Goal: Task Accomplishment & Management: Use online tool/utility

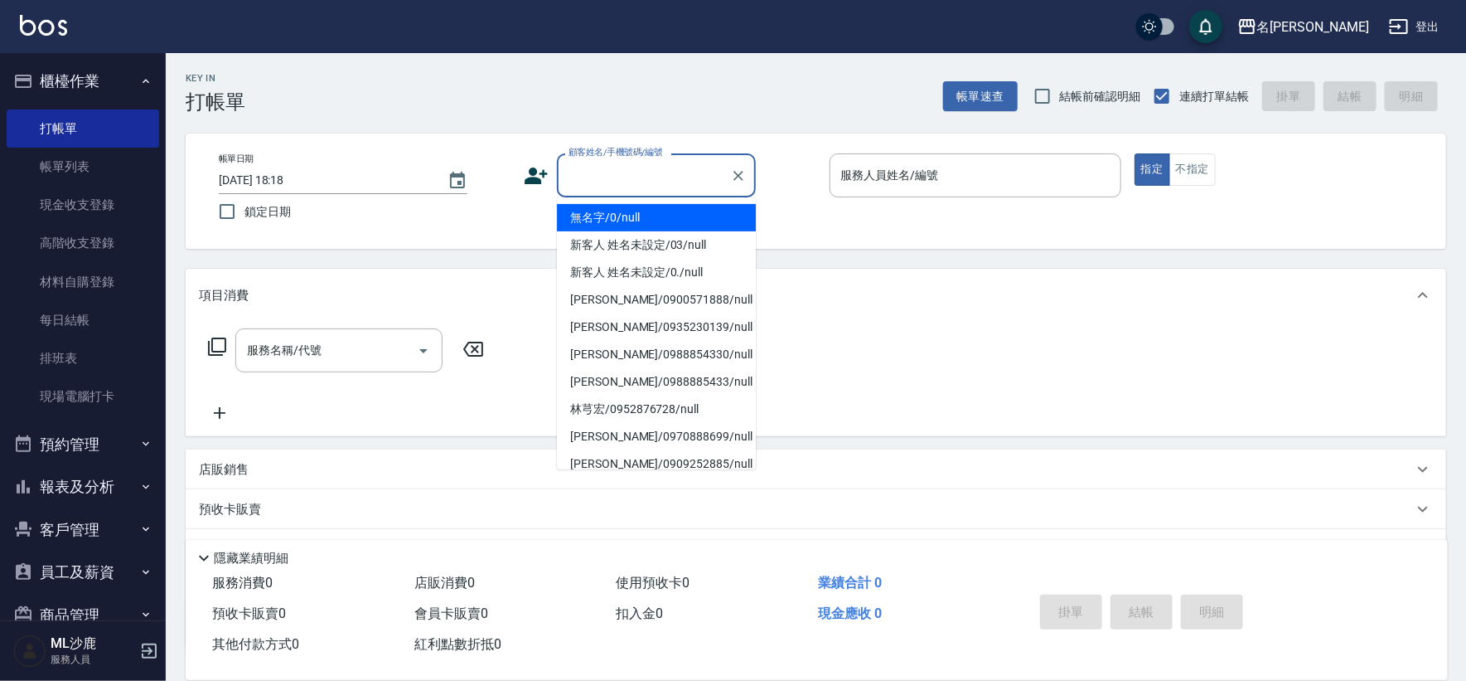
click at [652, 178] on input "顧客姓名/手機號碼/編號" at bounding box center [643, 175] width 159 height 29
type input "無名字/0/null"
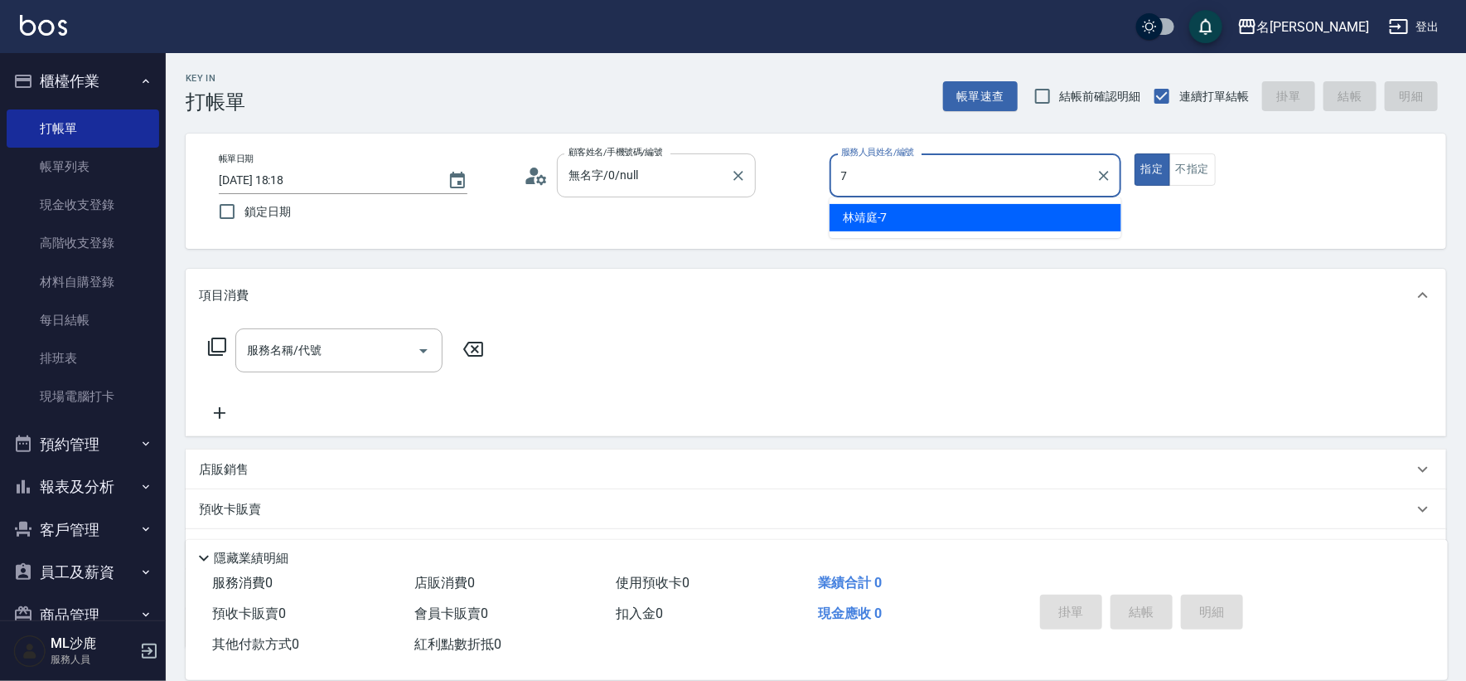
type input "[PERSON_NAME]-7"
type button "true"
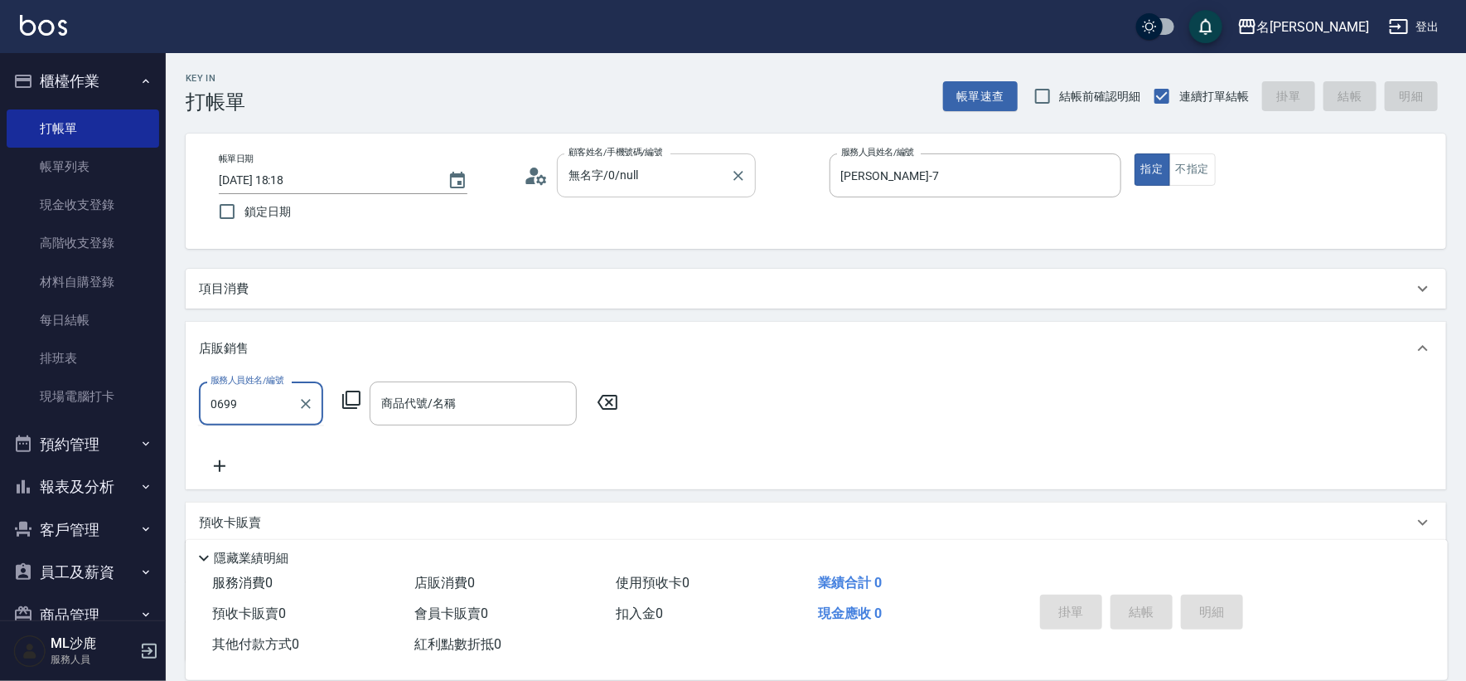
type input "0699"
click at [273, 404] on input "服務人員姓名/編號" at bounding box center [260, 403] width 109 height 29
type input "[PERSON_NAME]-7"
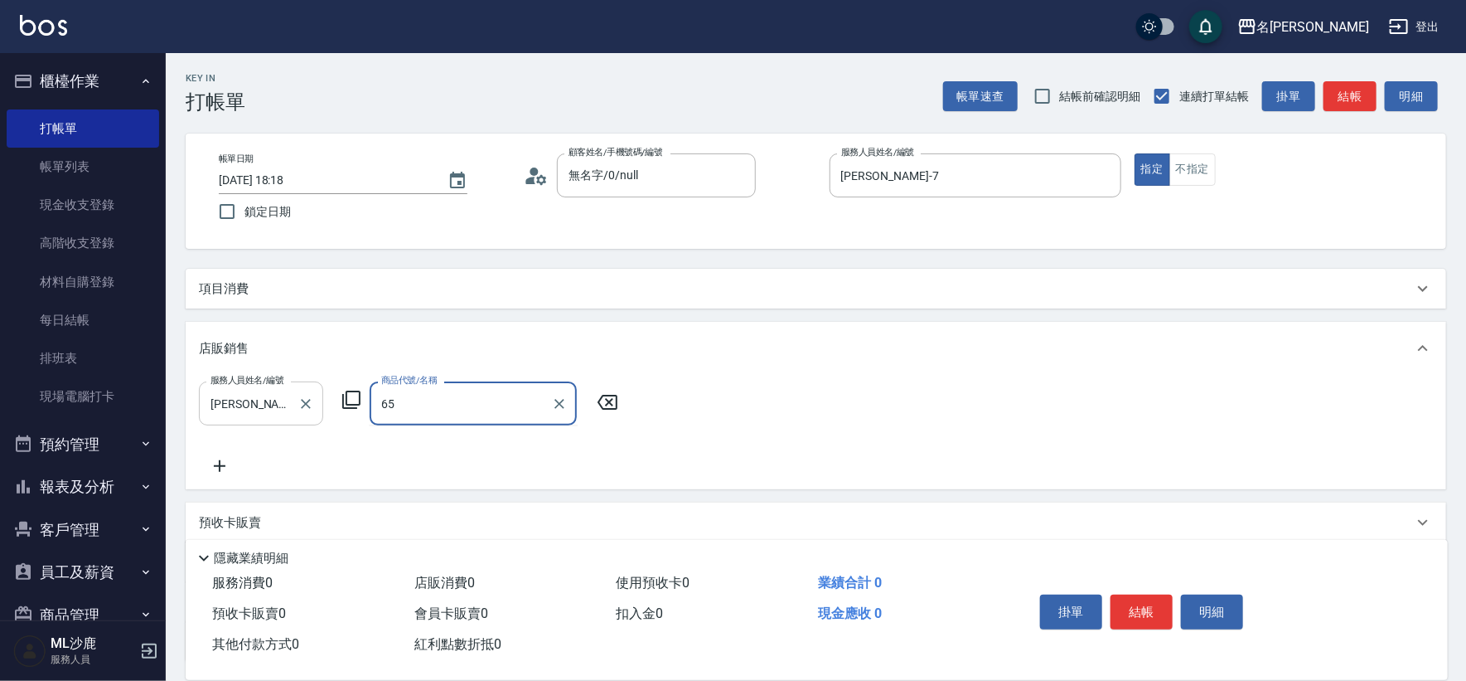
type input "6"
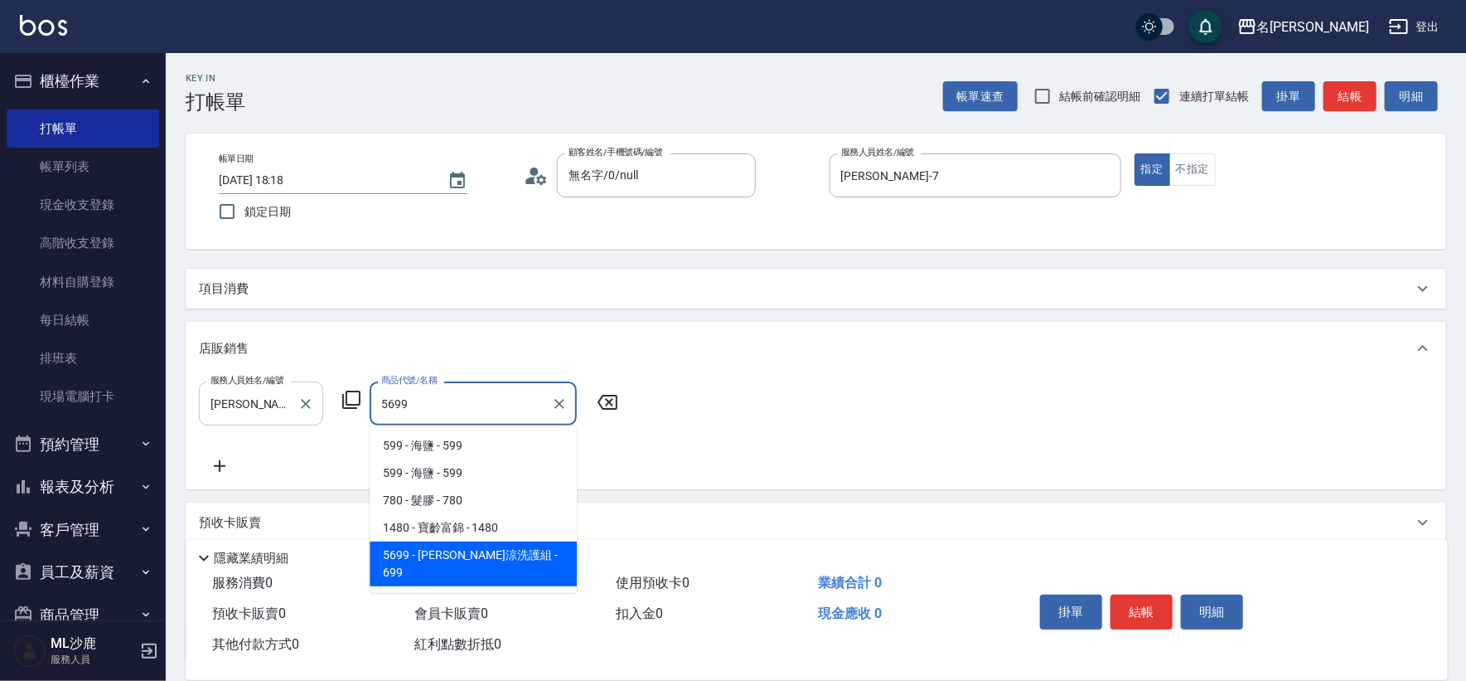
type input "水水沁涼洗護組"
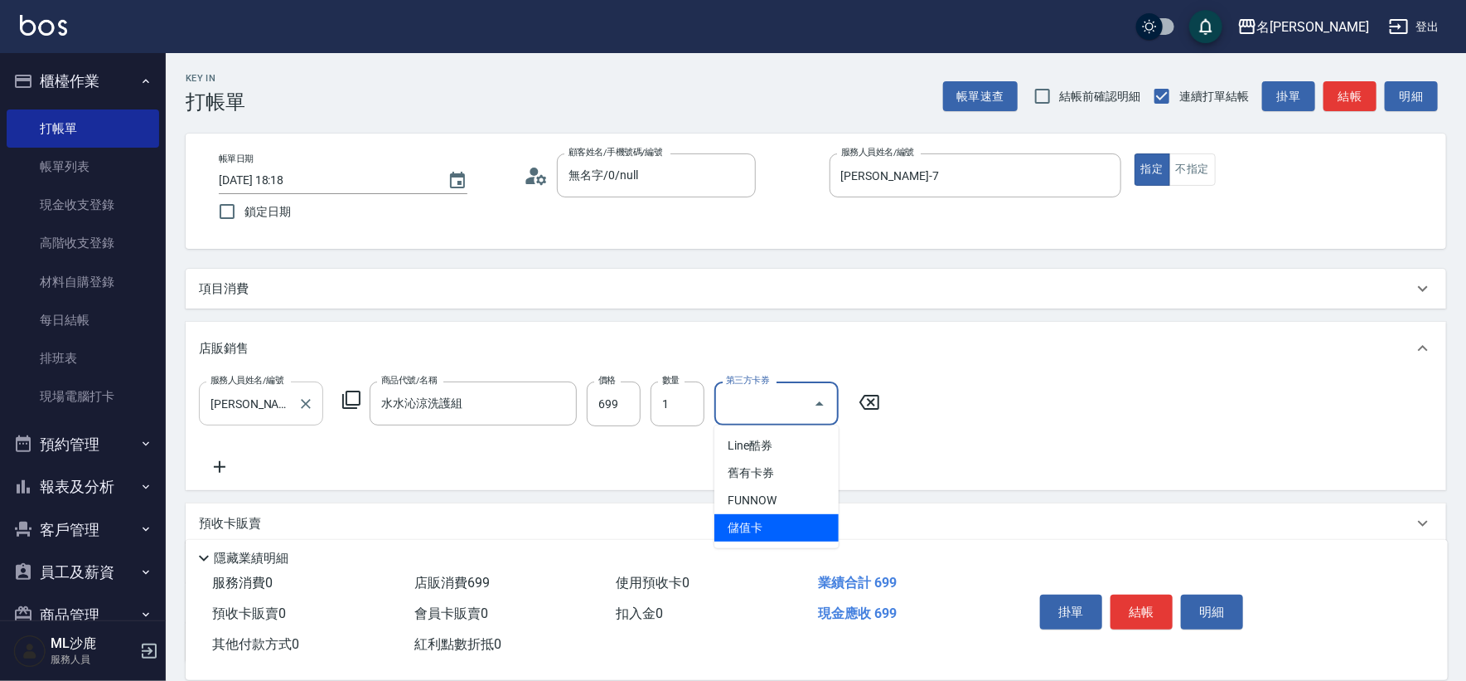
type input "儲值卡"
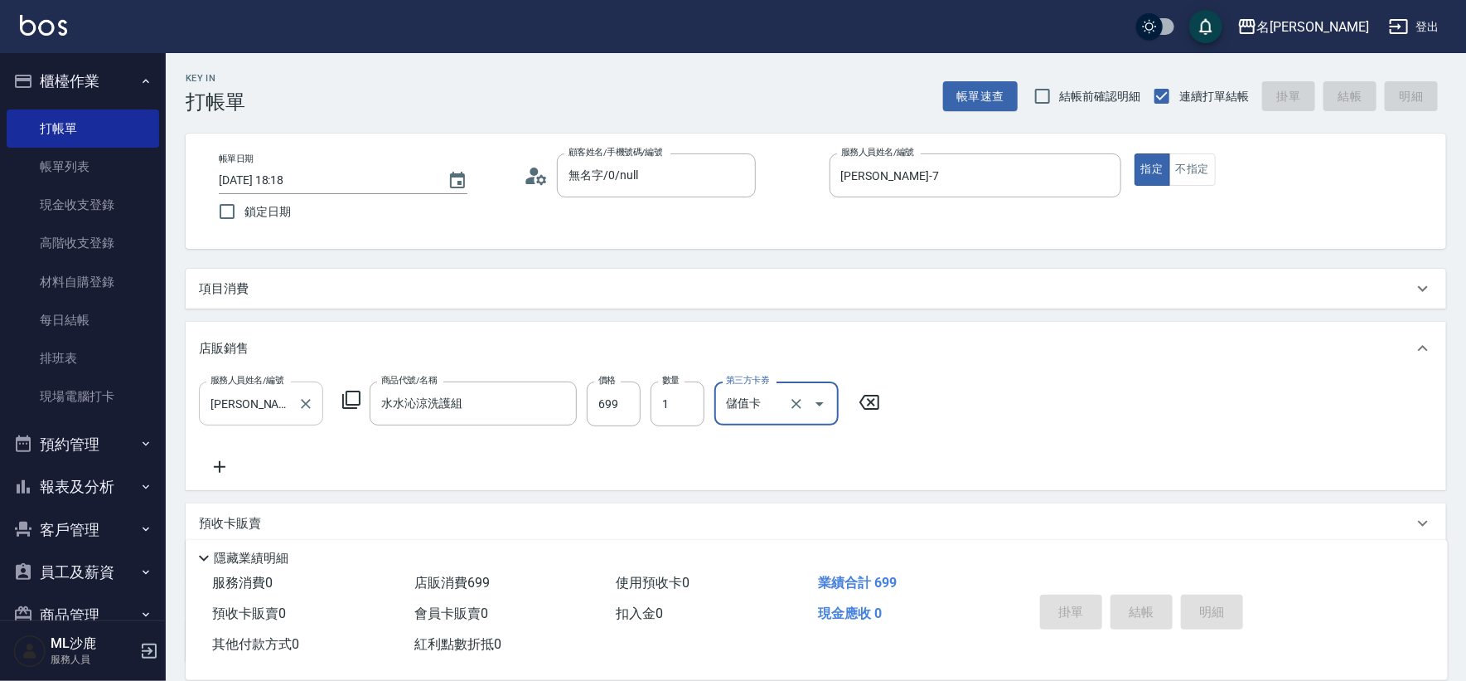
type input "[DATE] 18:54"
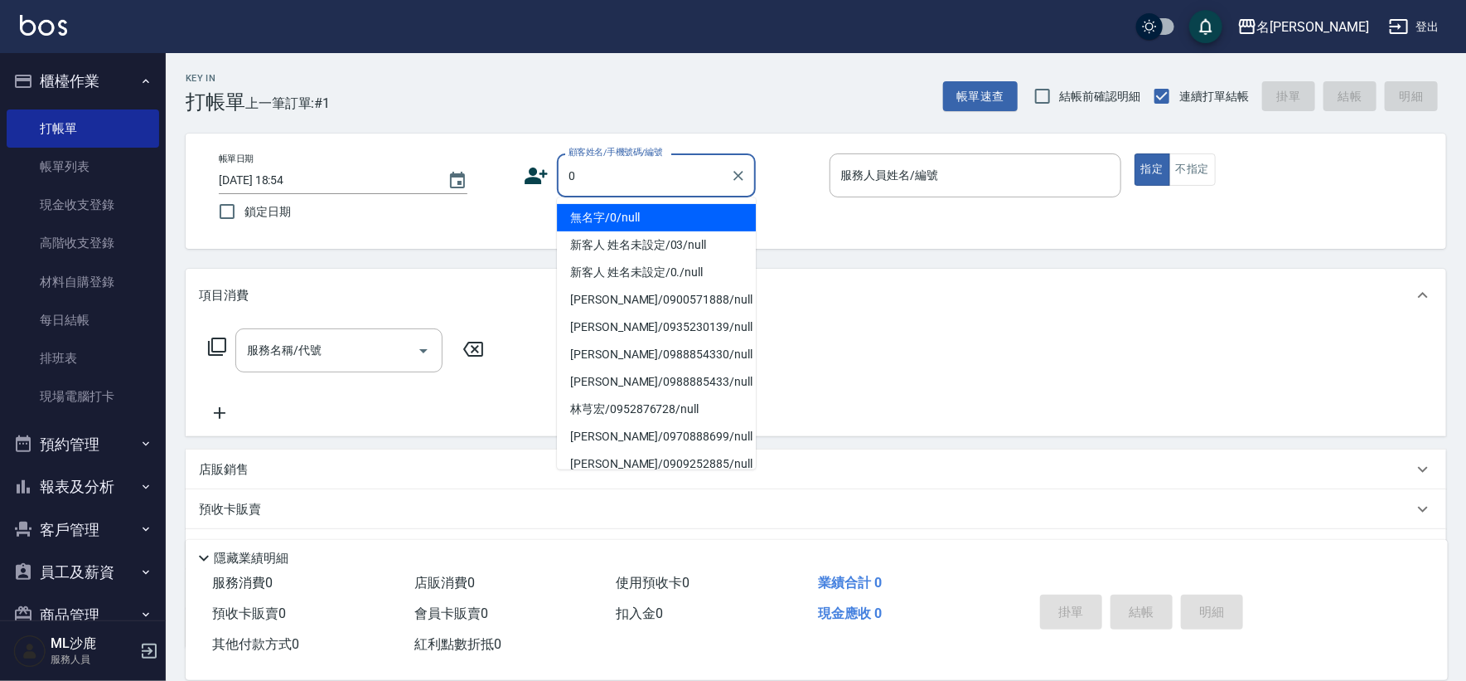
type input "無名字/0/null"
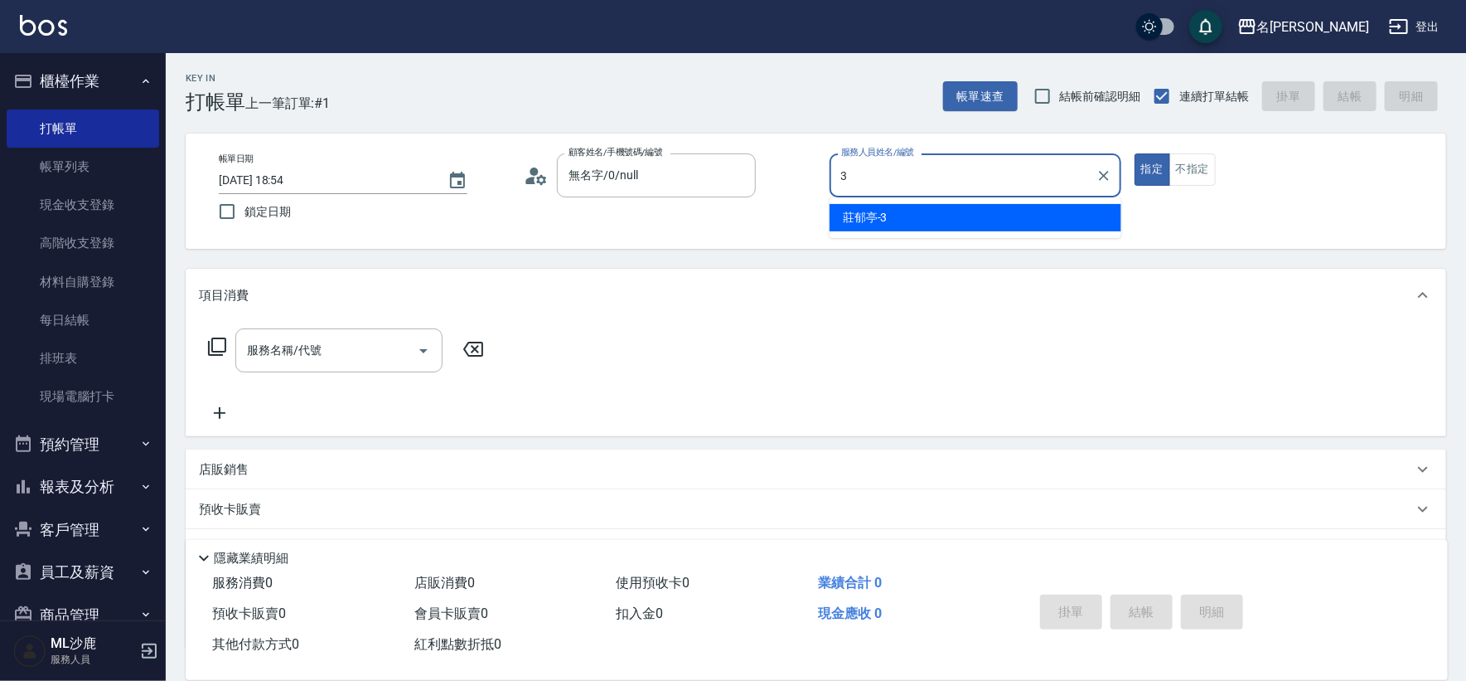
type input "[PERSON_NAME]-3"
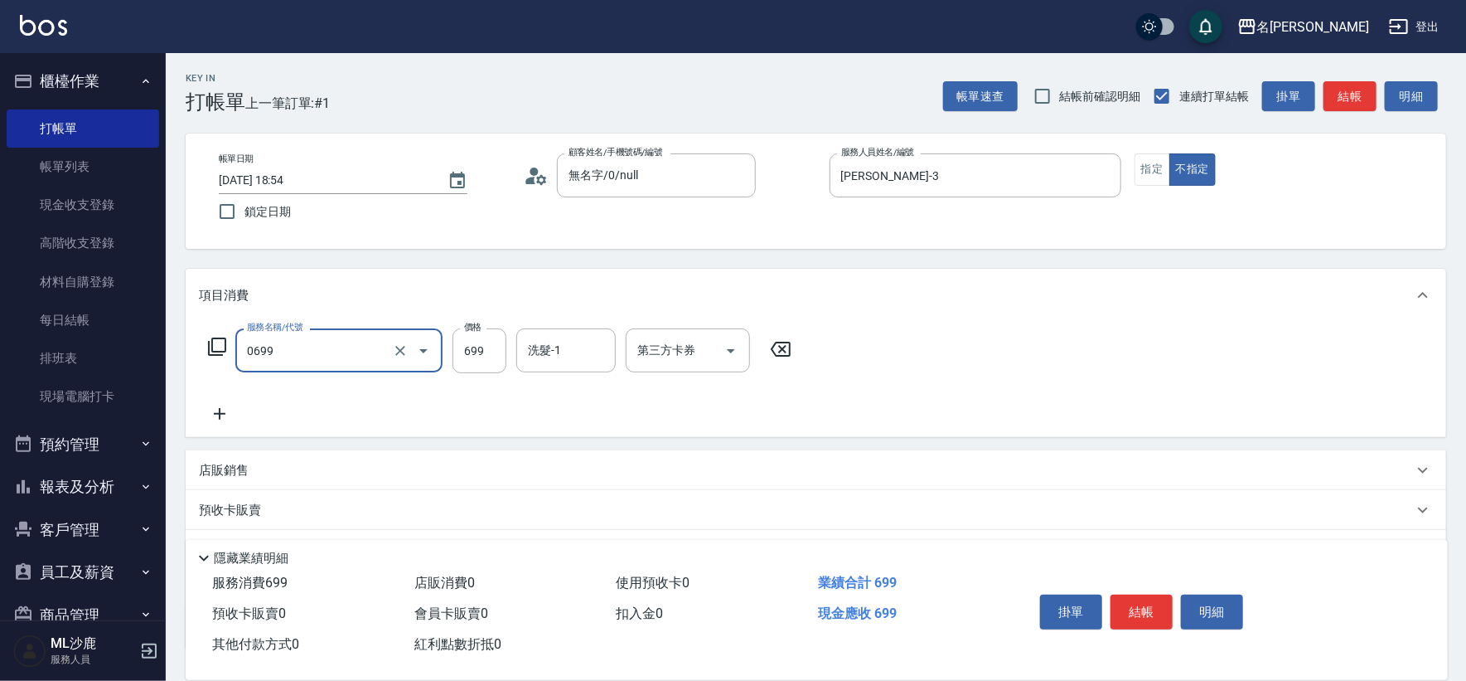
type input "精油SPA(0699)"
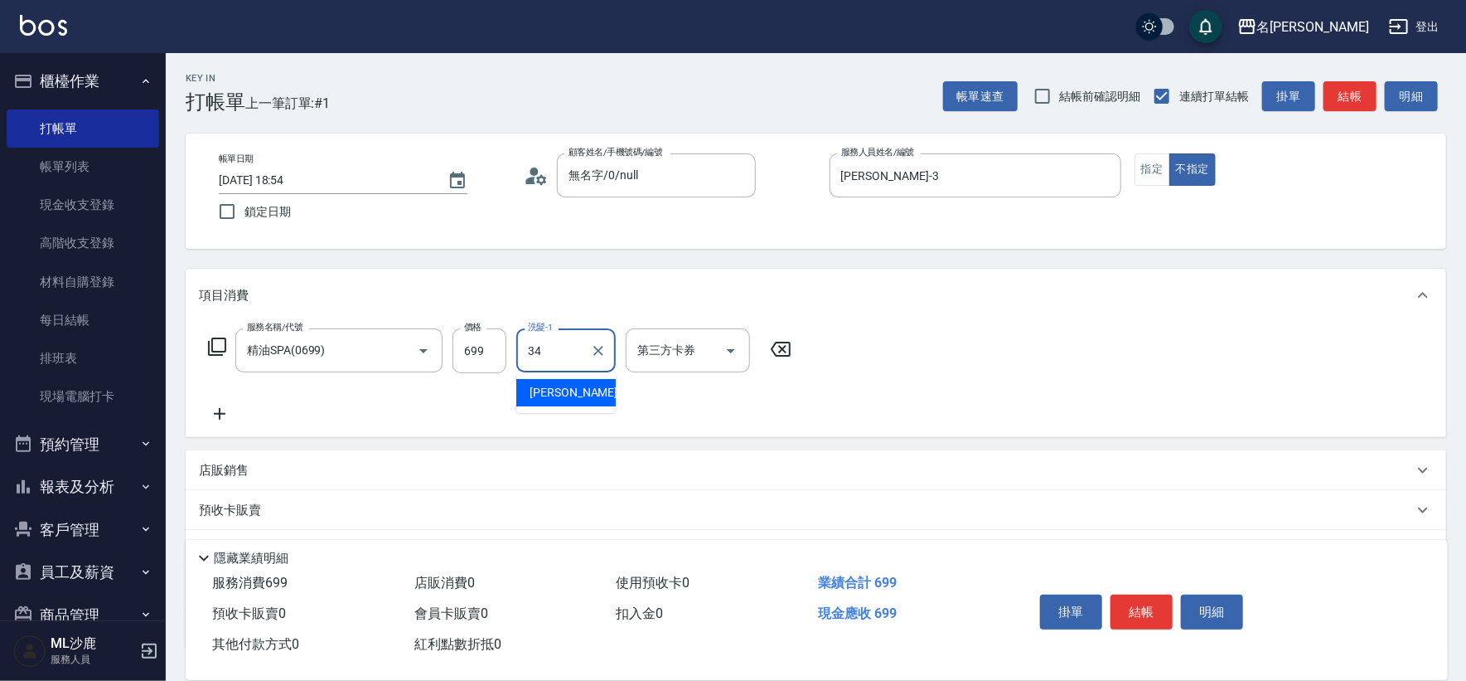
type input "[PERSON_NAME]-34"
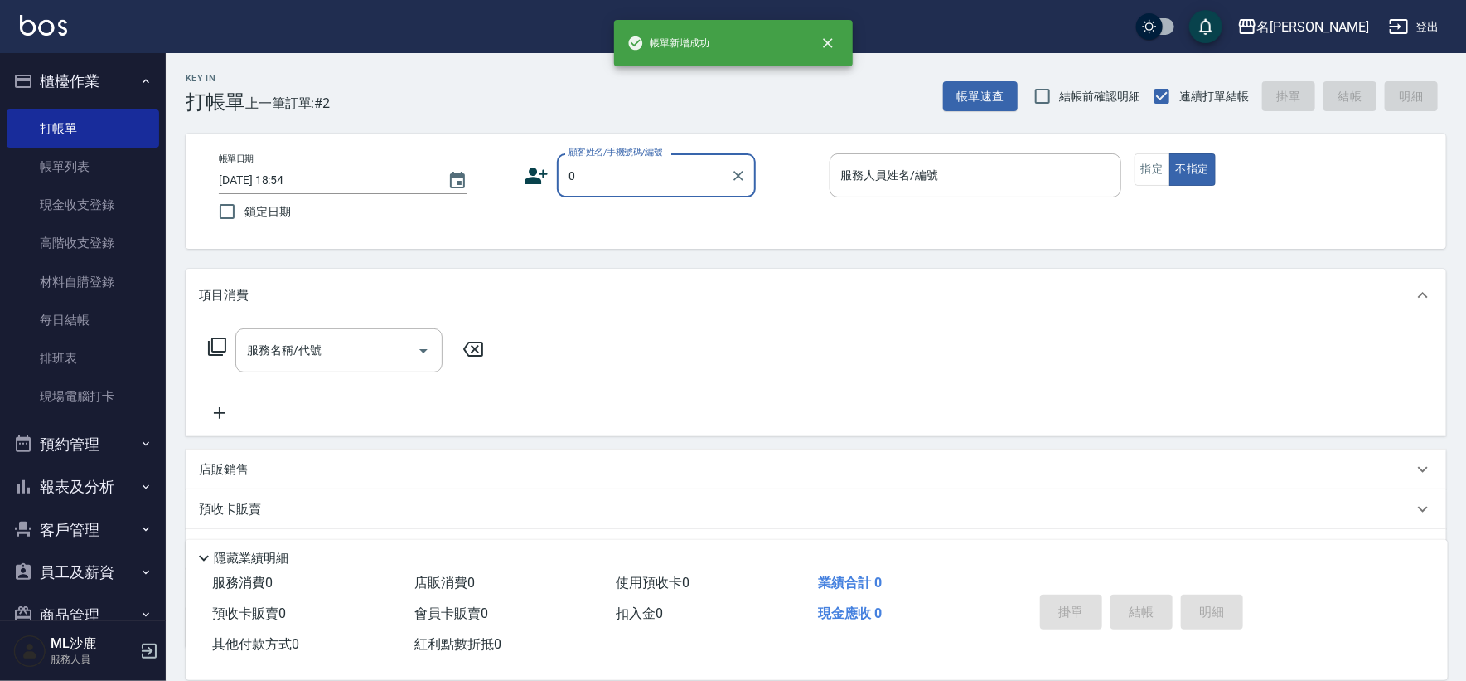
type input "無名字/0/null"
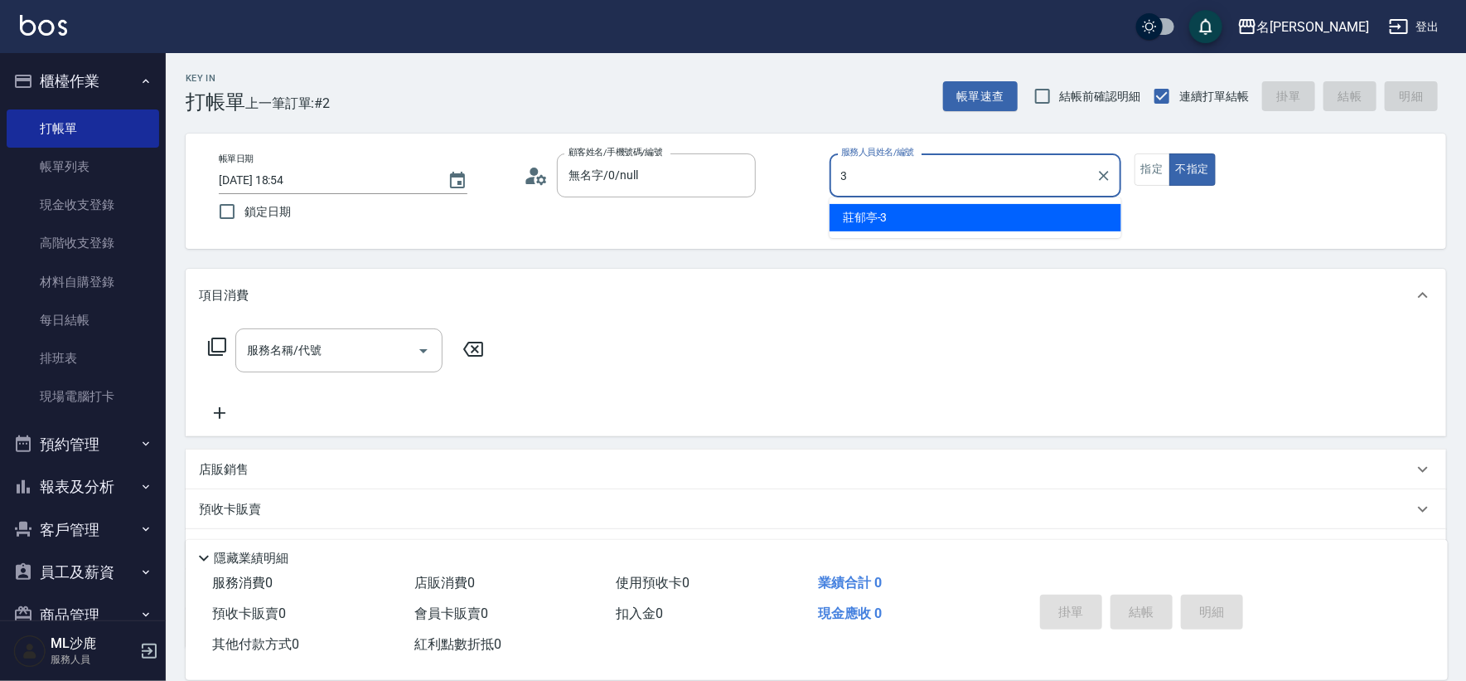
type input "[PERSON_NAME]-3"
type button "false"
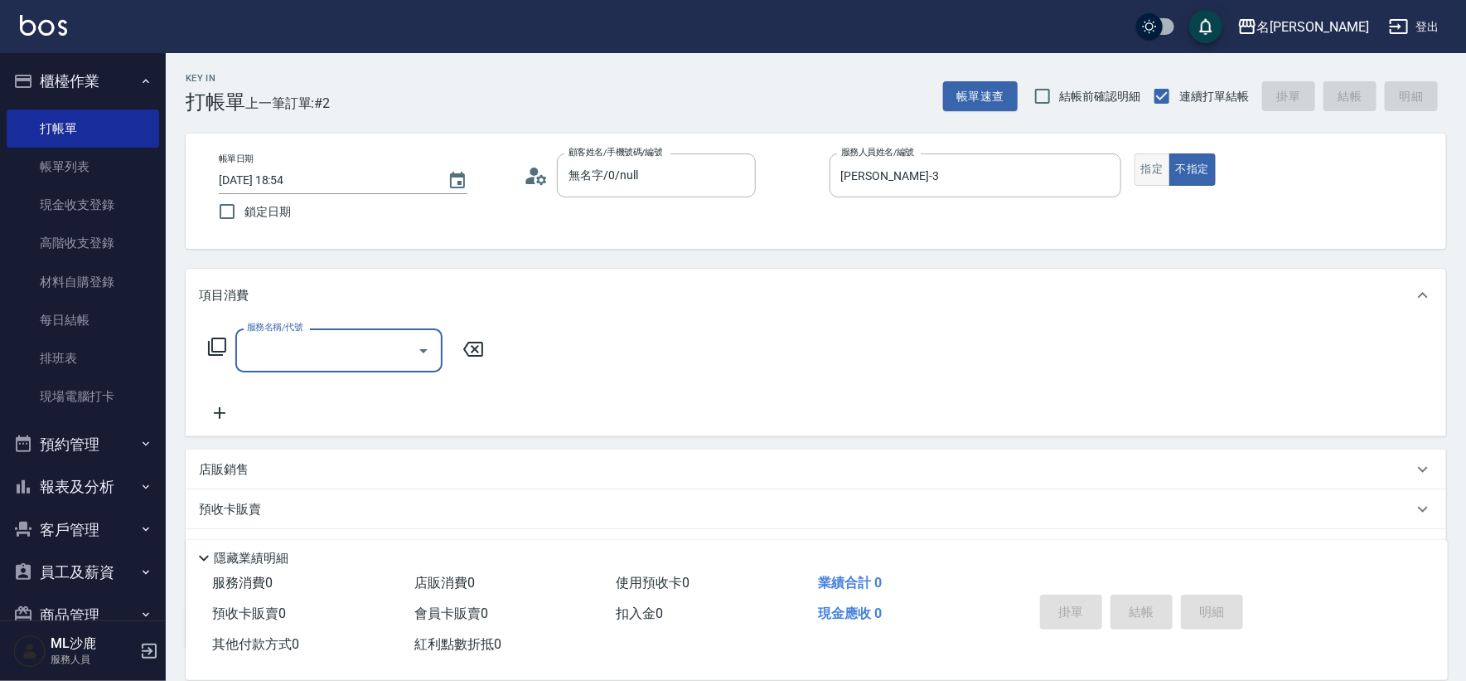
click at [1162, 167] on button "指定" at bounding box center [1153, 169] width 36 height 32
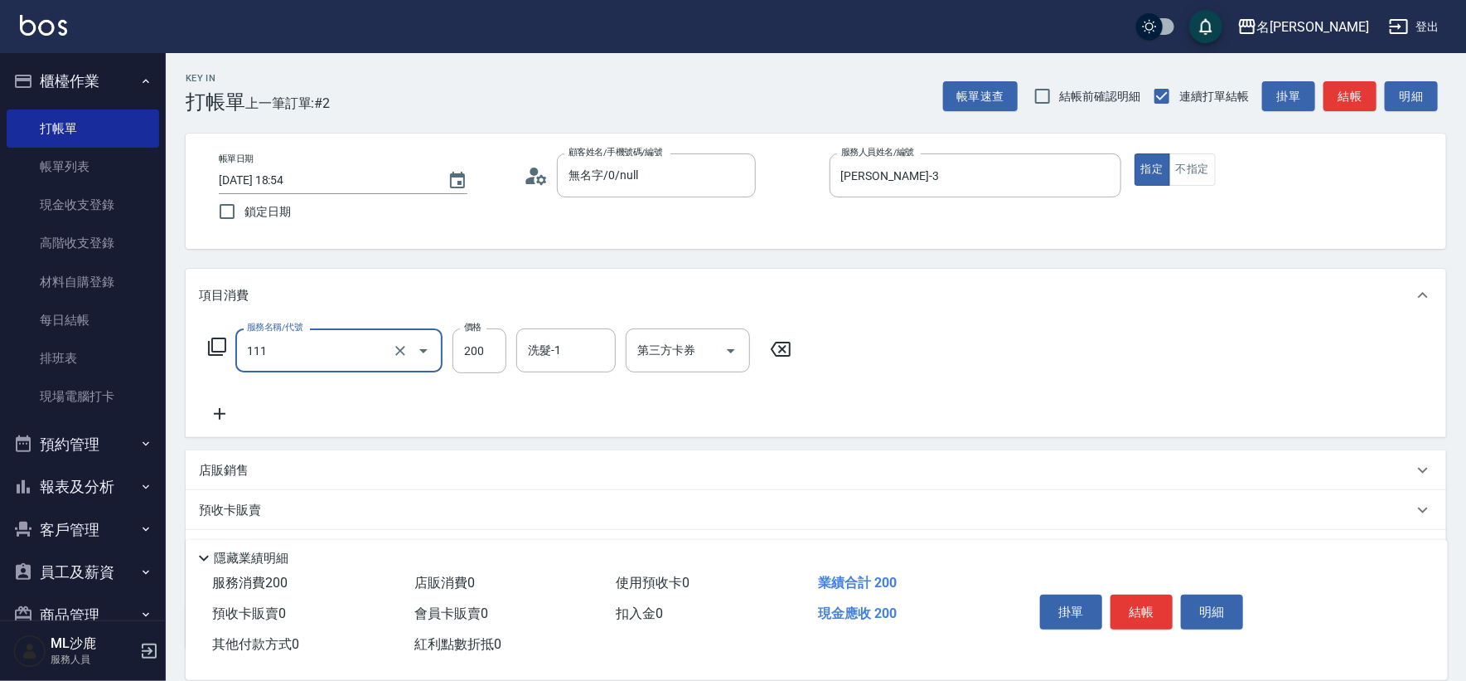
type input "200(111)"
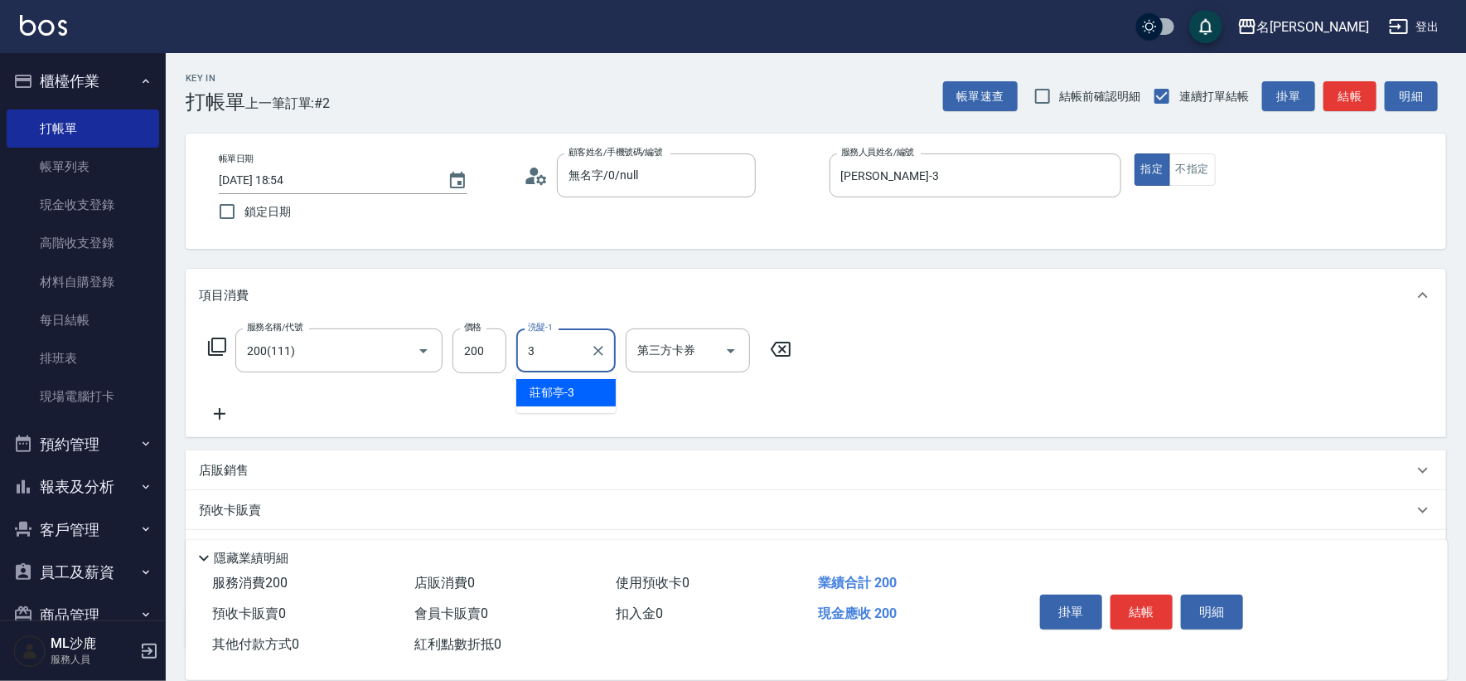
type input "[PERSON_NAME]-3"
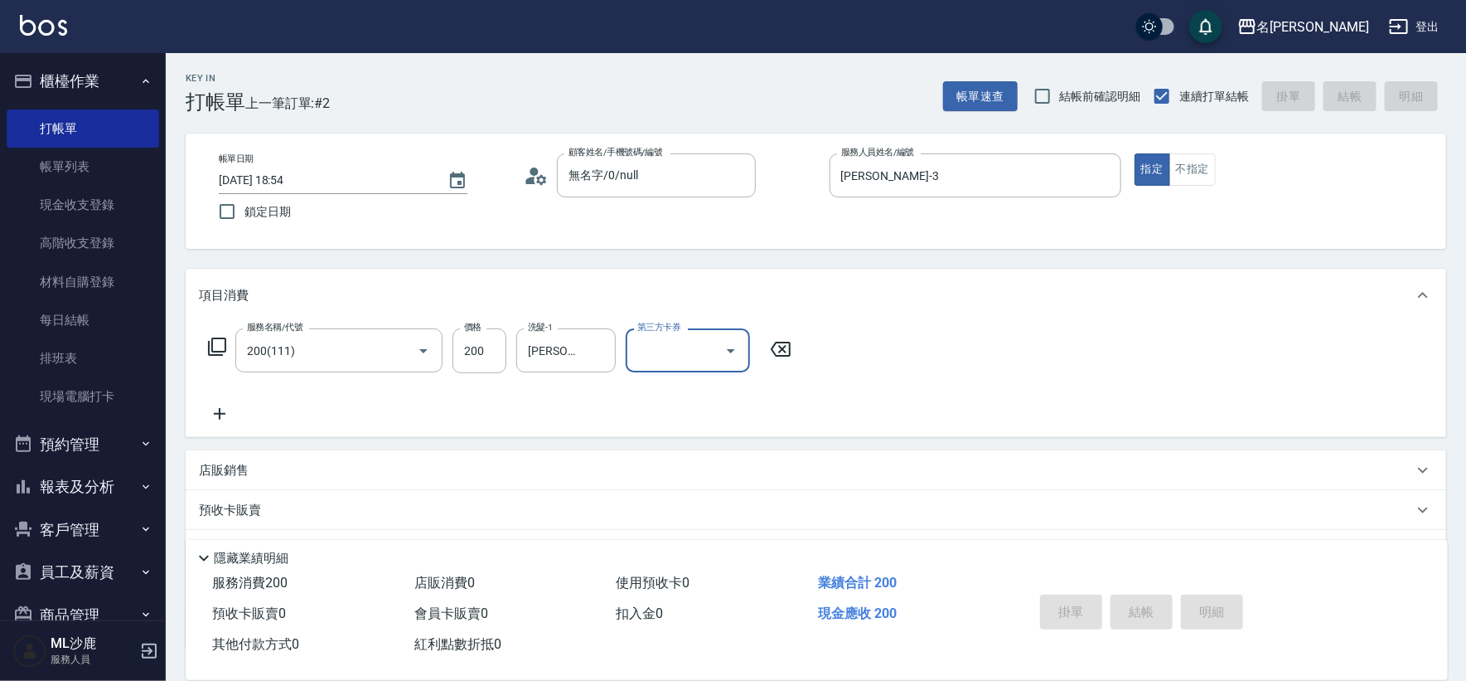
type input "[DATE] 18:55"
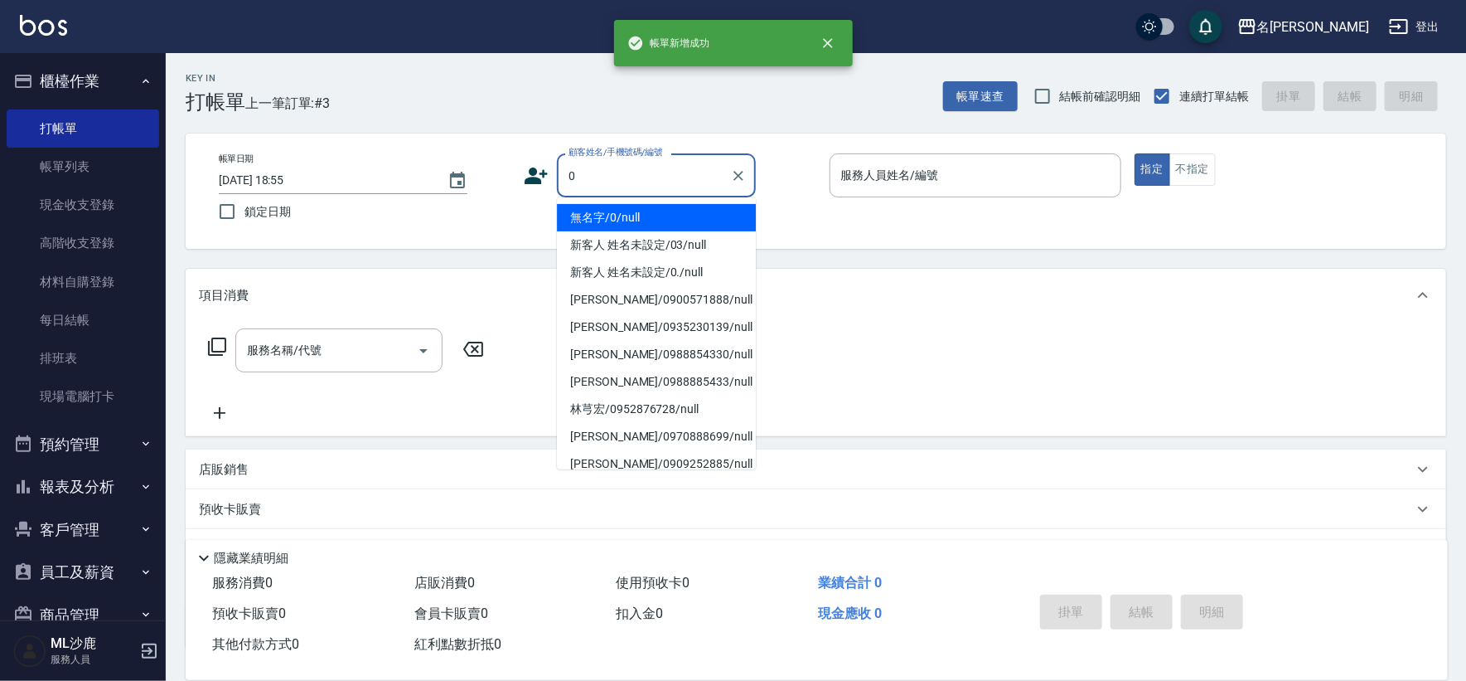
type input "無名字/0/null"
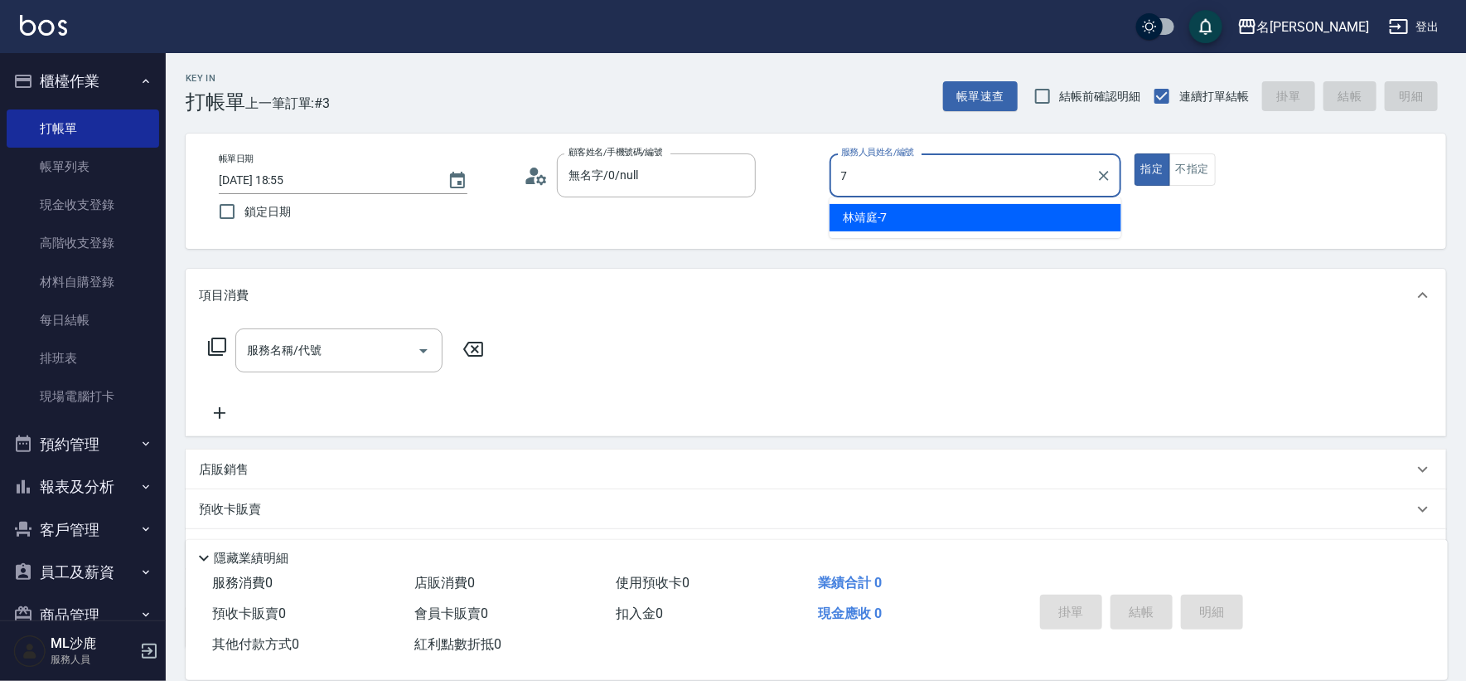
type input "[PERSON_NAME]-7"
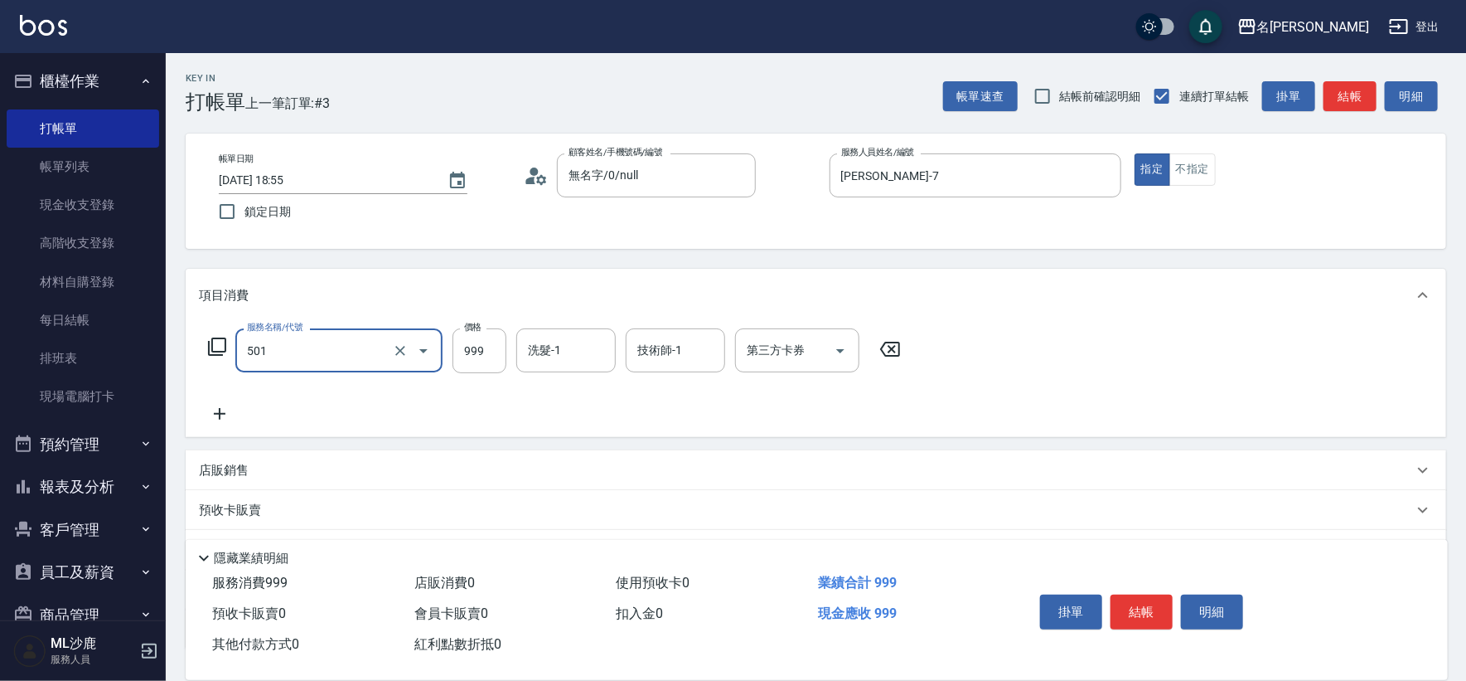
type input "染髮(501)"
type input "1600"
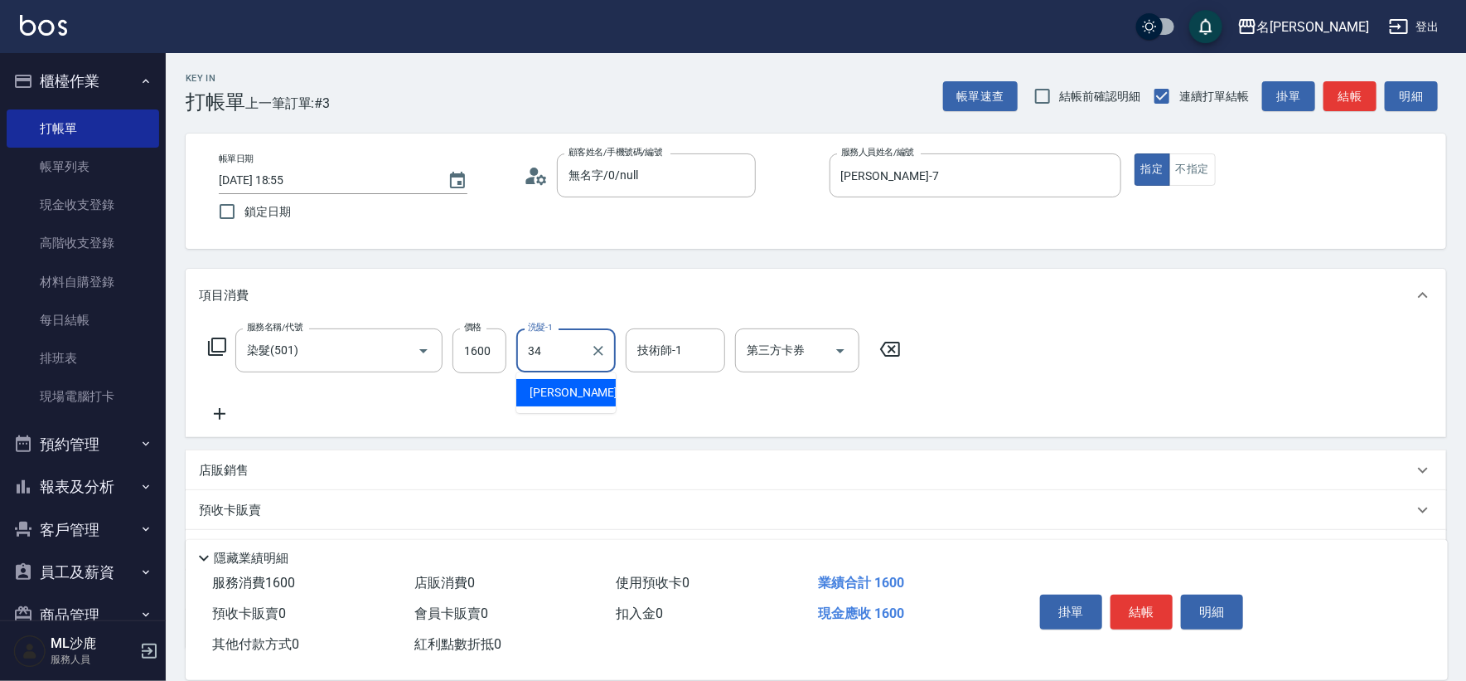
type input "[PERSON_NAME]-34"
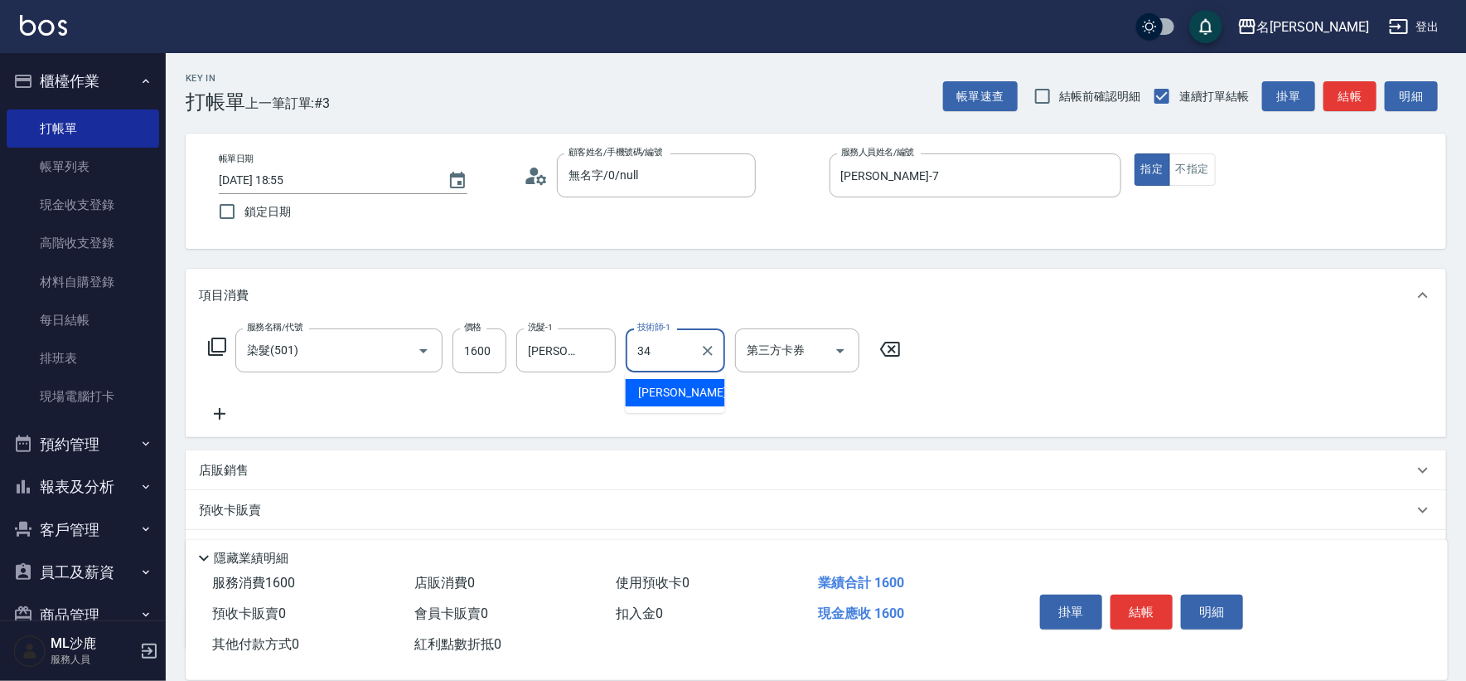
type input "[PERSON_NAME]-34"
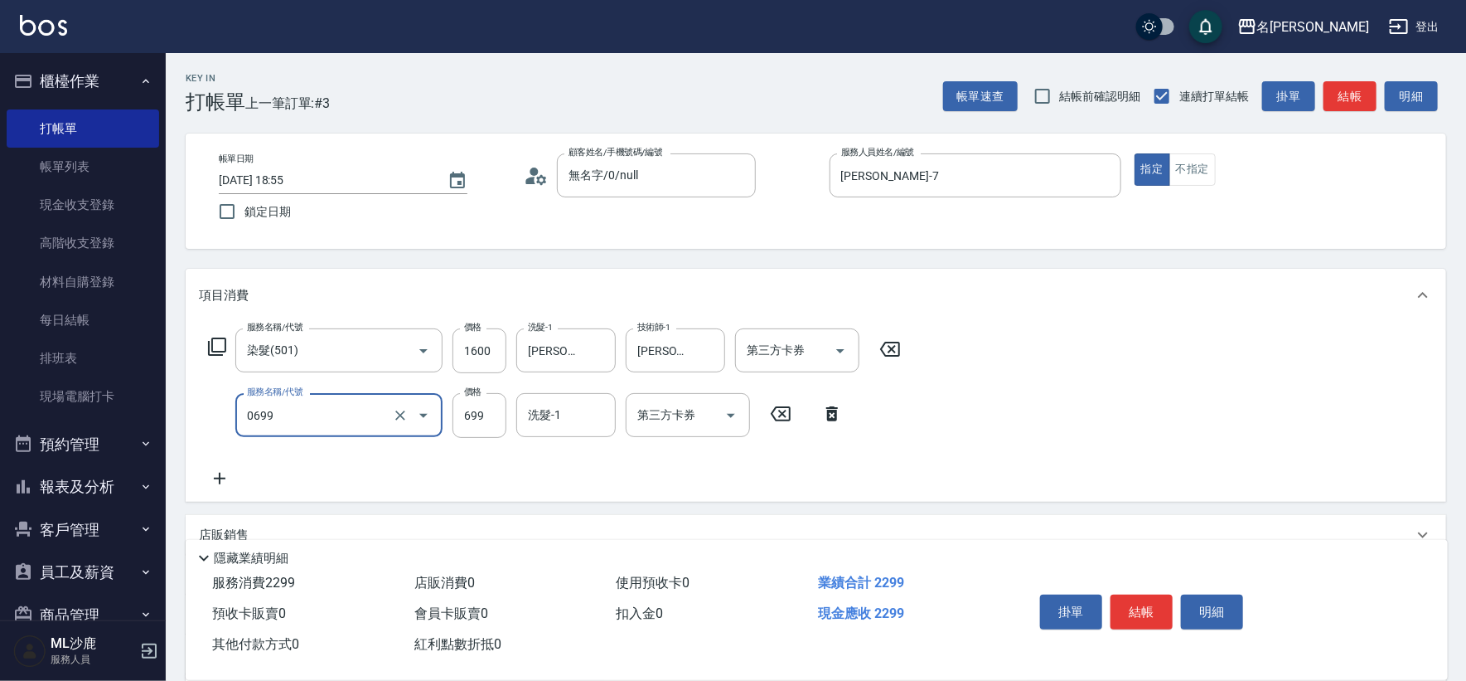
type input "精油SPA(0699)"
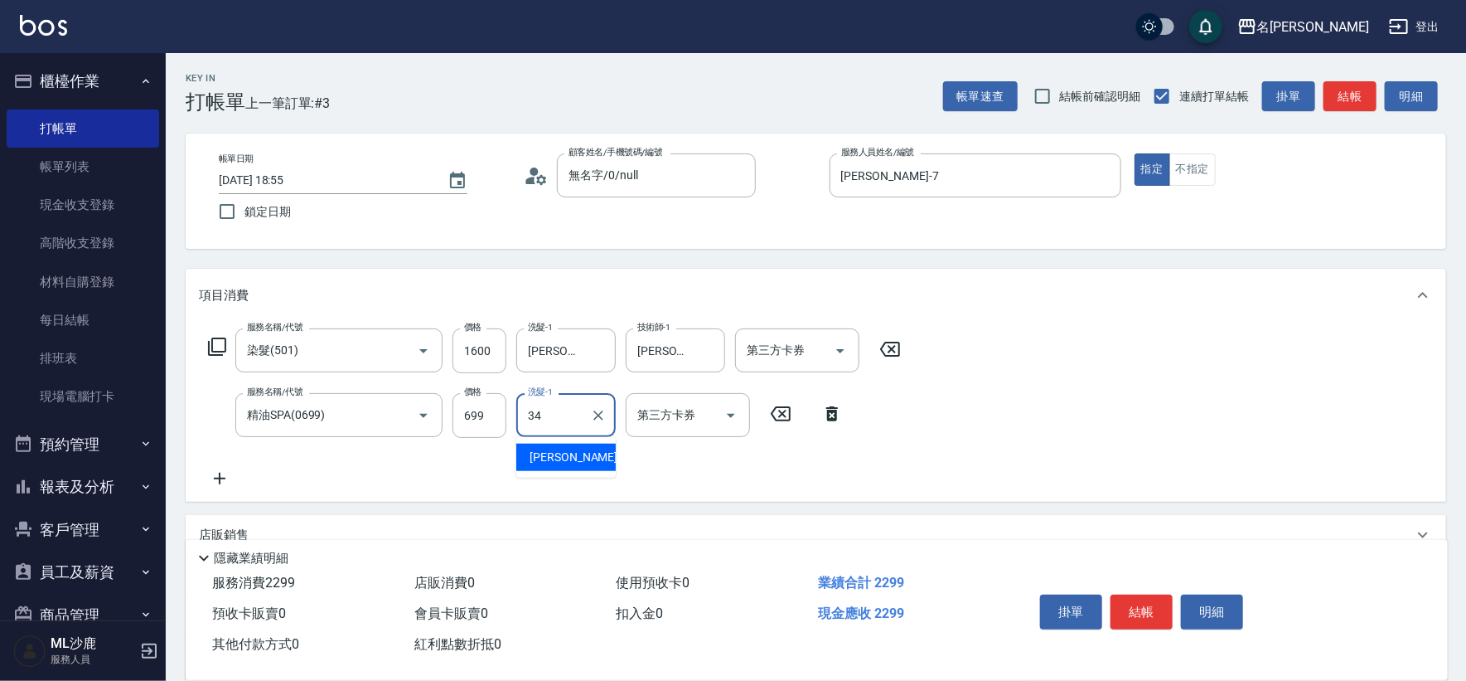
type input "[PERSON_NAME]-34"
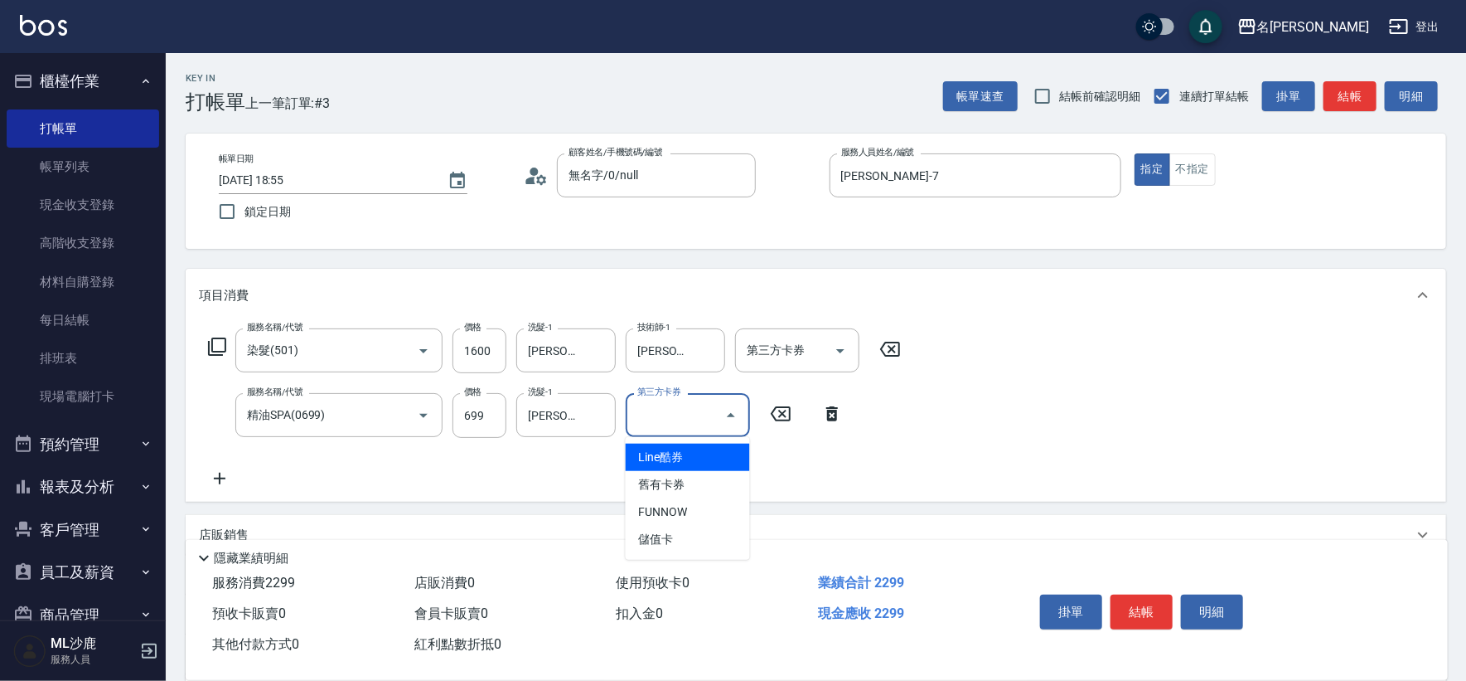
type input "Line酷券"
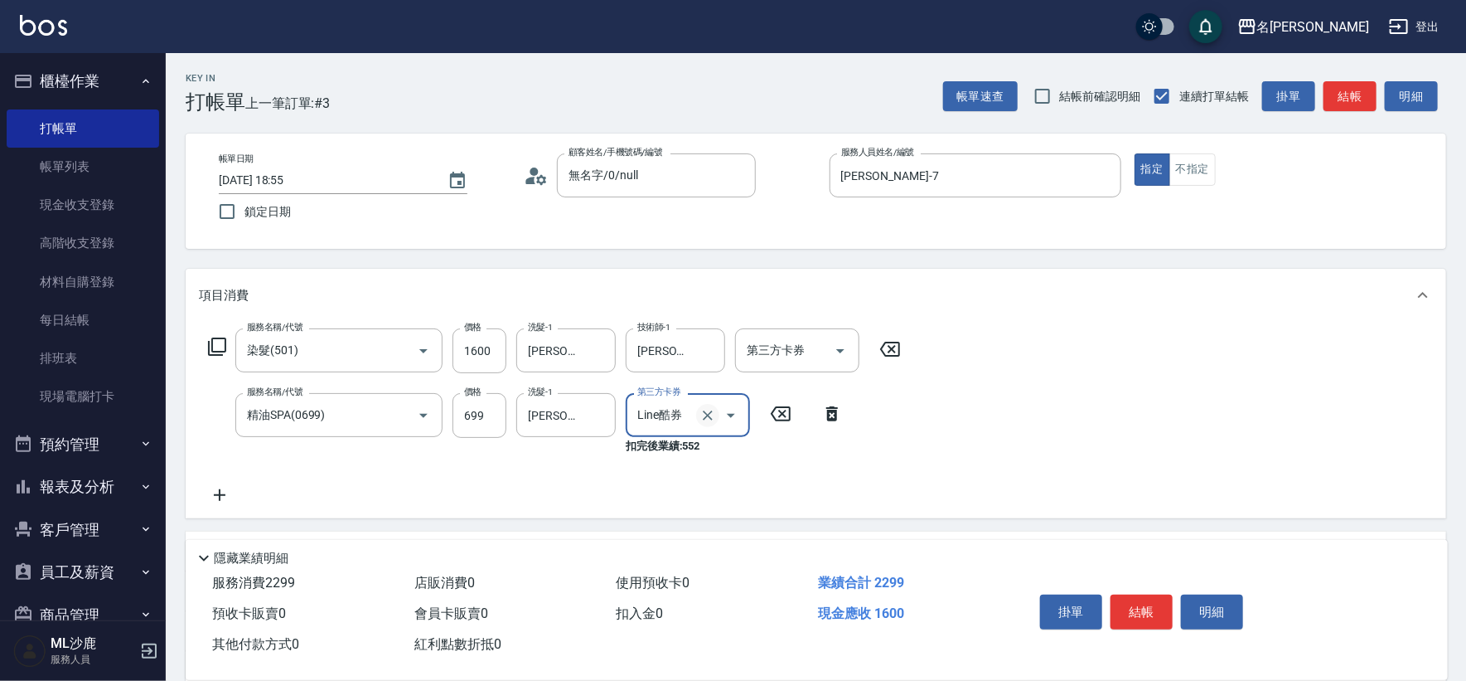
click at [711, 411] on icon "Clear" at bounding box center [708, 415] width 10 height 10
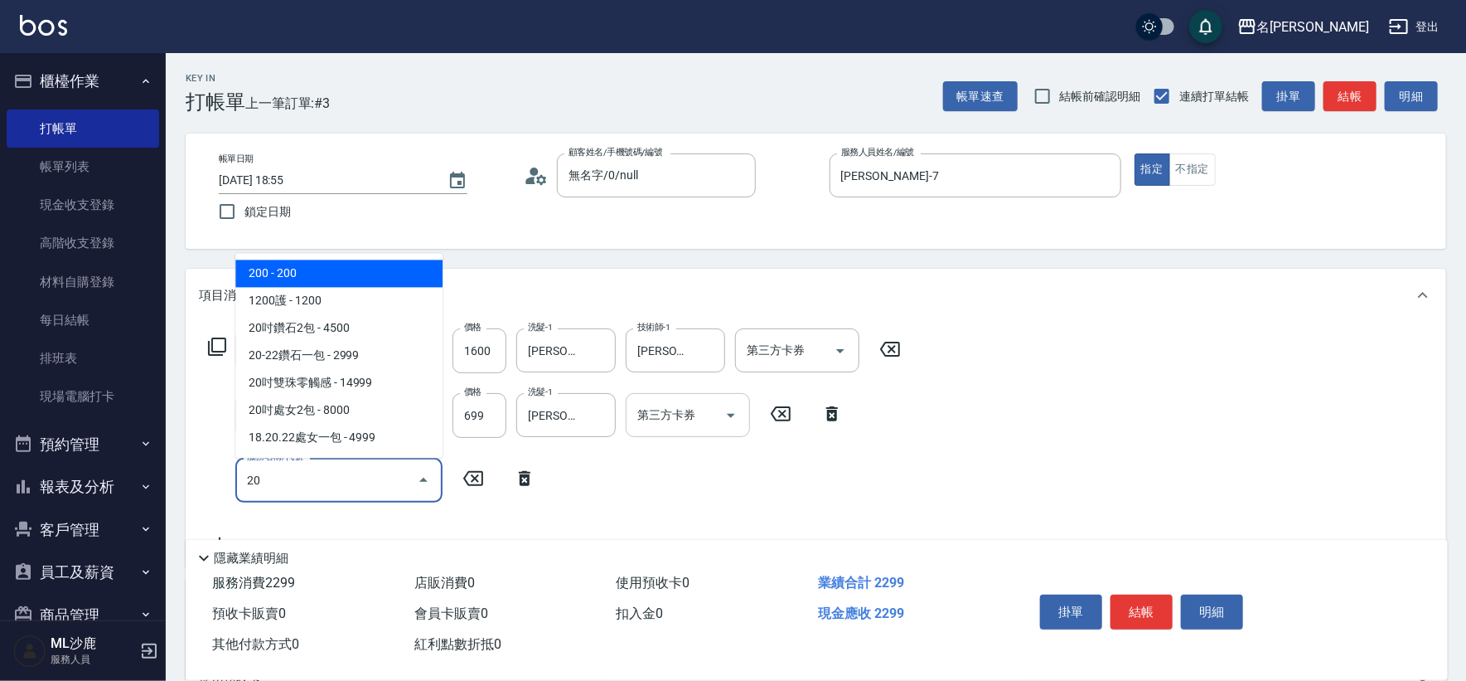
type input "2"
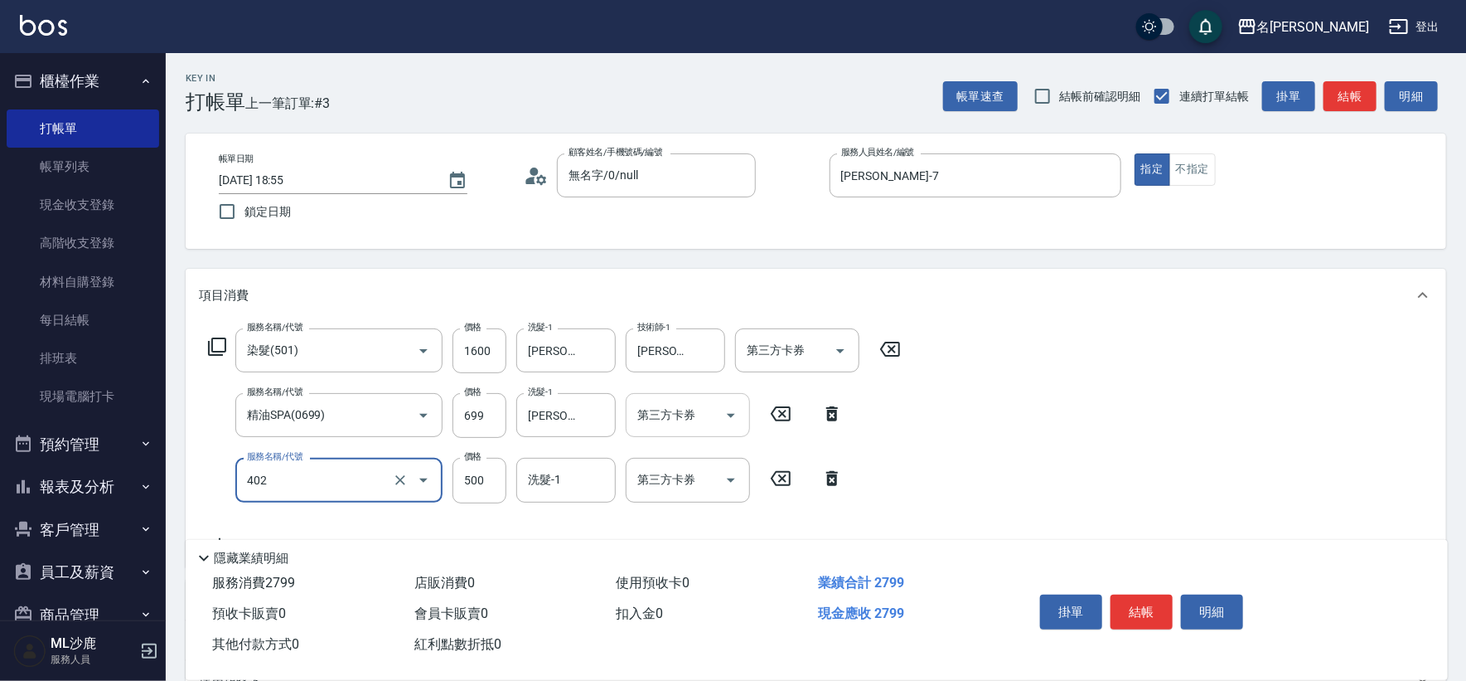
type input "500護(402)"
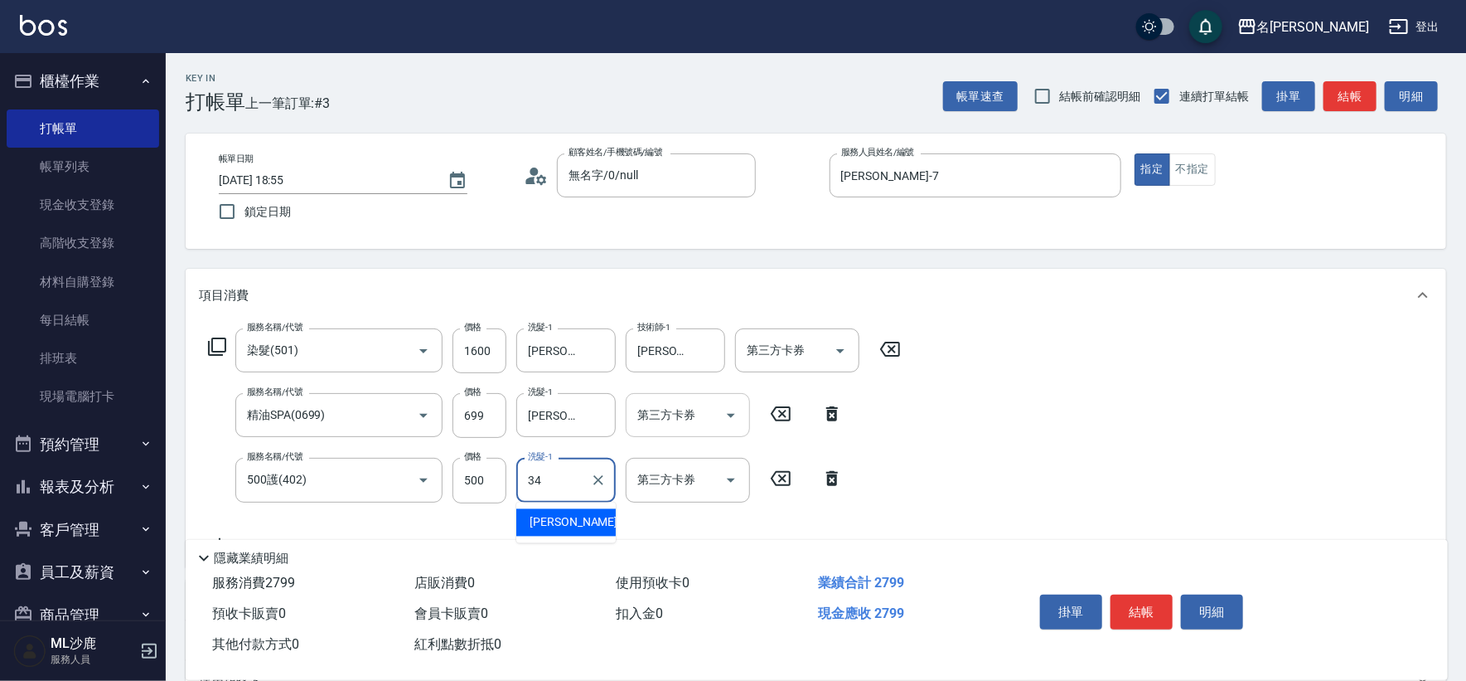
type input "[PERSON_NAME]-34"
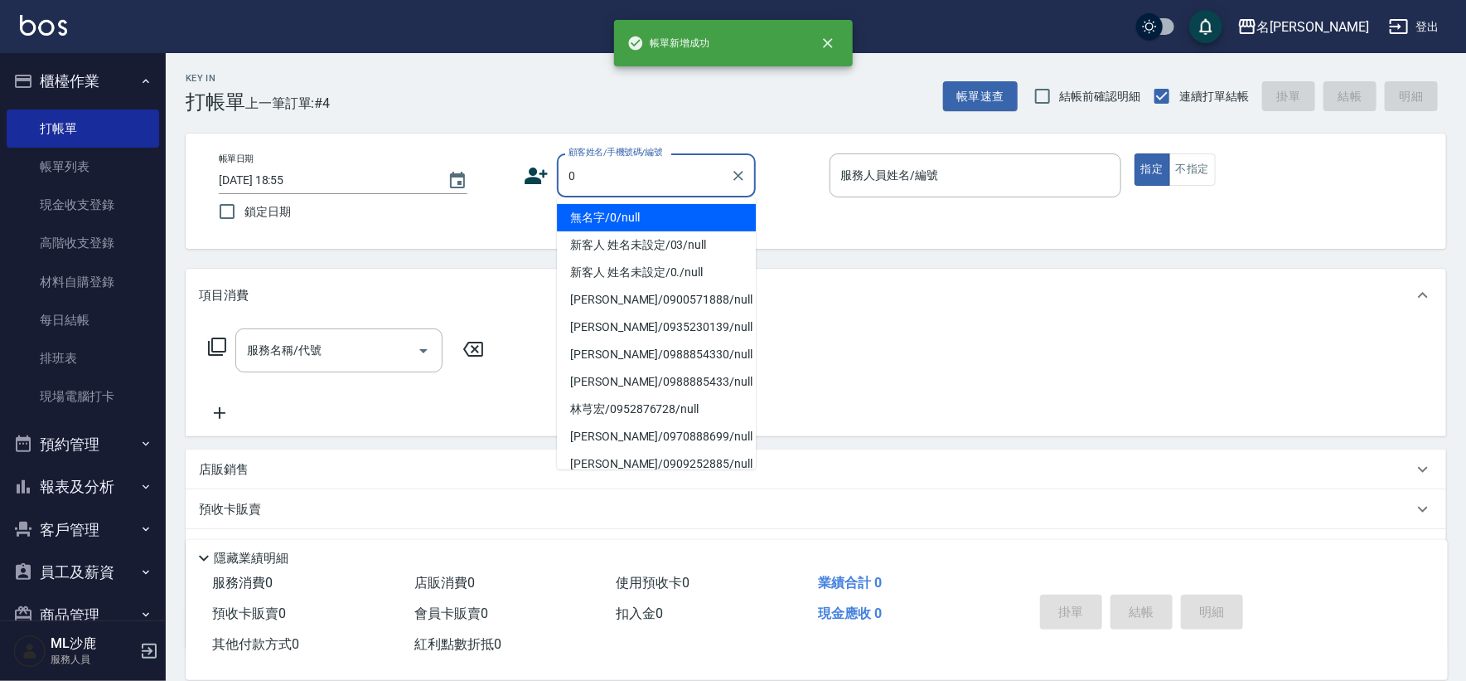
type input "無名字/0/null"
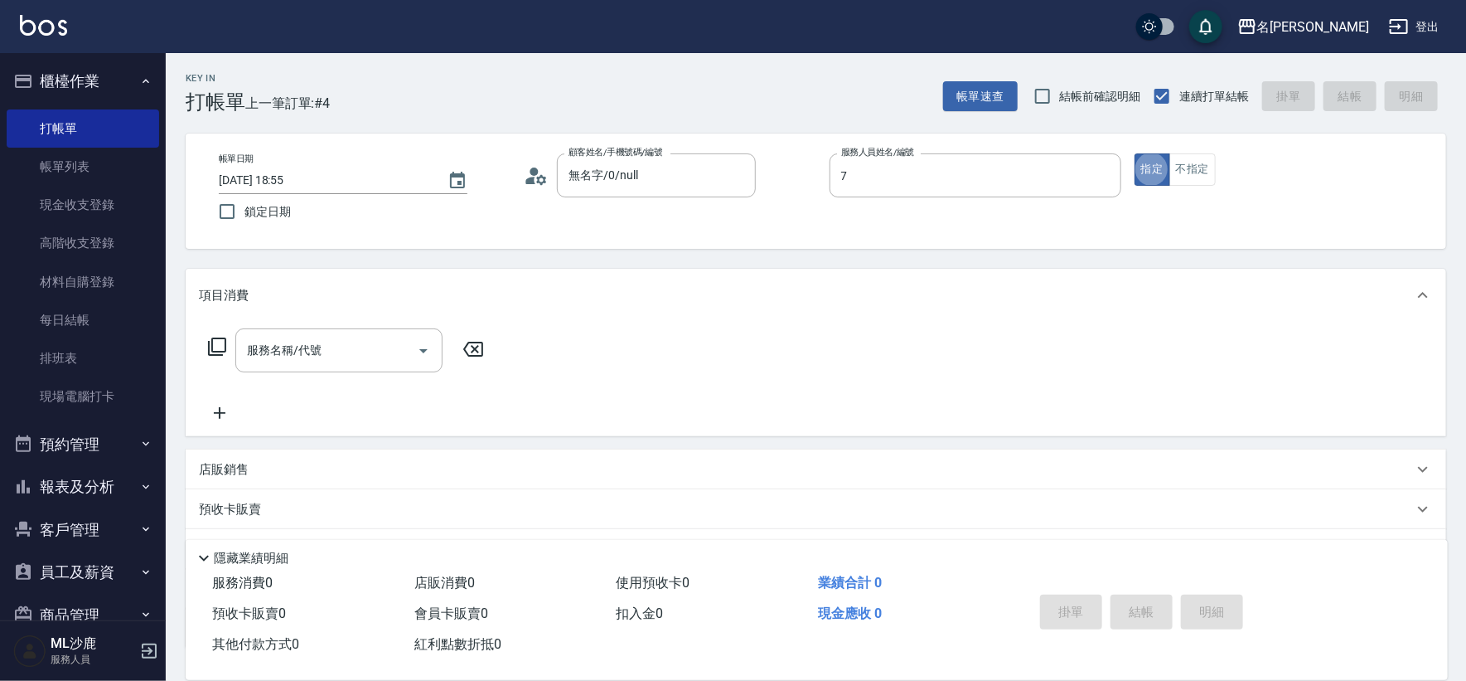
type input "[PERSON_NAME]-7"
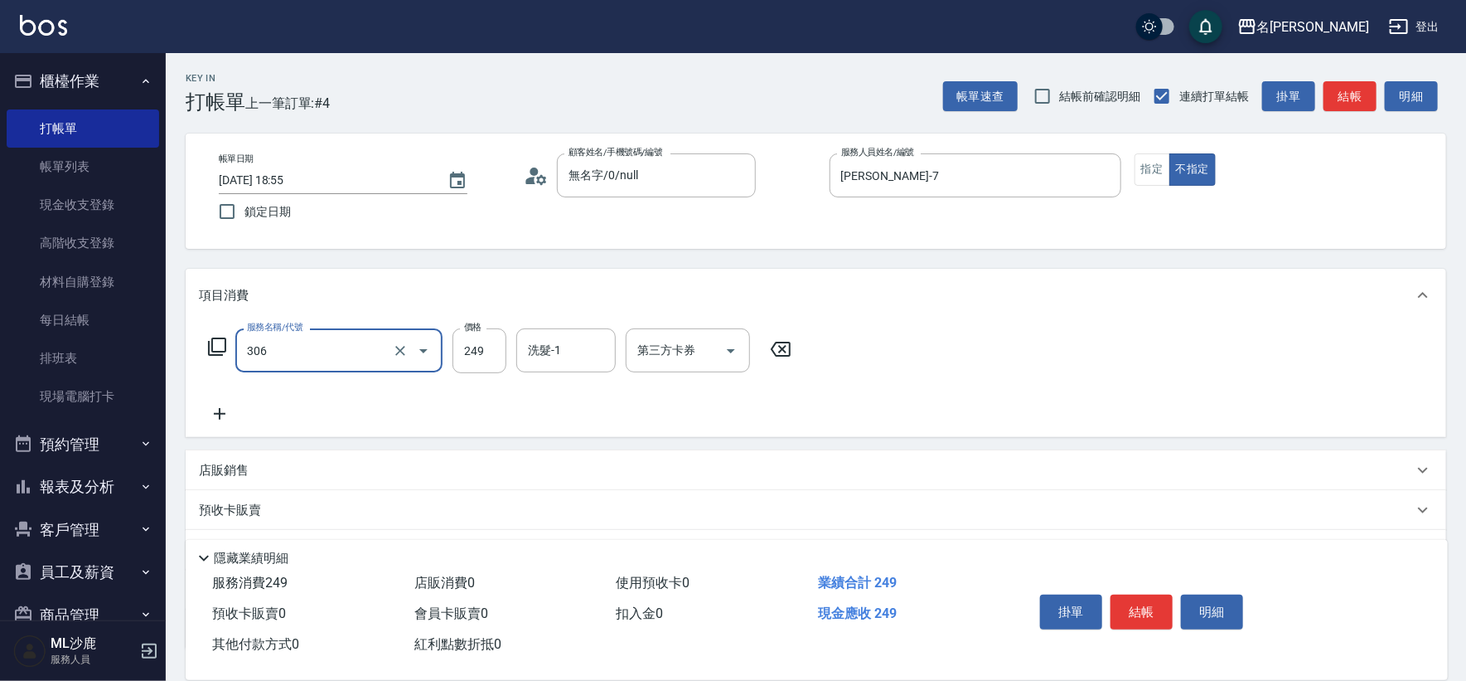
type input "剪髮(306)"
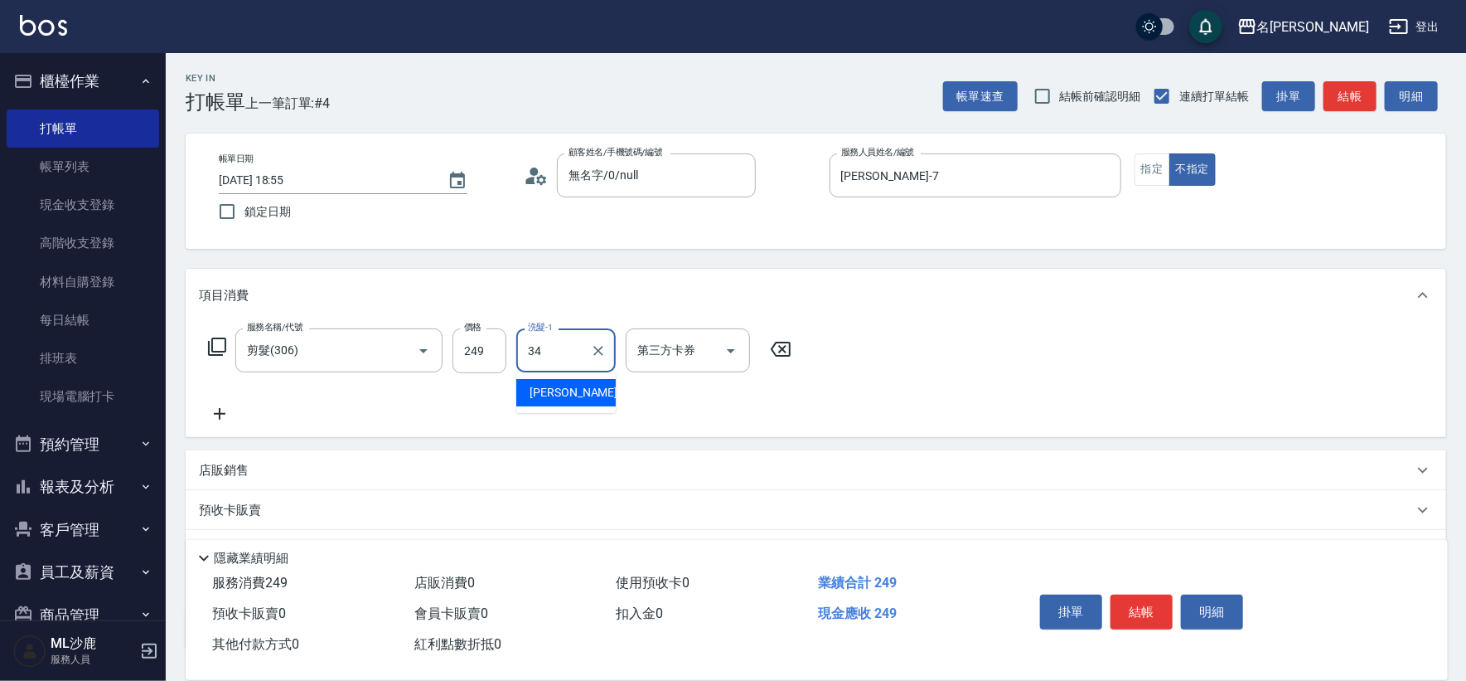
type input "[PERSON_NAME]-34"
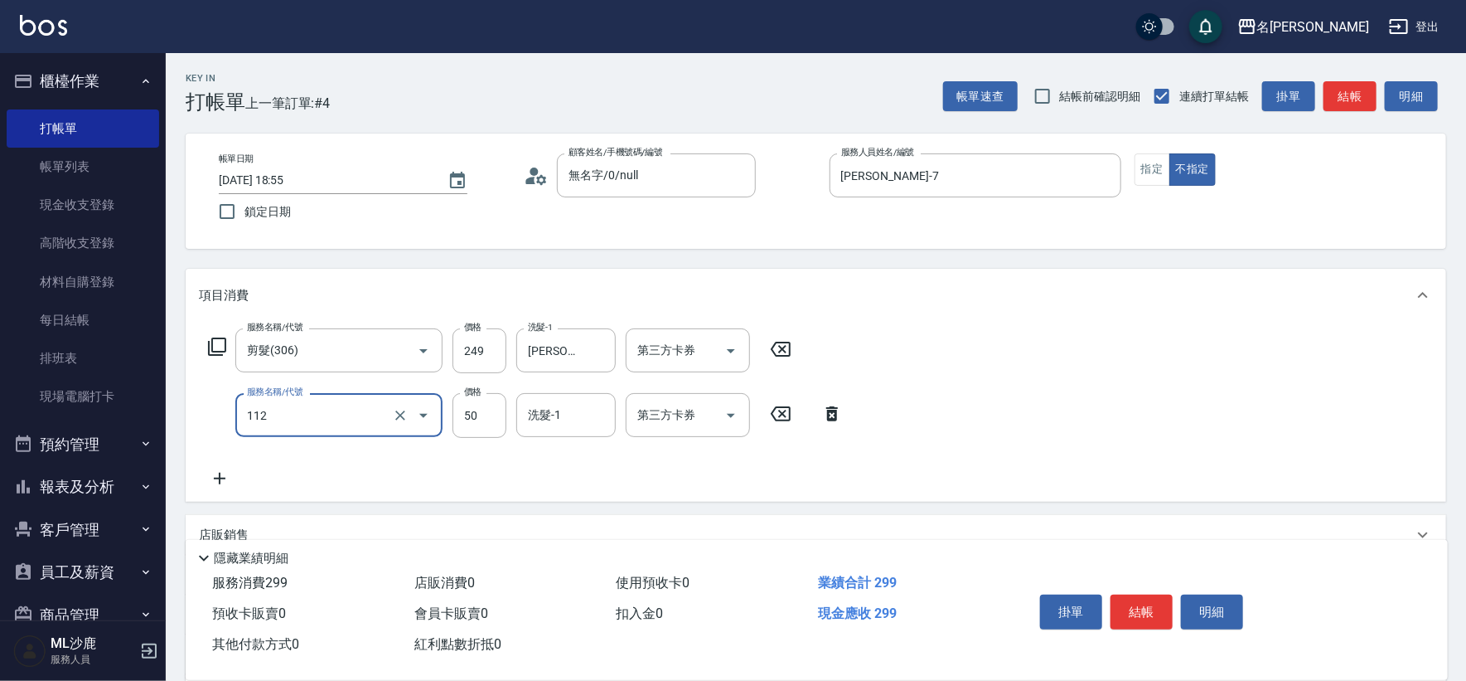
type input "精油50(112)"
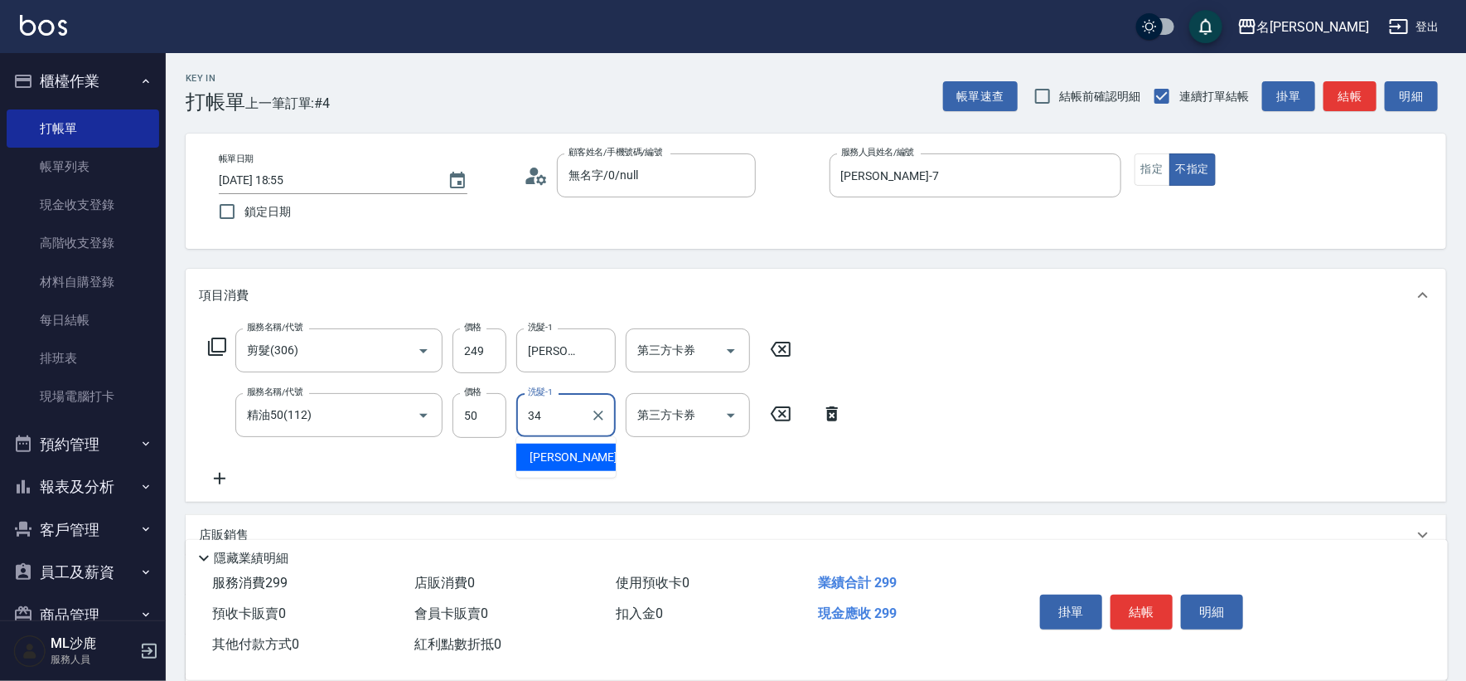
type input "[PERSON_NAME]-34"
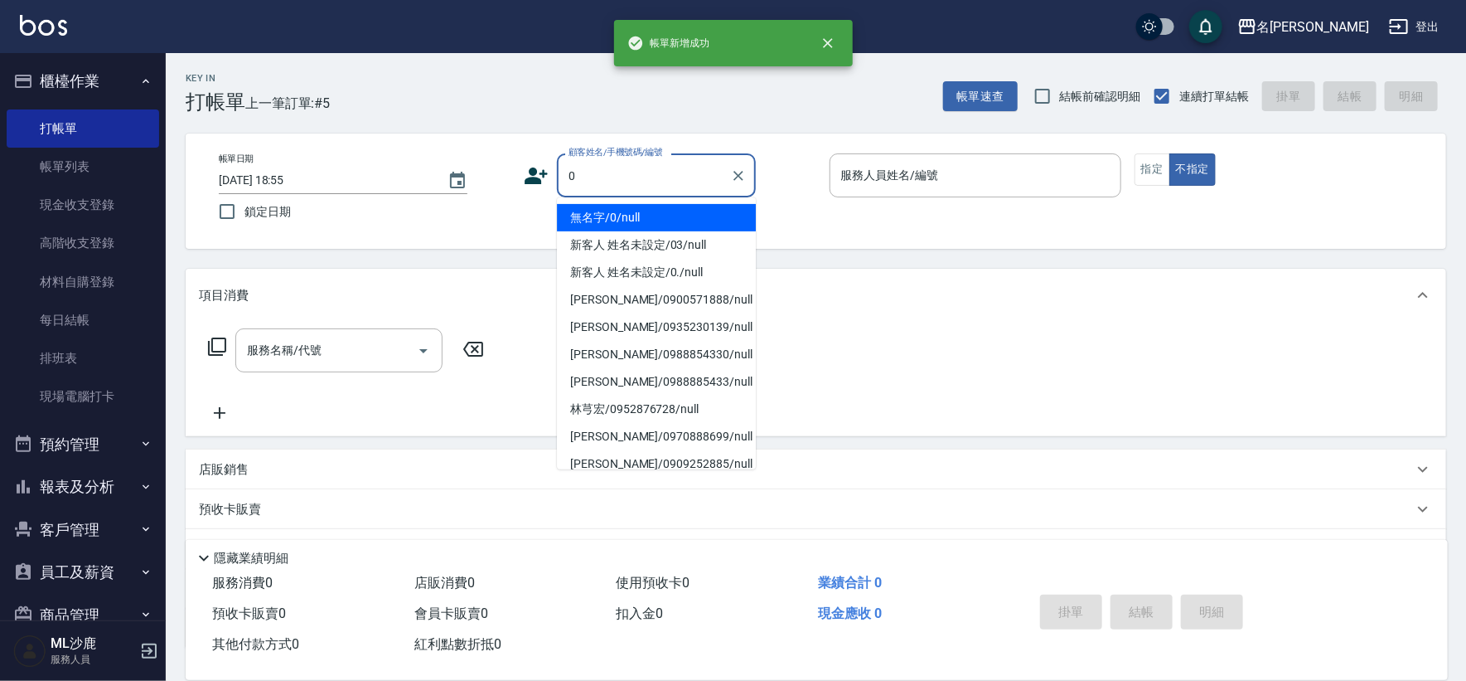
type input "無名字/0/null"
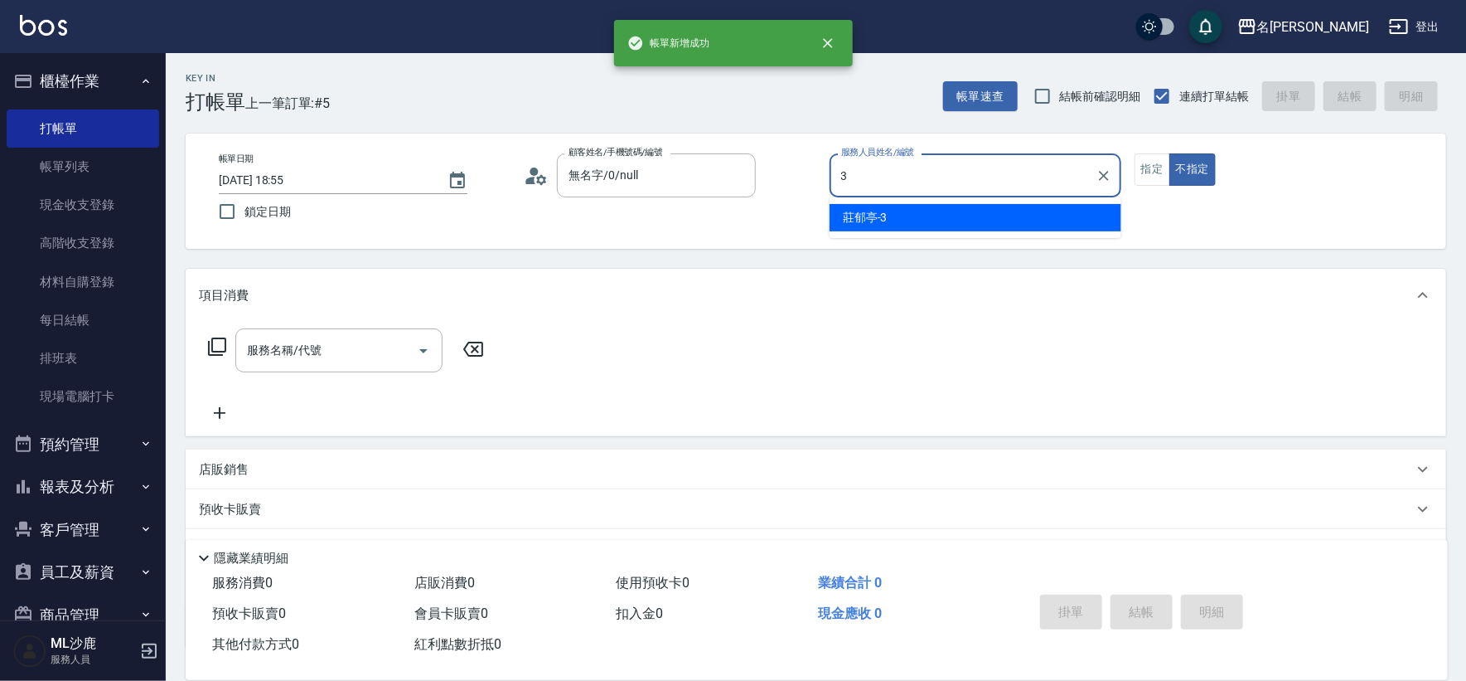
type input "[PERSON_NAME]-3"
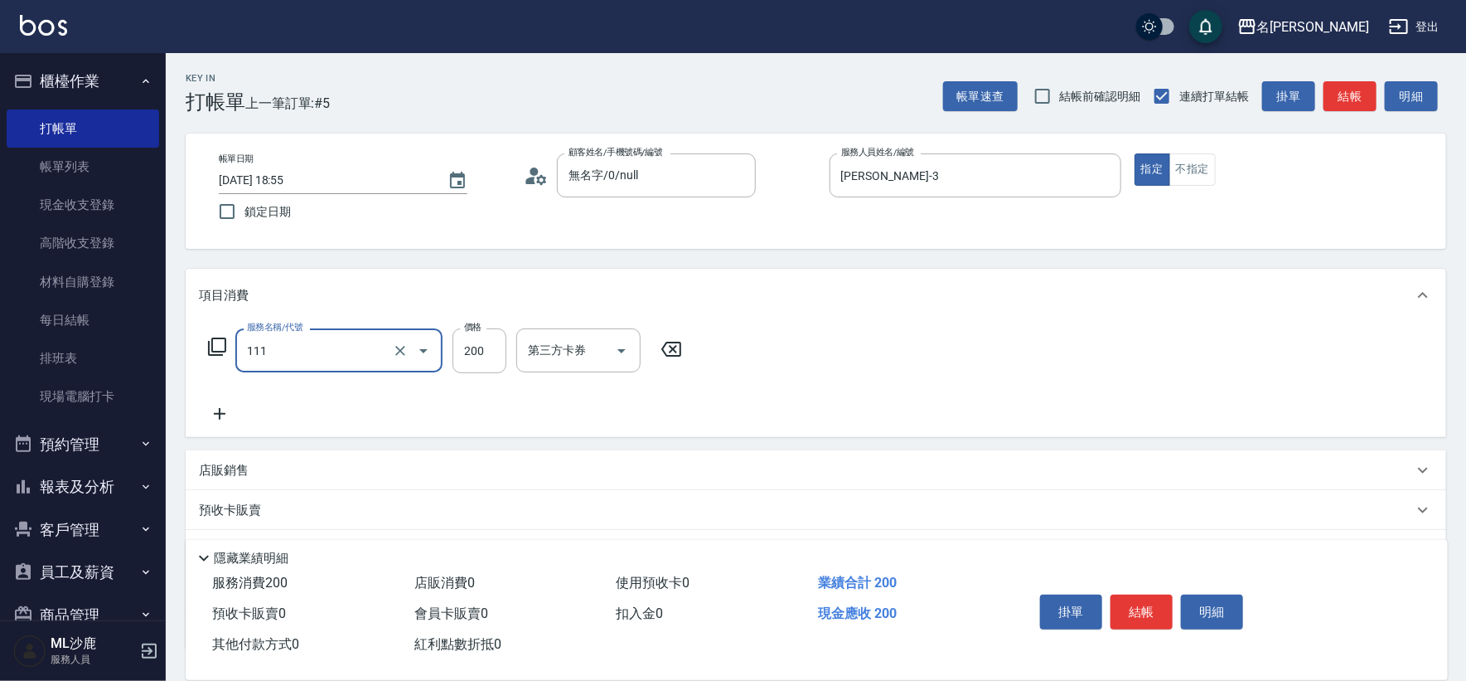
type input "200(111)"
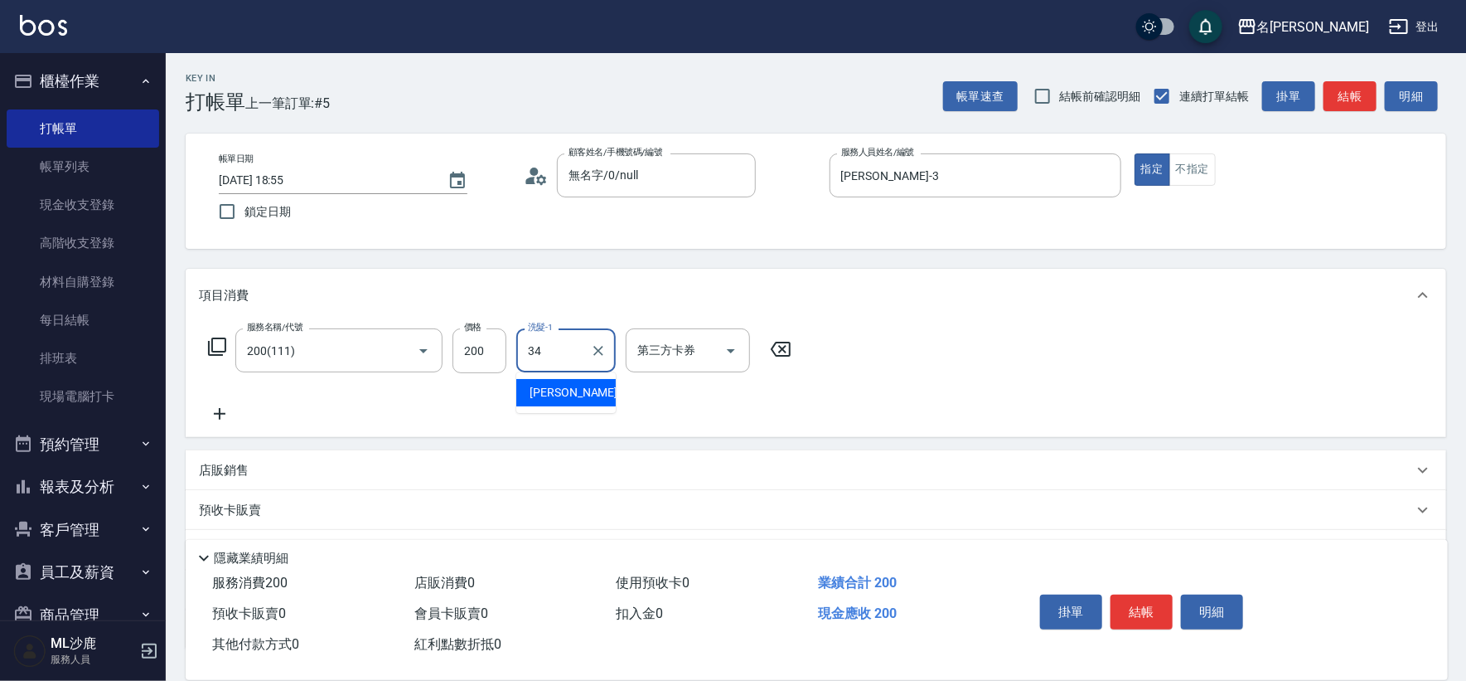
type input "[PERSON_NAME]-34"
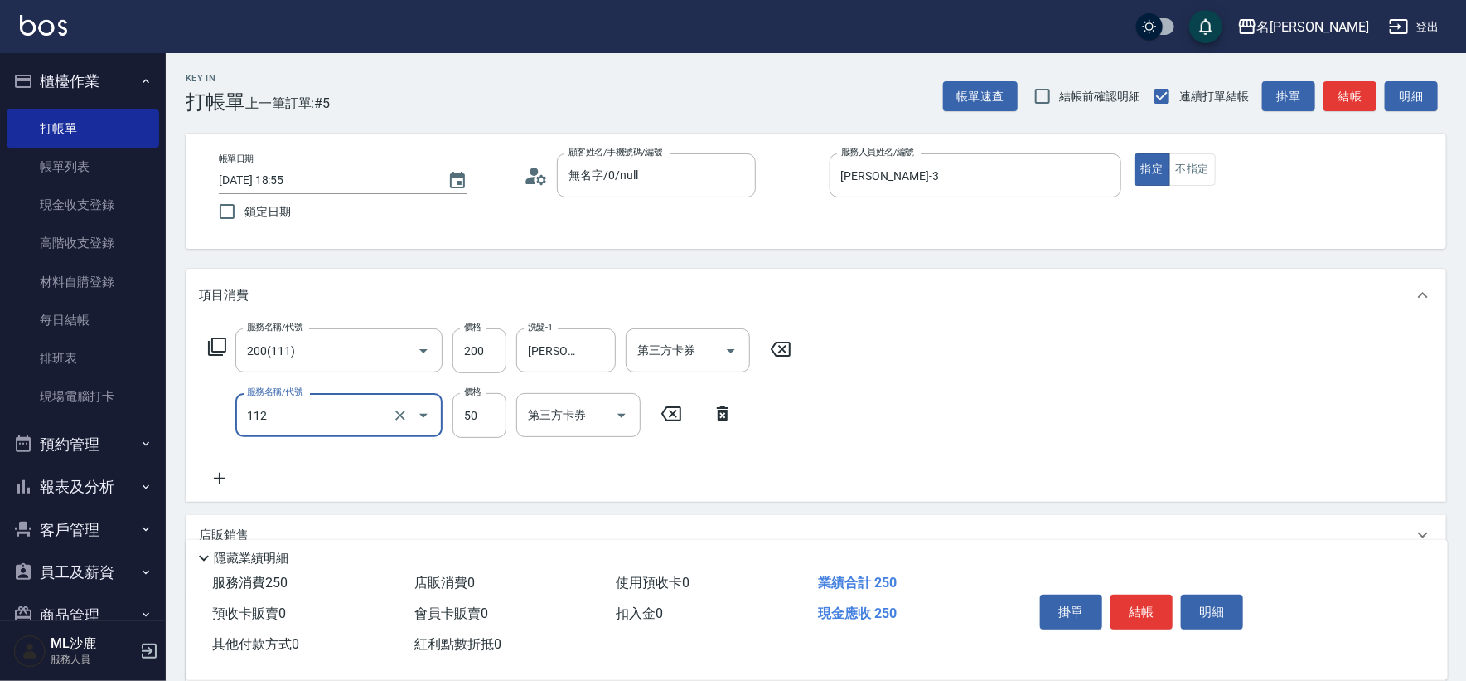
type input "精油50(112)"
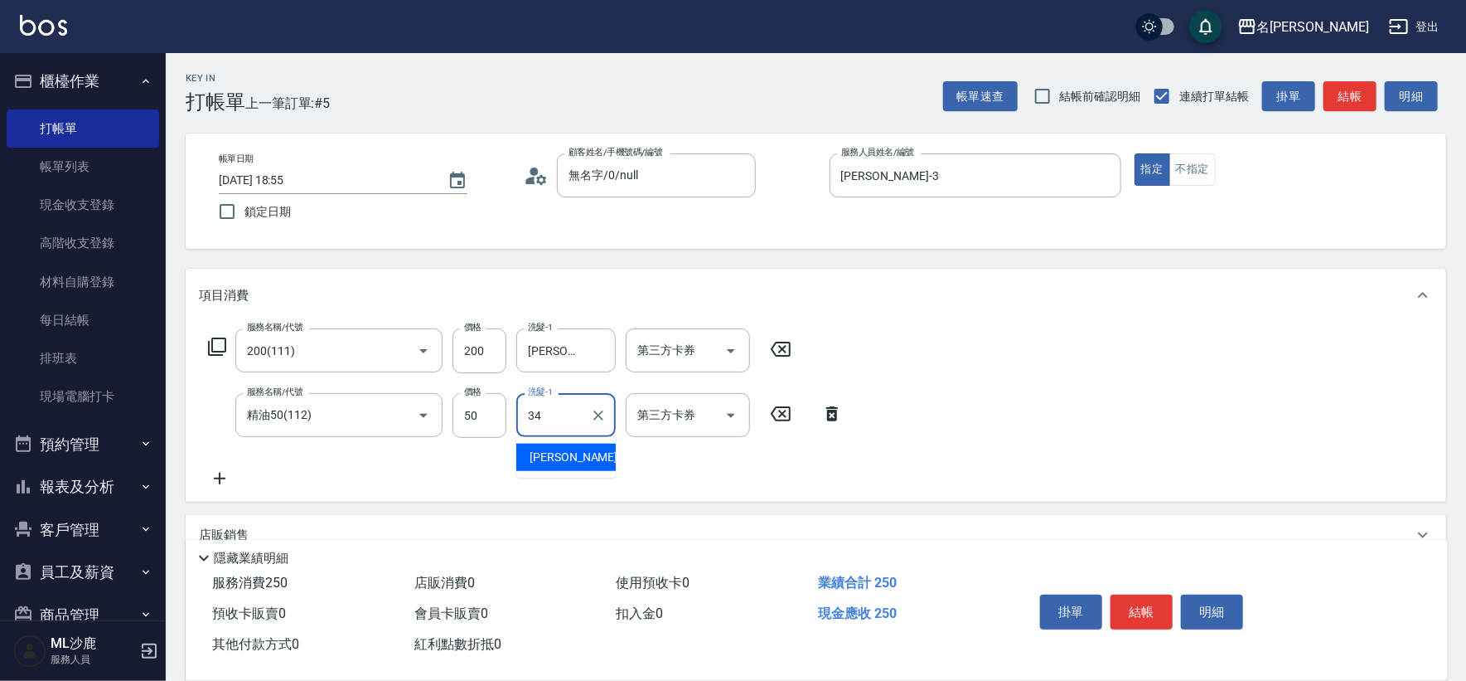
type input "[PERSON_NAME]-34"
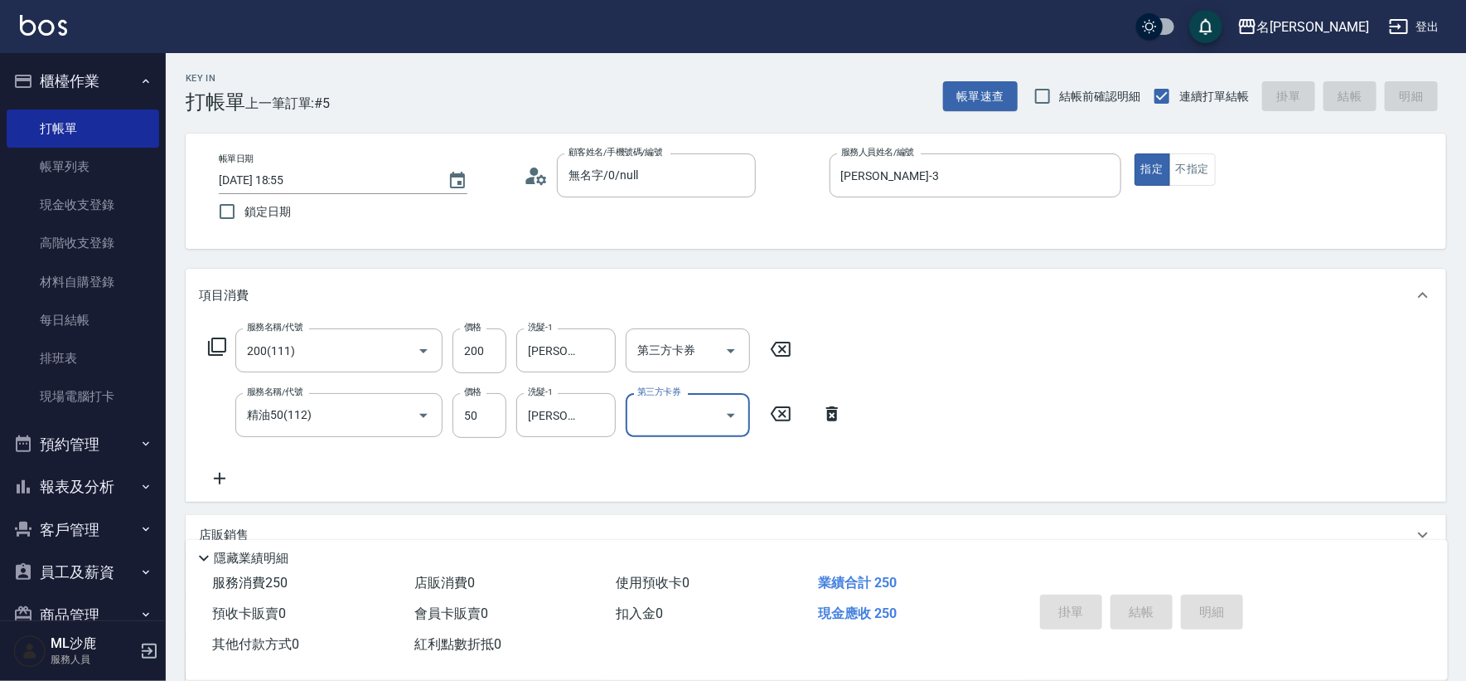
type input "[DATE] 18:56"
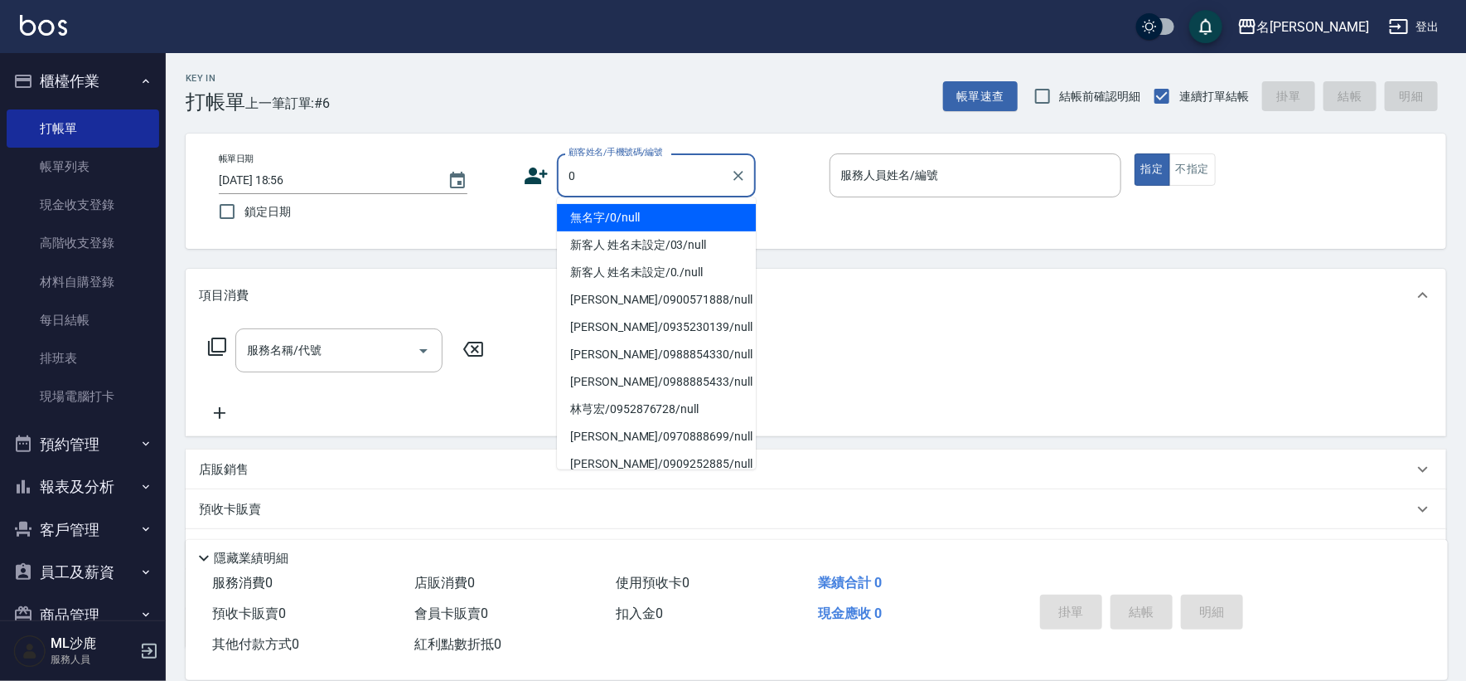
type input "無名字/0/null"
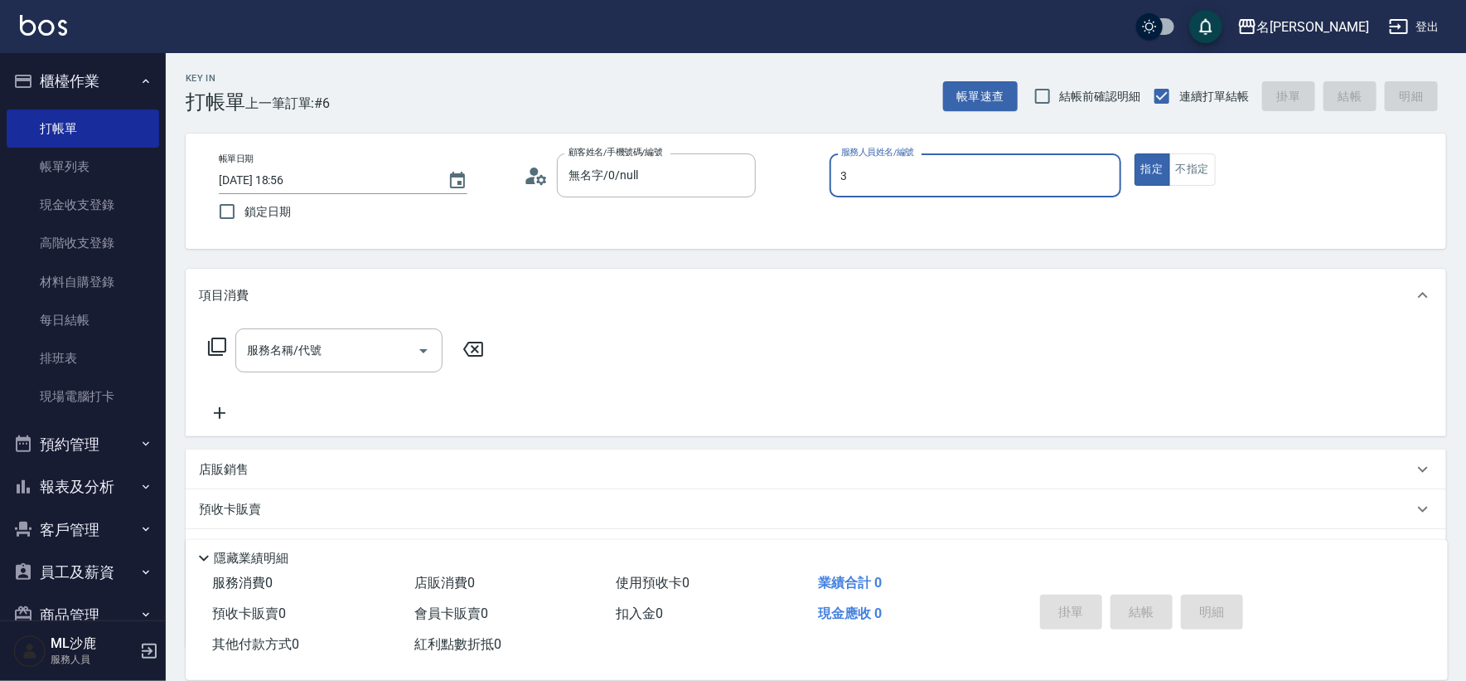
type input "[PERSON_NAME]-3"
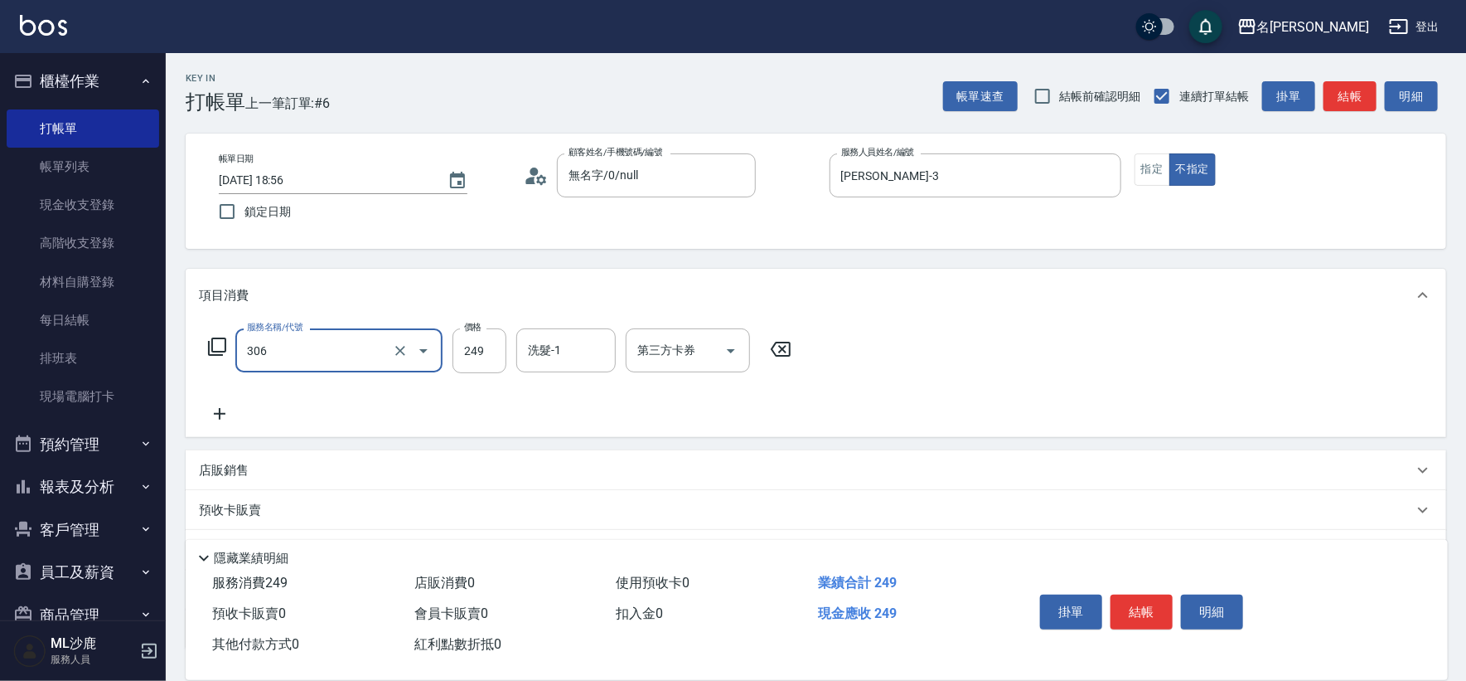
type input "剪髮(306)"
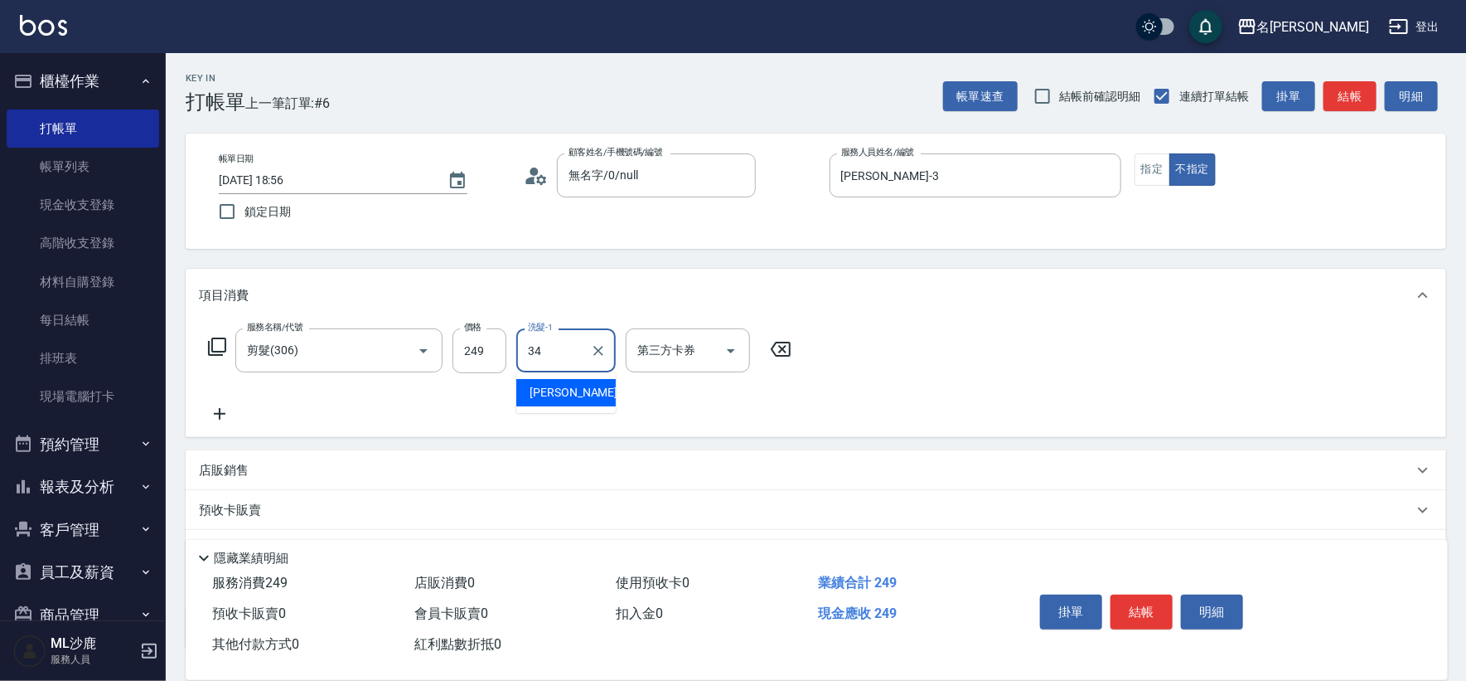
type input "[PERSON_NAME]-34"
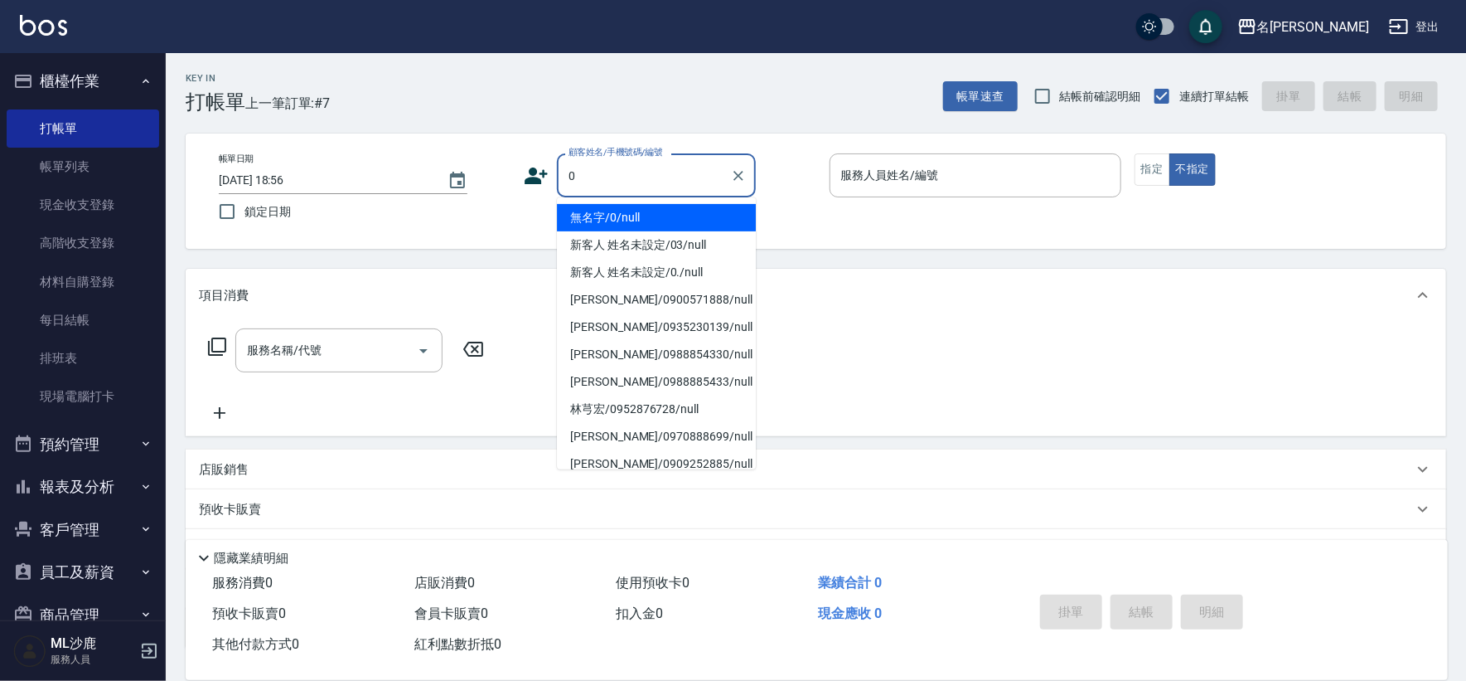
type input "無名字/0/null"
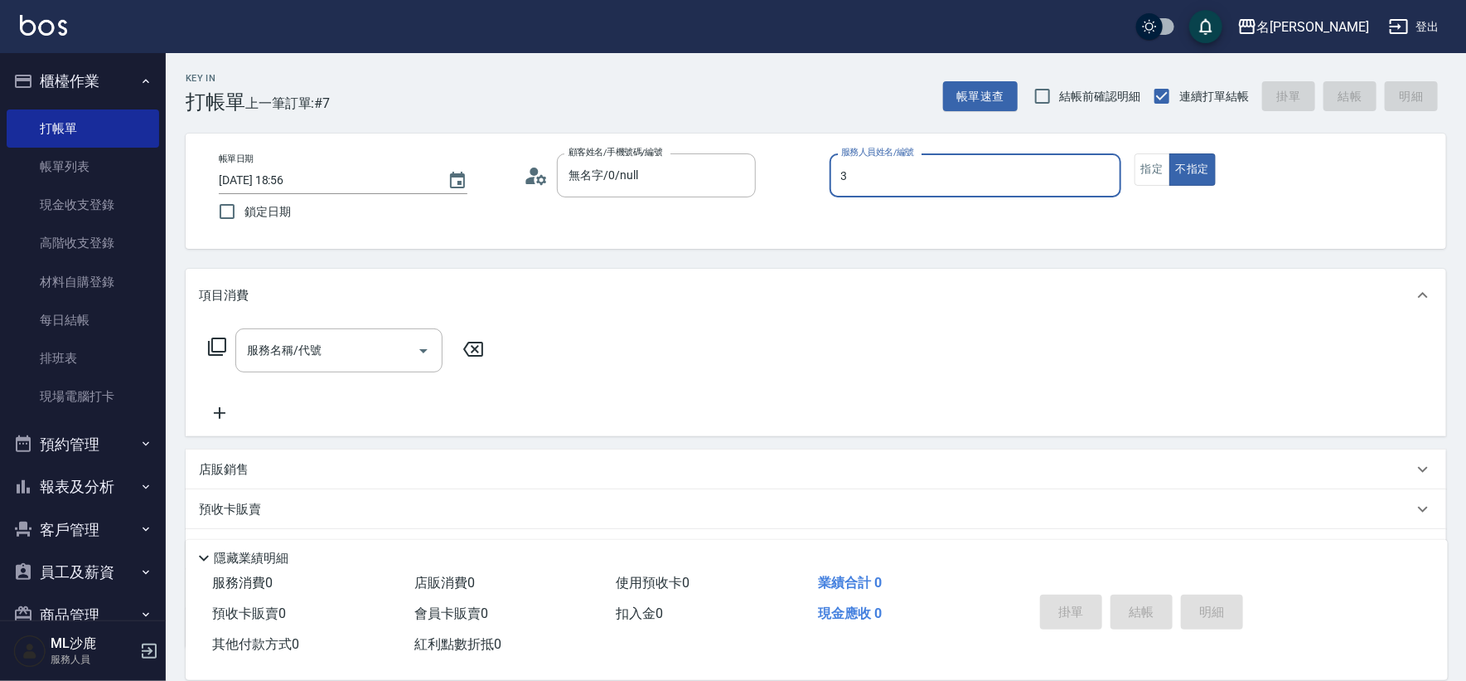
type input "[PERSON_NAME]-3"
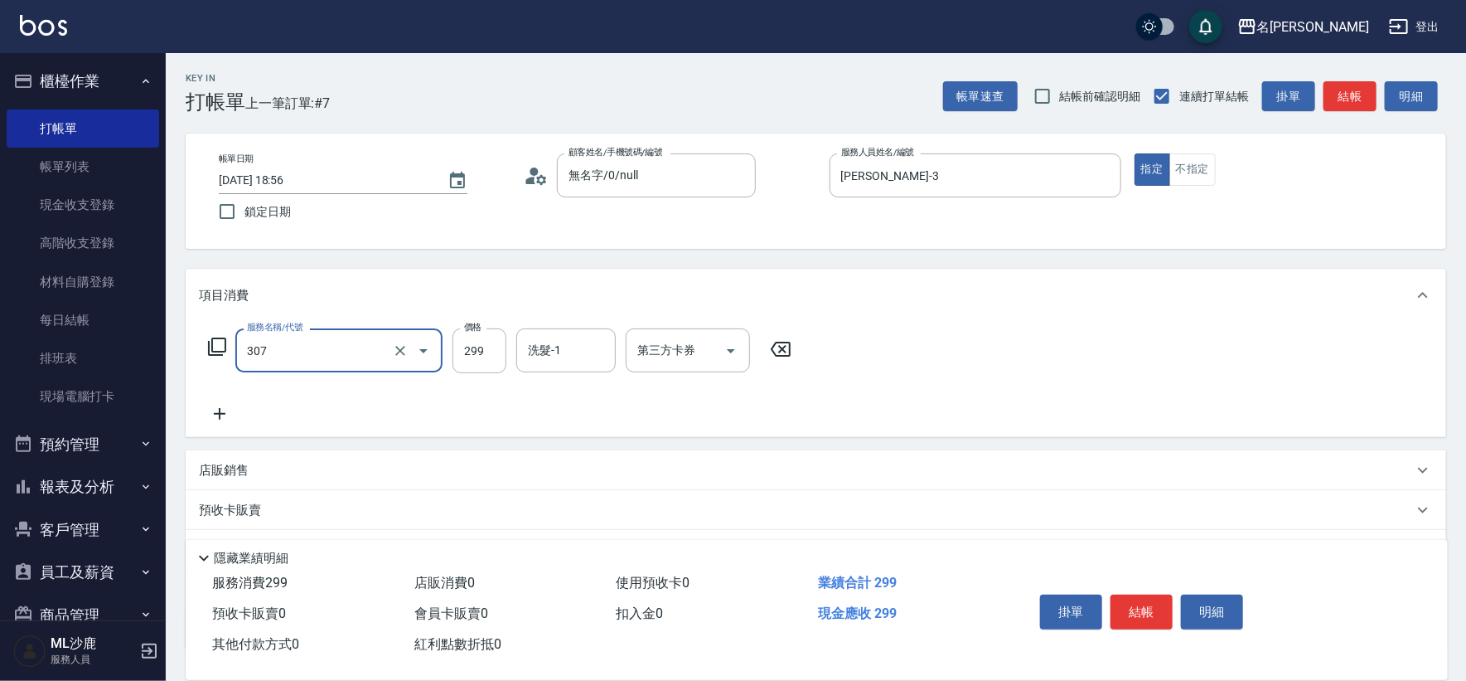
type input "剪髮(307)"
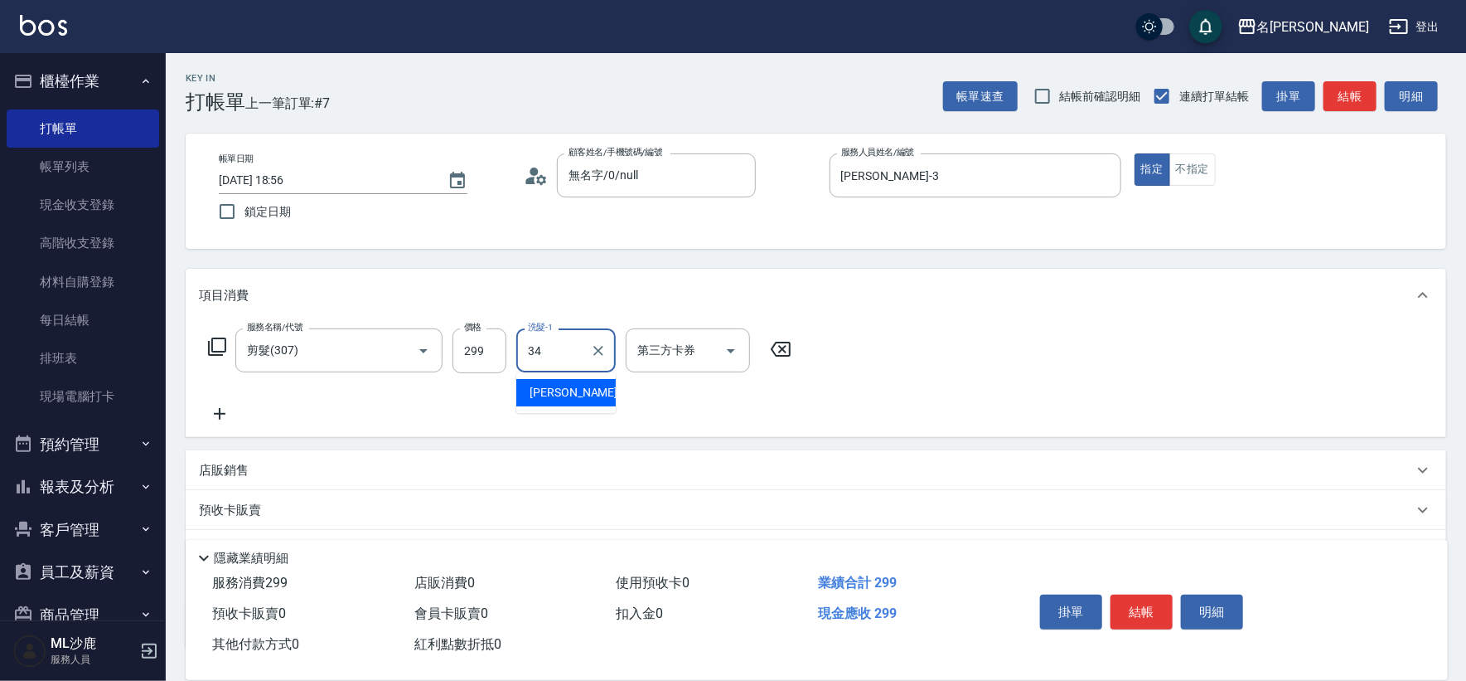
type input "[PERSON_NAME]-34"
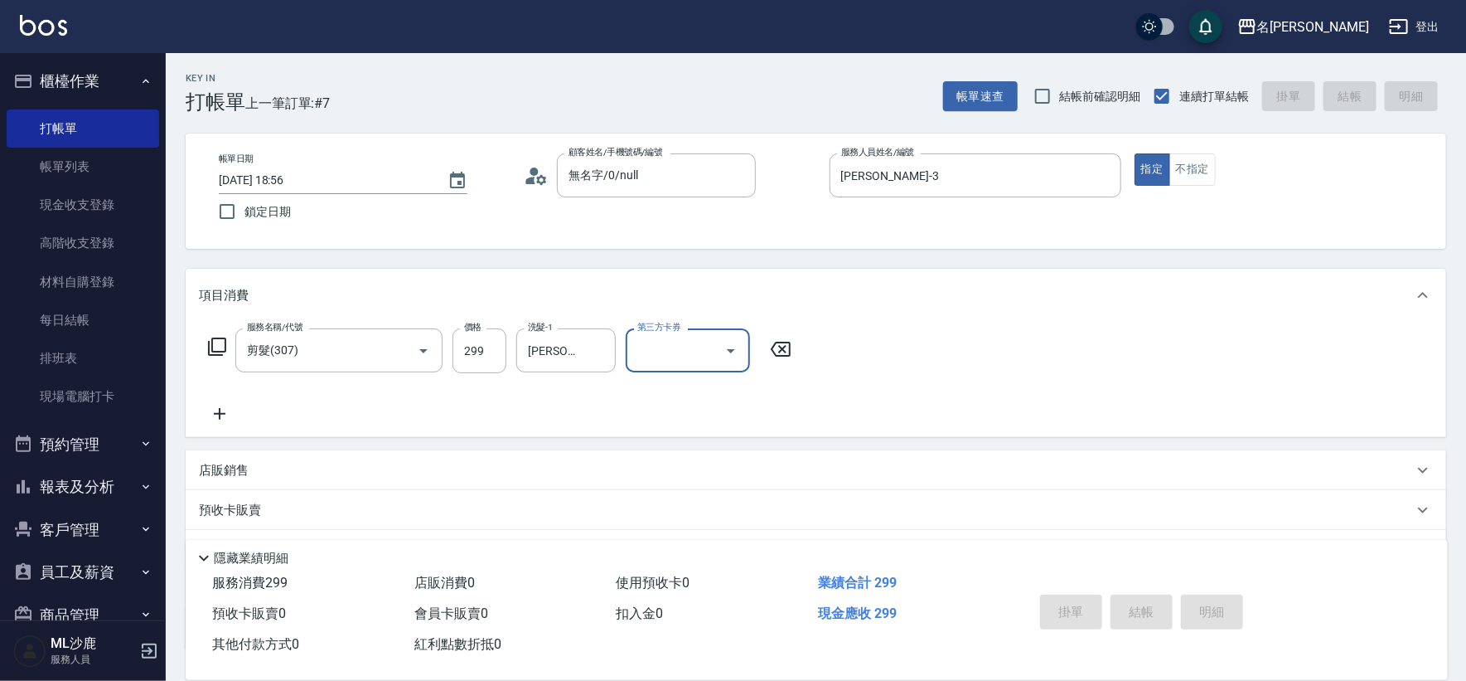
type input "[DATE] 19:01"
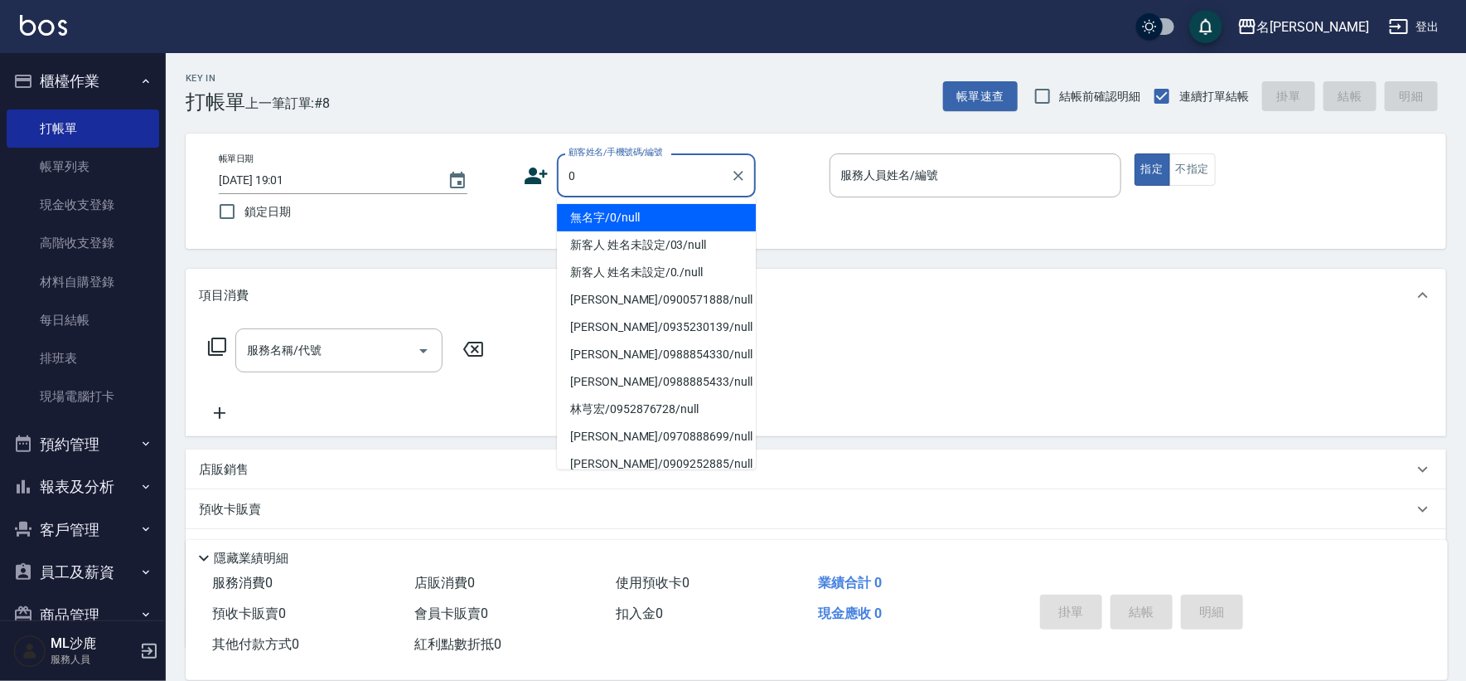
type input "無名字/0/null"
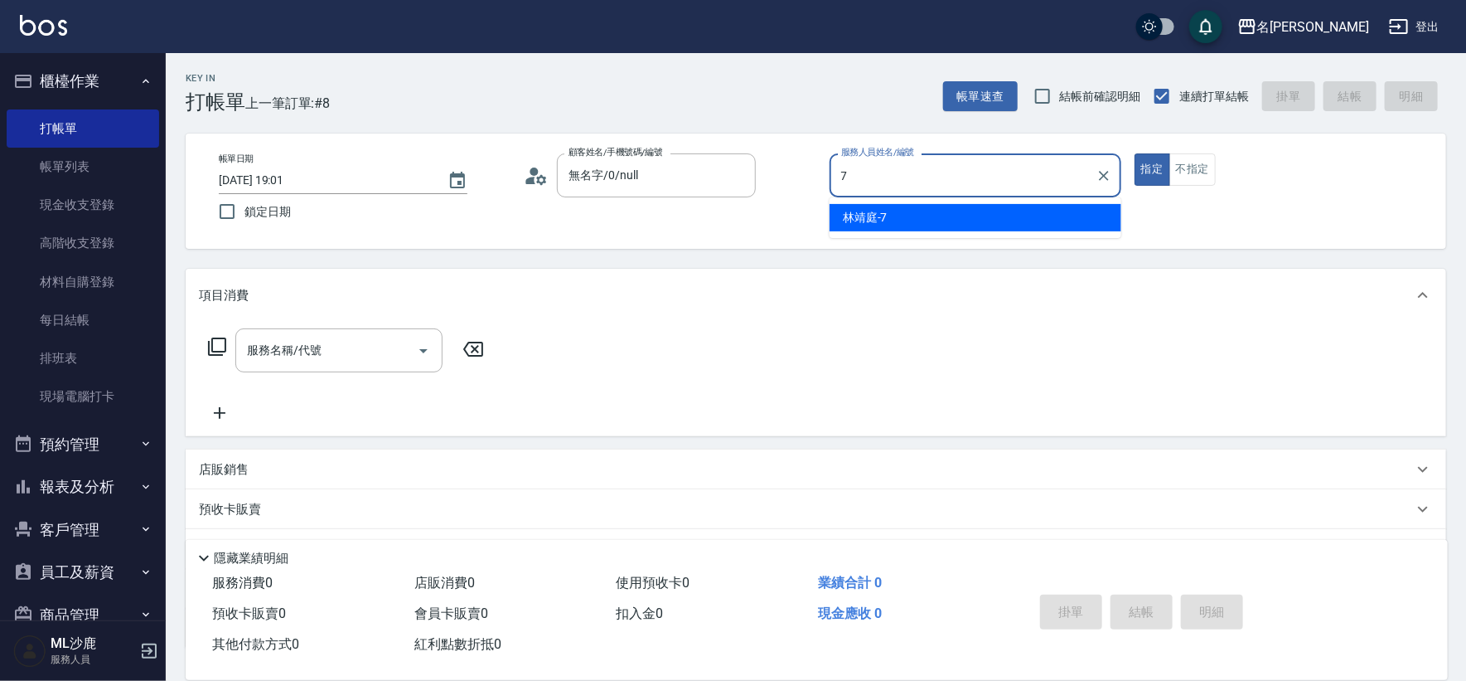
type input "[PERSON_NAME]-7"
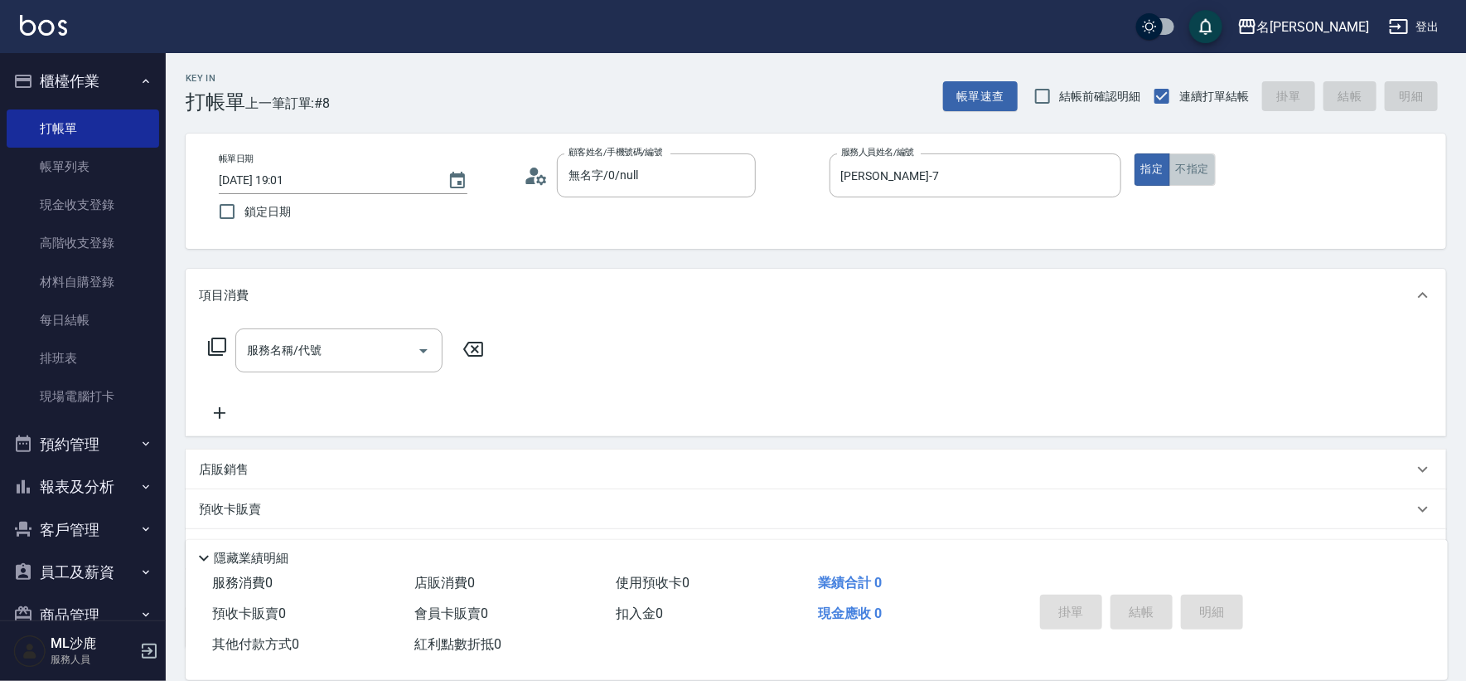
click at [1189, 177] on button "不指定" at bounding box center [1193, 169] width 46 height 32
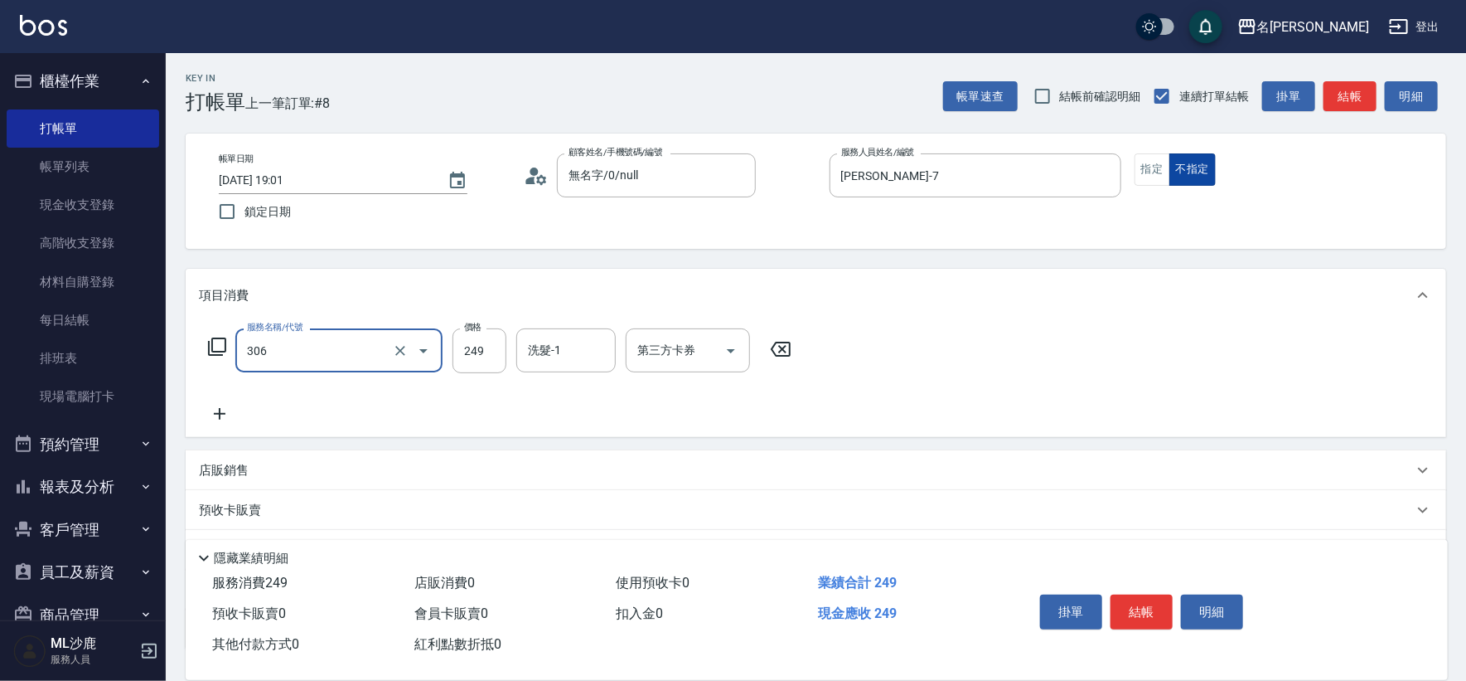
type input "剪髮(306)"
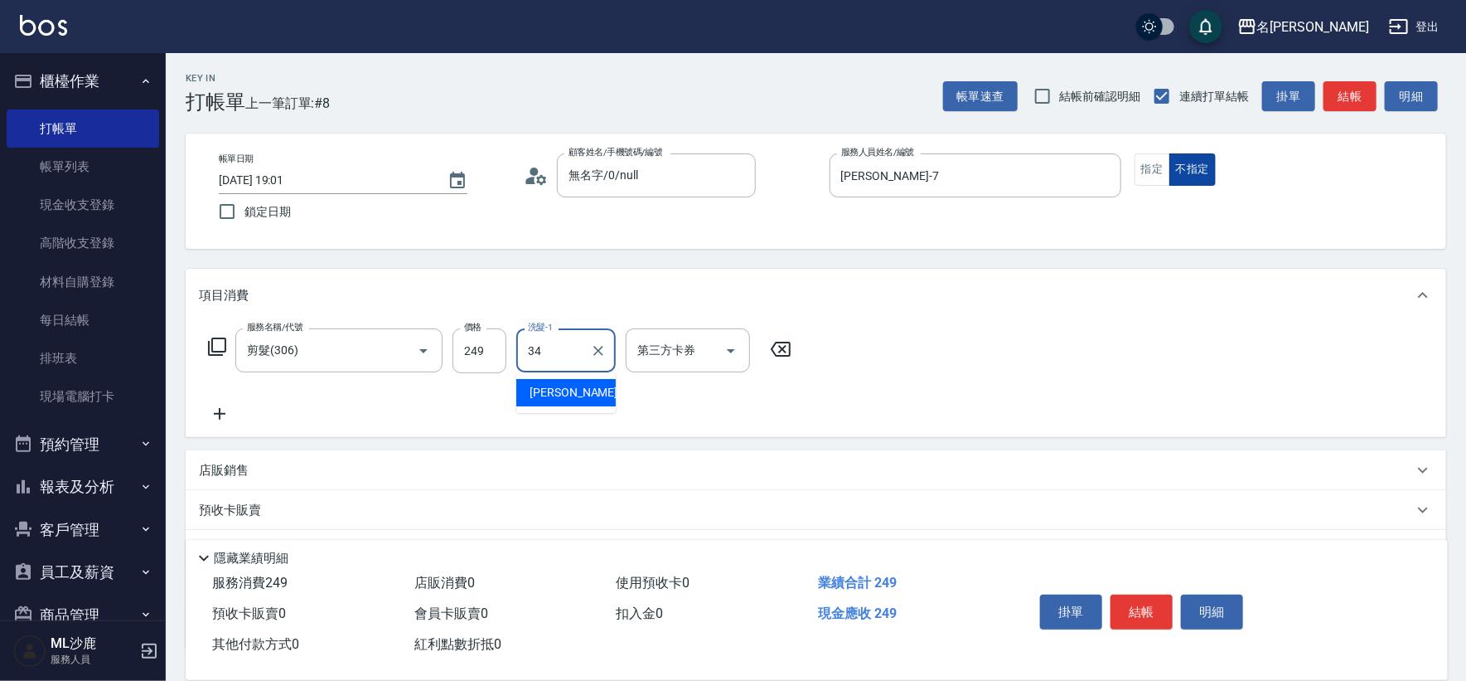
type input "[PERSON_NAME]-34"
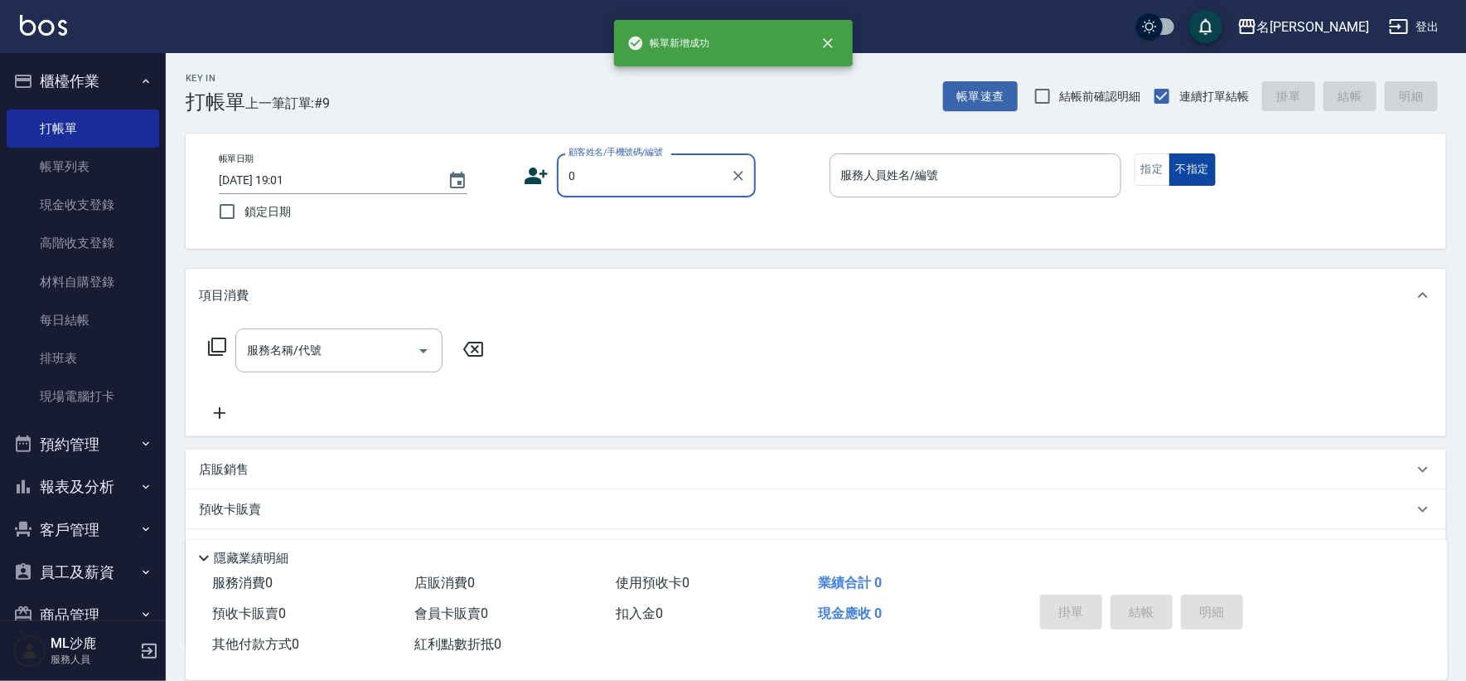
type input "無名字/0/null"
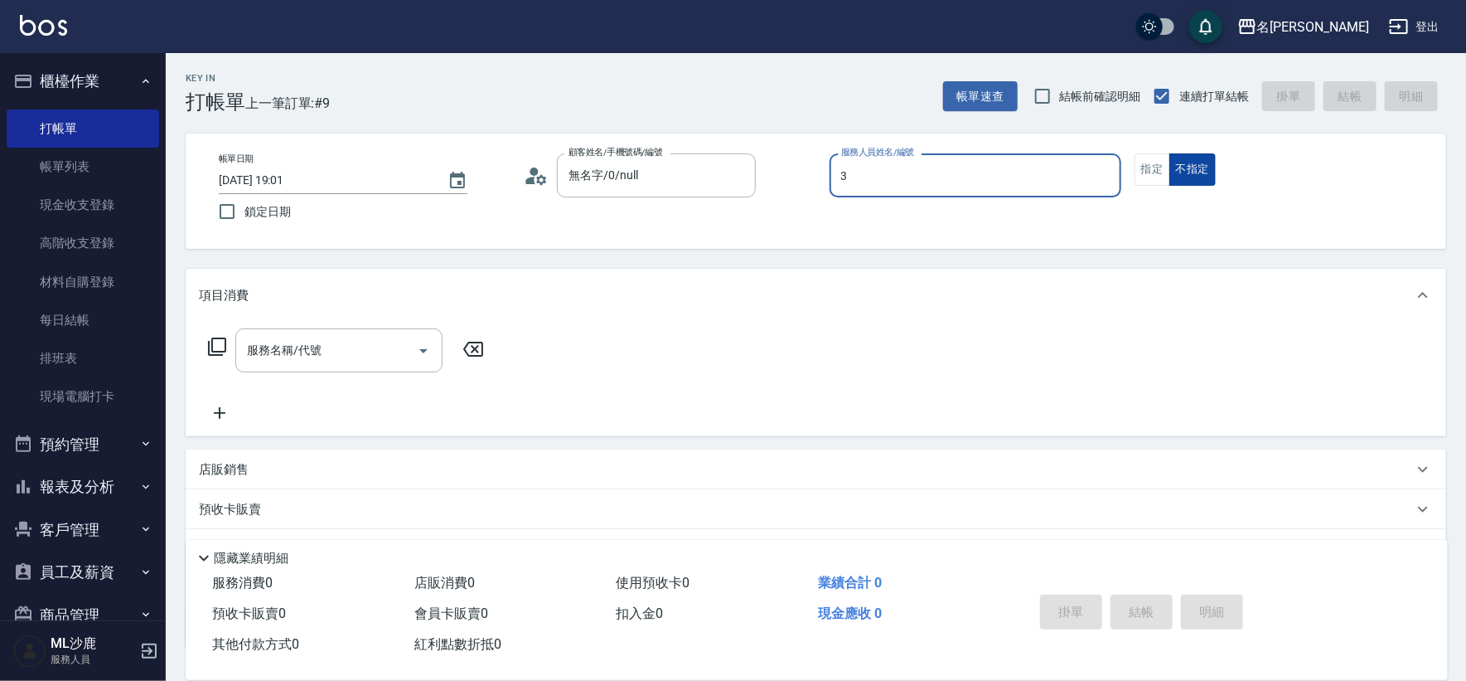
type input "[PERSON_NAME]-3"
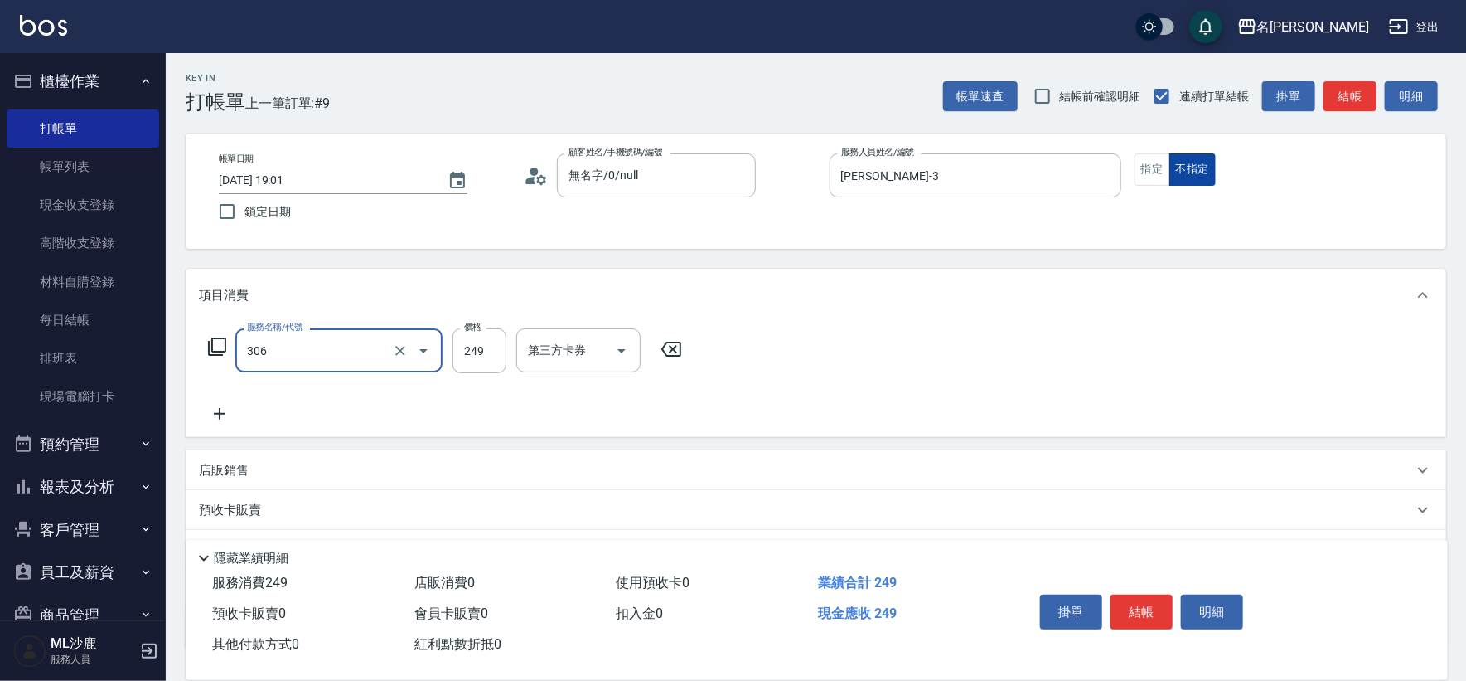
type input "剪髮(306)"
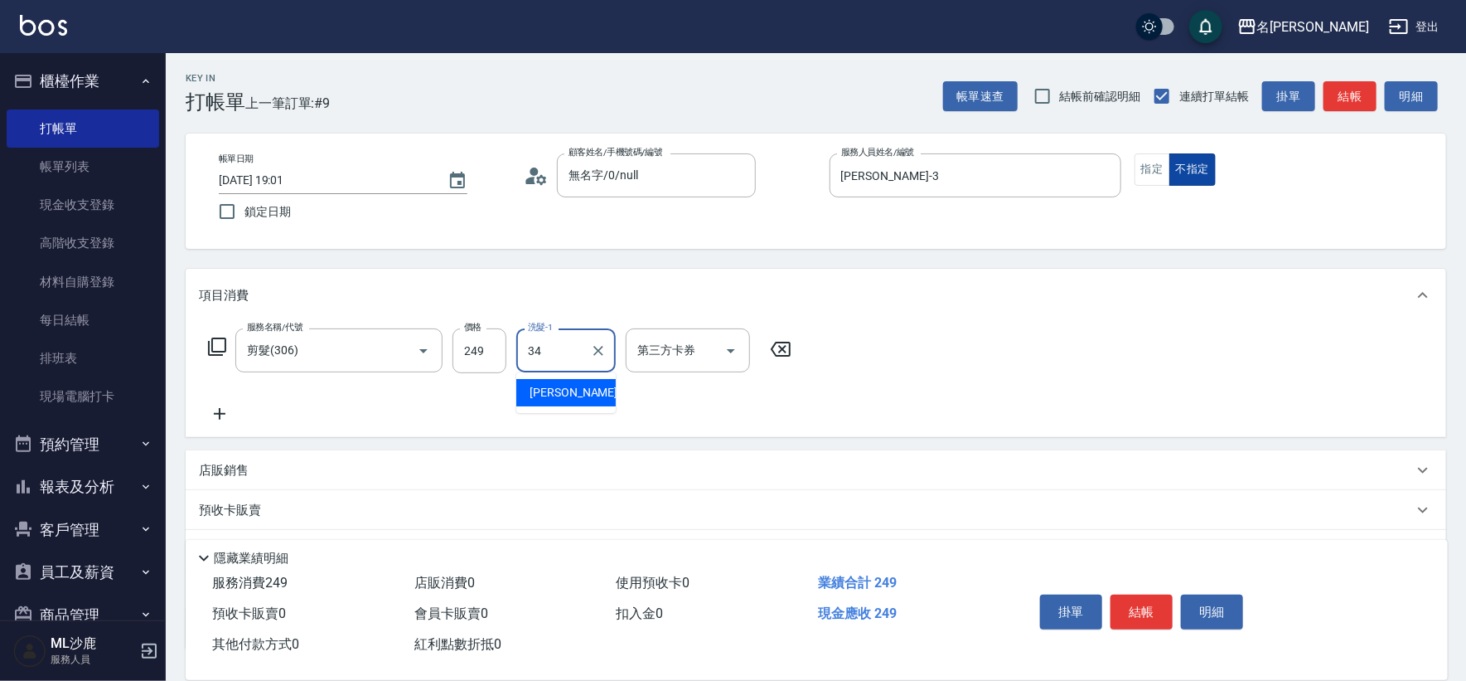
type input "[PERSON_NAME]-34"
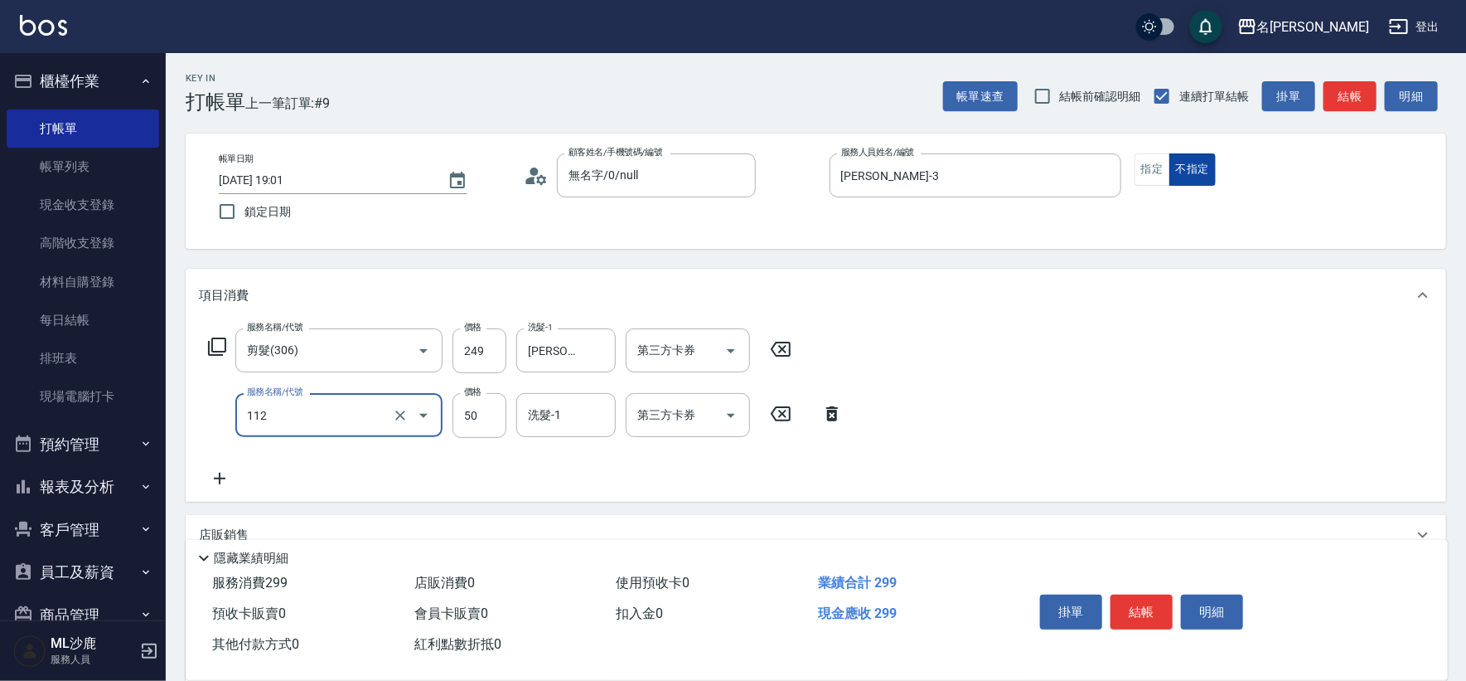
type input "精油50(112)"
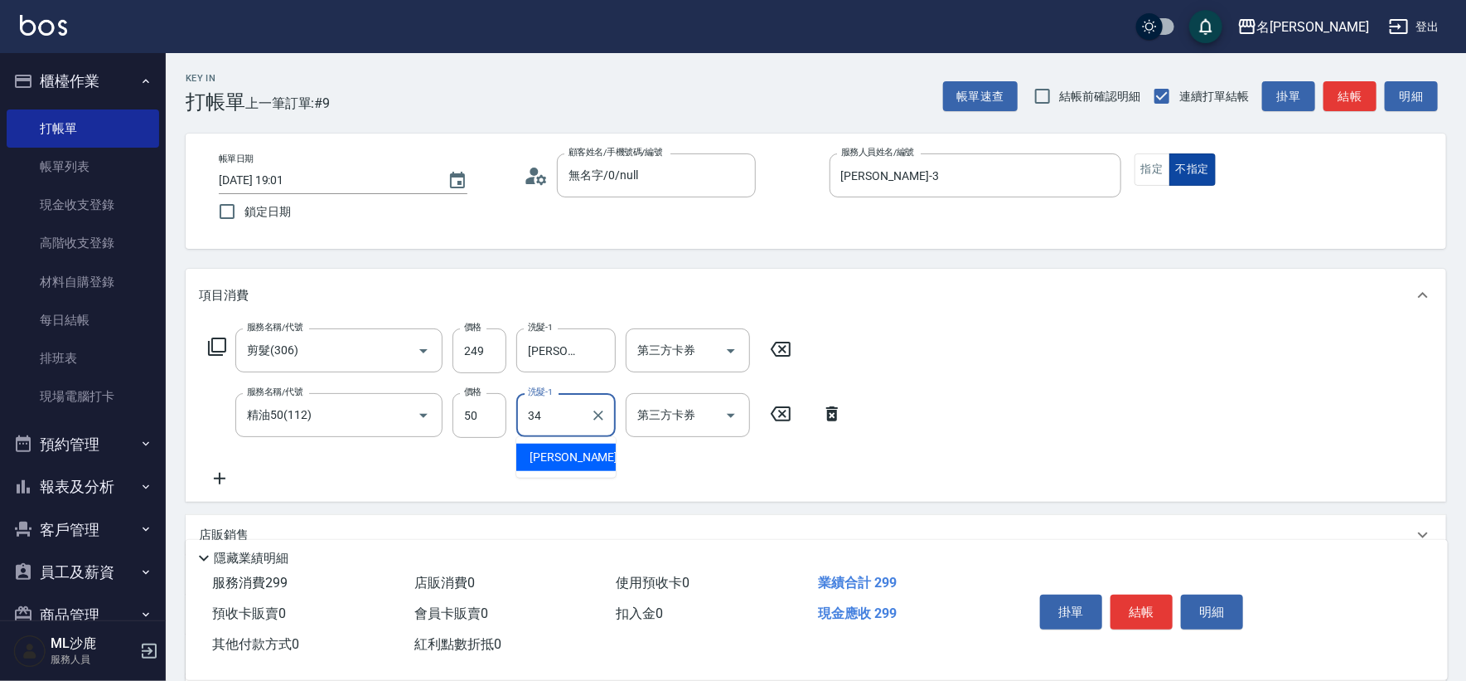
type input "[PERSON_NAME]-34"
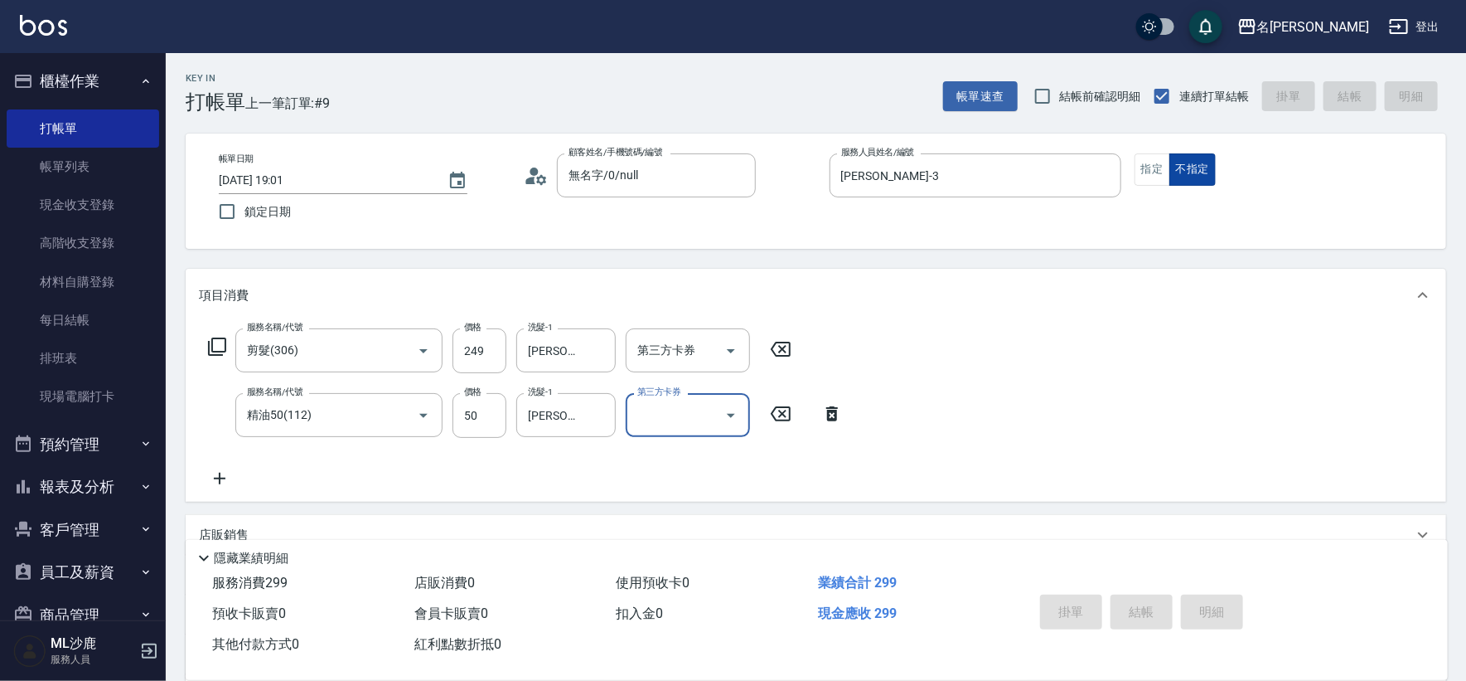
type input "[DATE] 19:02"
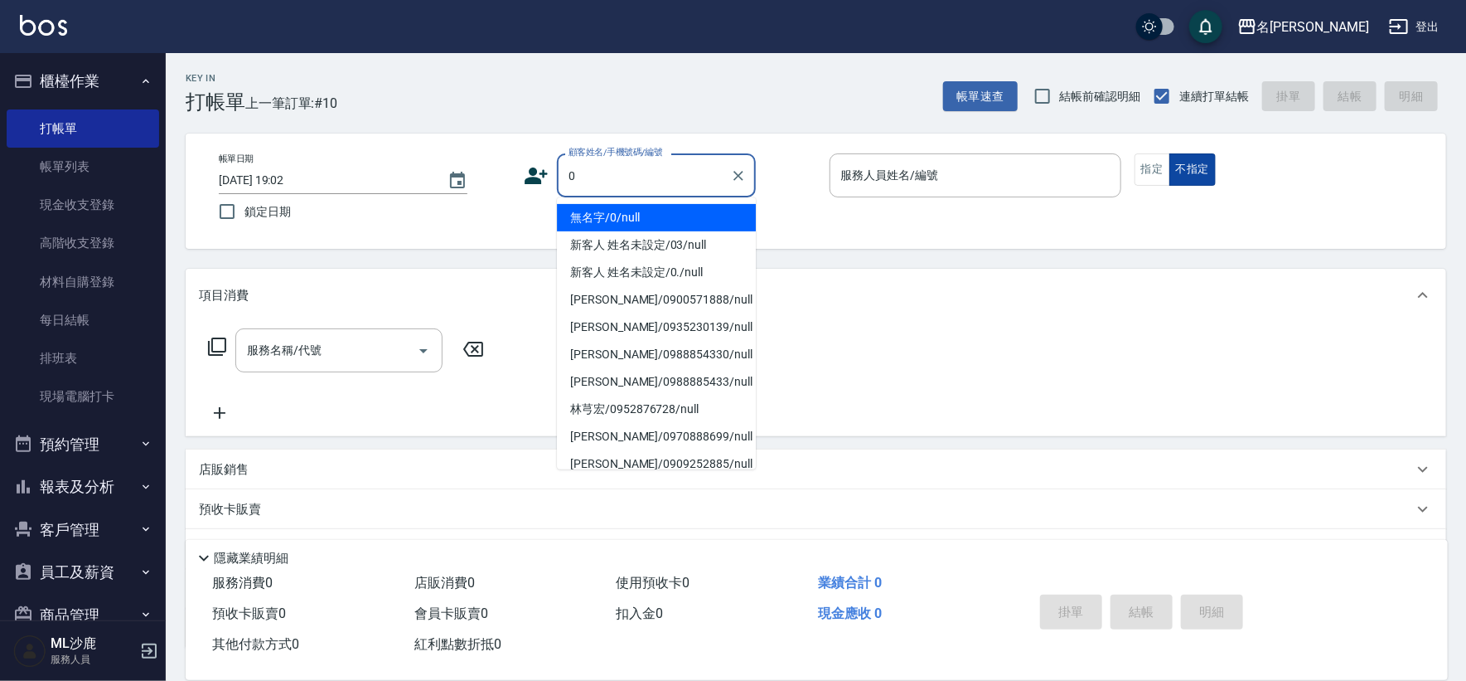
type input "無名字/0/null"
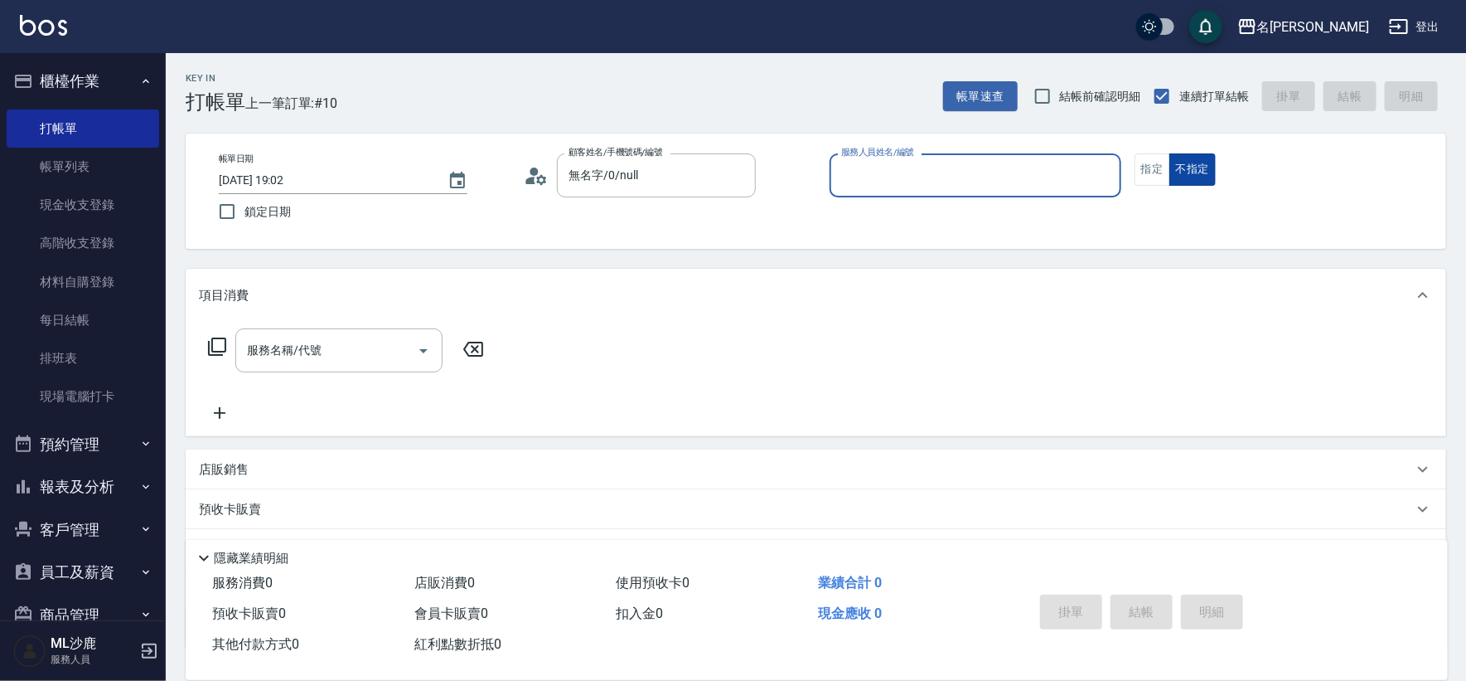
click at [1170, 153] on button "不指定" at bounding box center [1193, 169] width 46 height 32
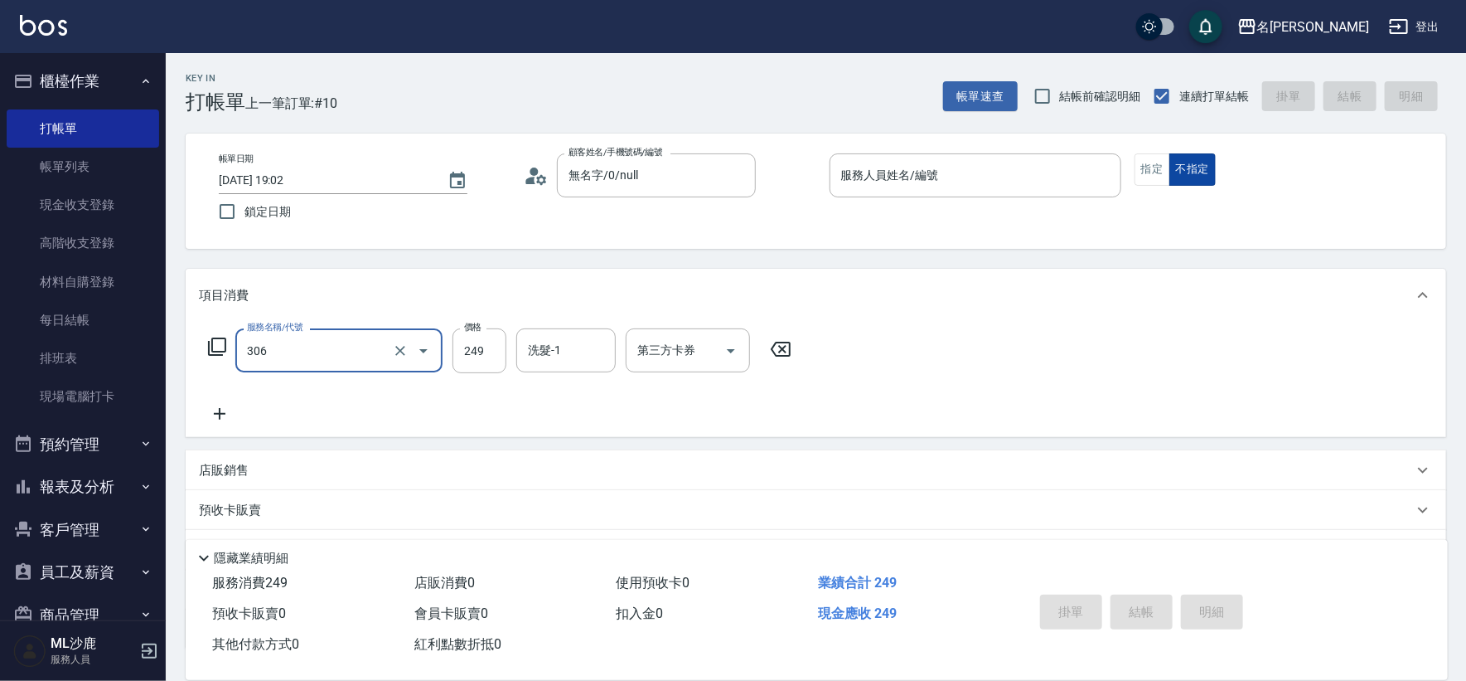
type input "剪髮(306)"
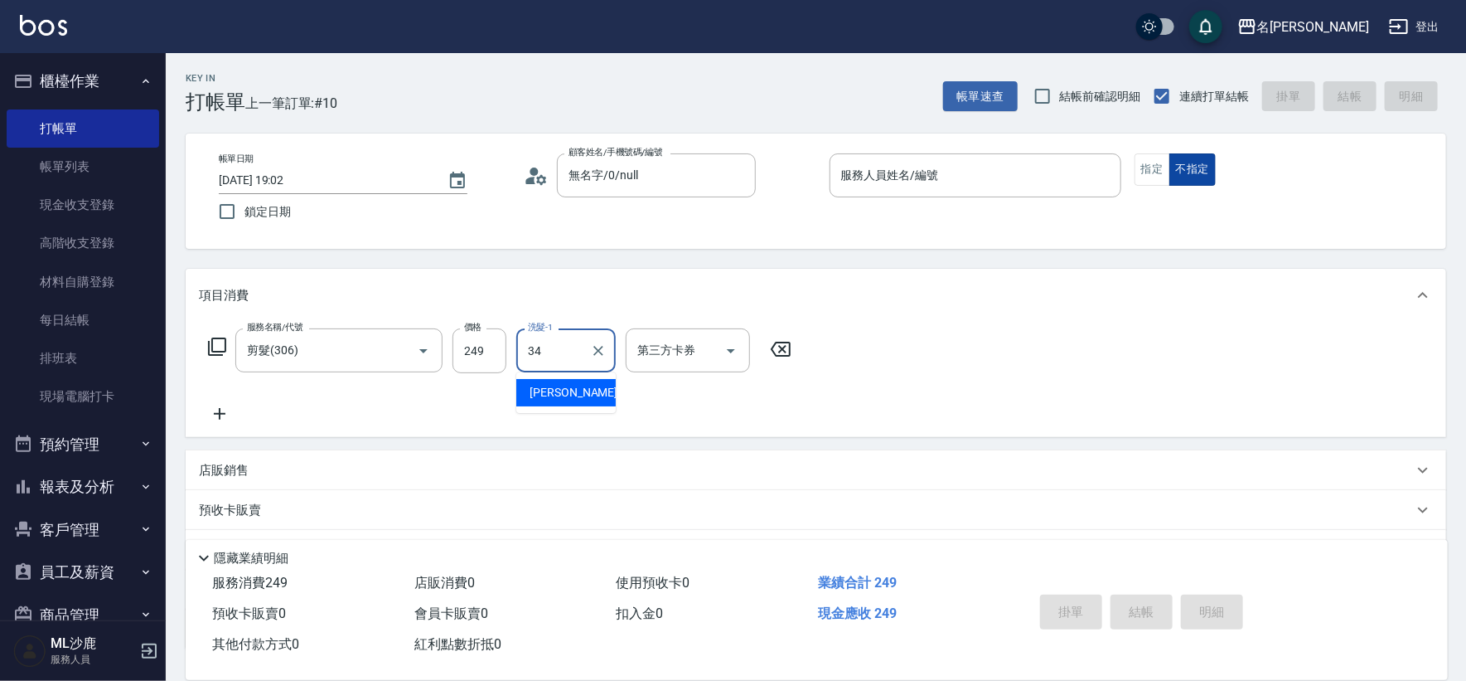
type input "[PERSON_NAME]-34"
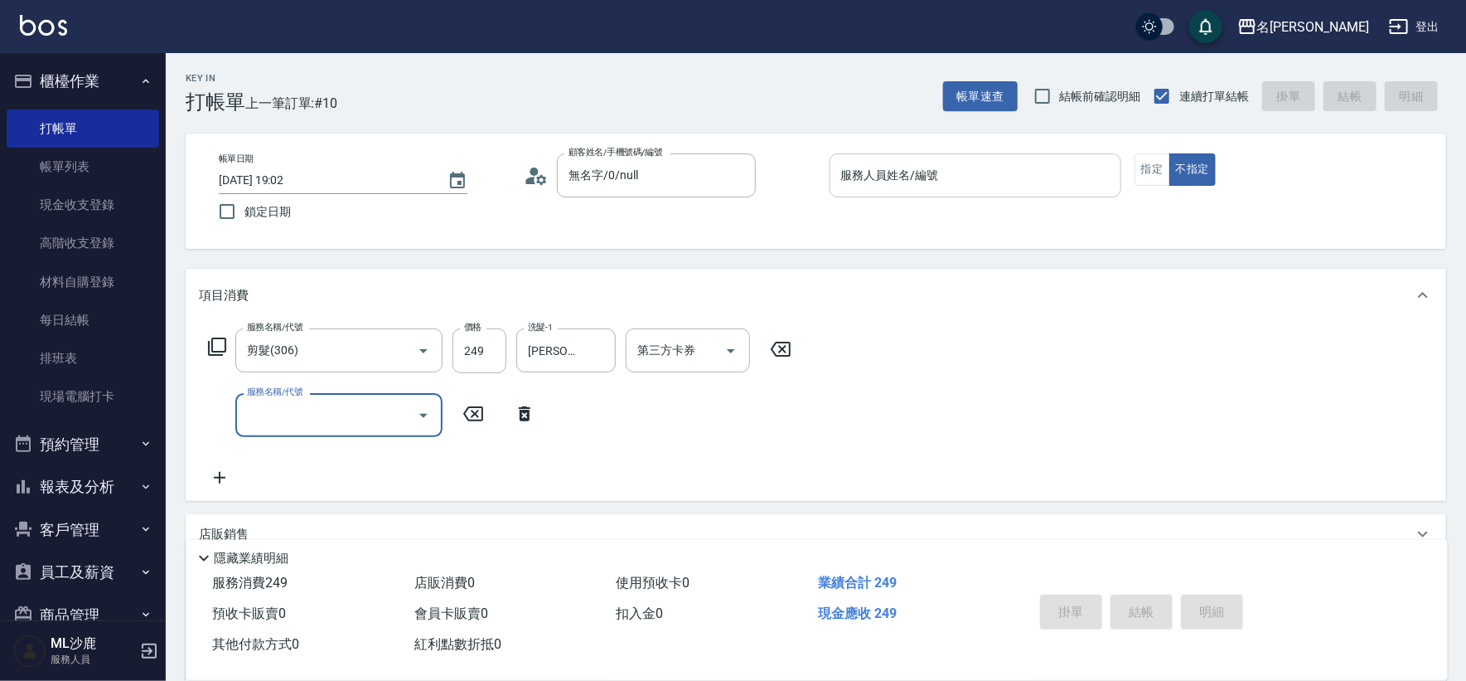
click at [978, 174] on input "服務人員姓名/編號" at bounding box center [975, 175] width 277 height 29
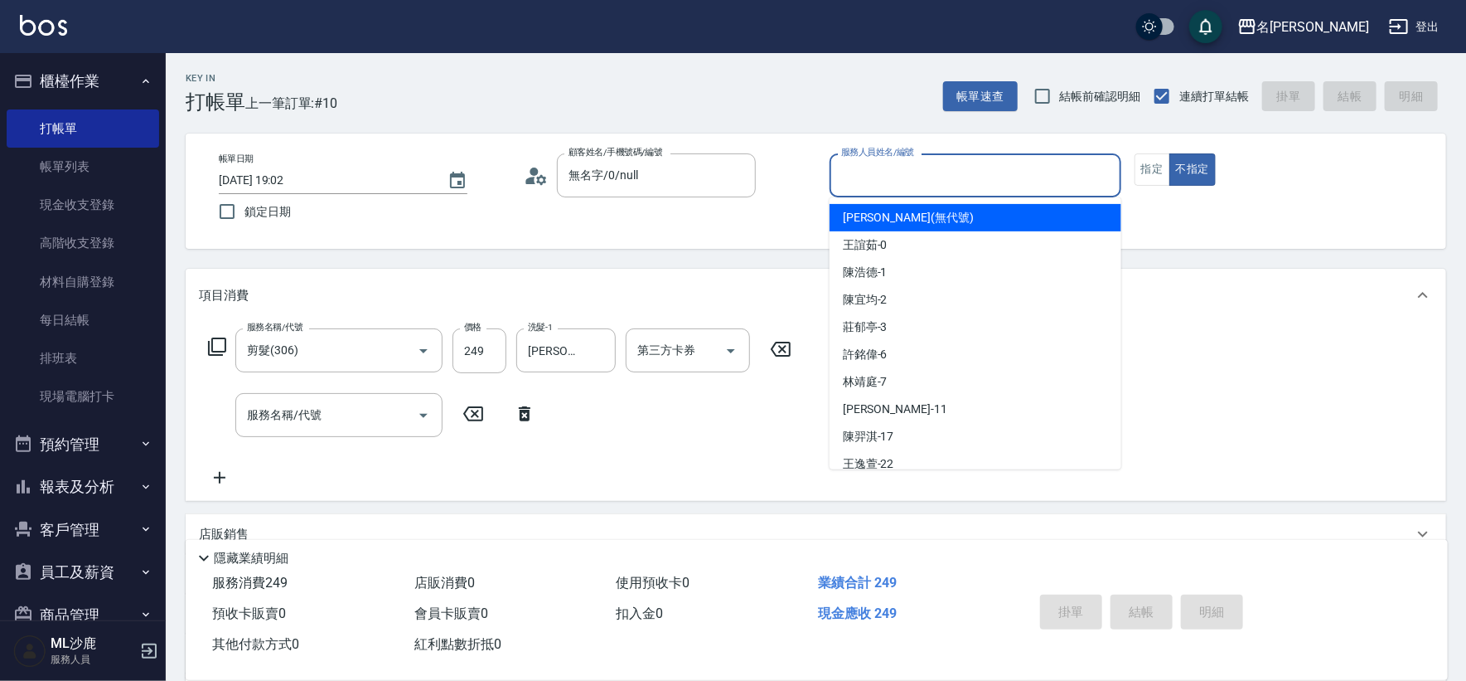
type input "3"
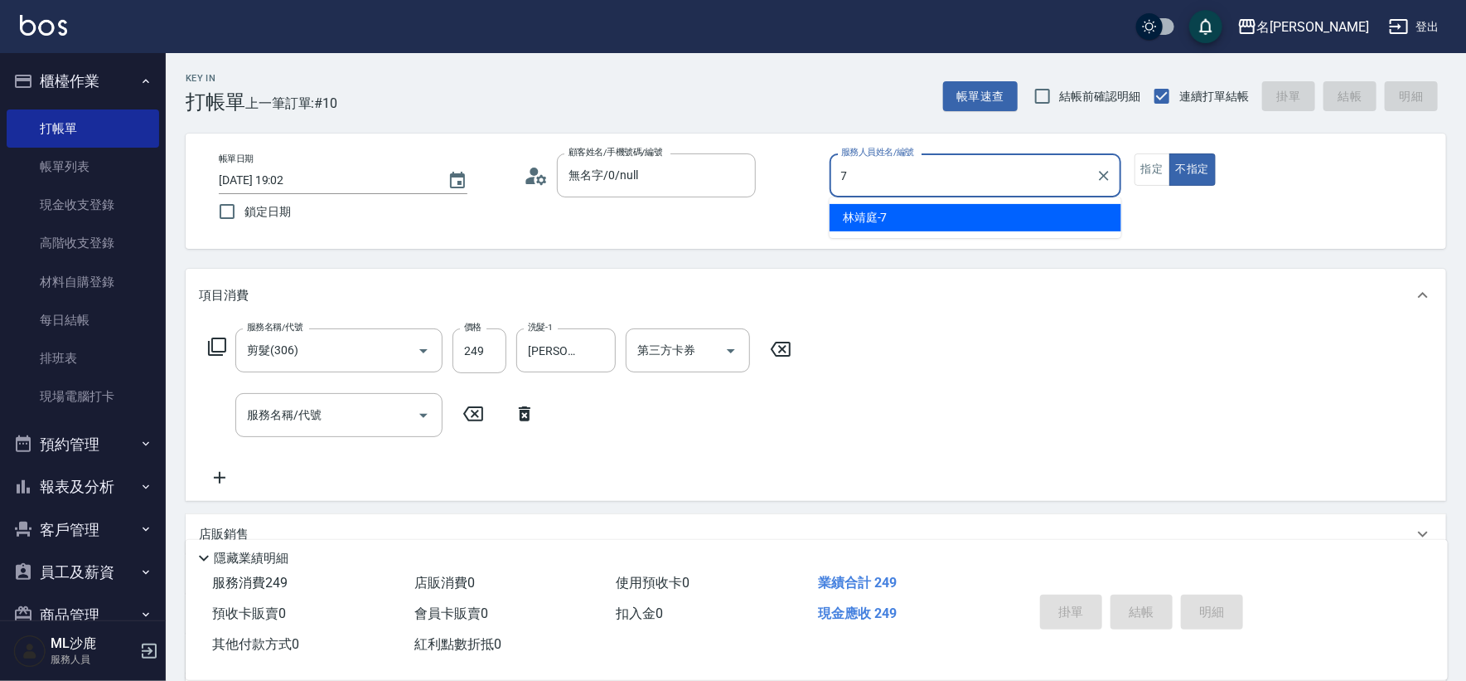
type input "[PERSON_NAME]-7"
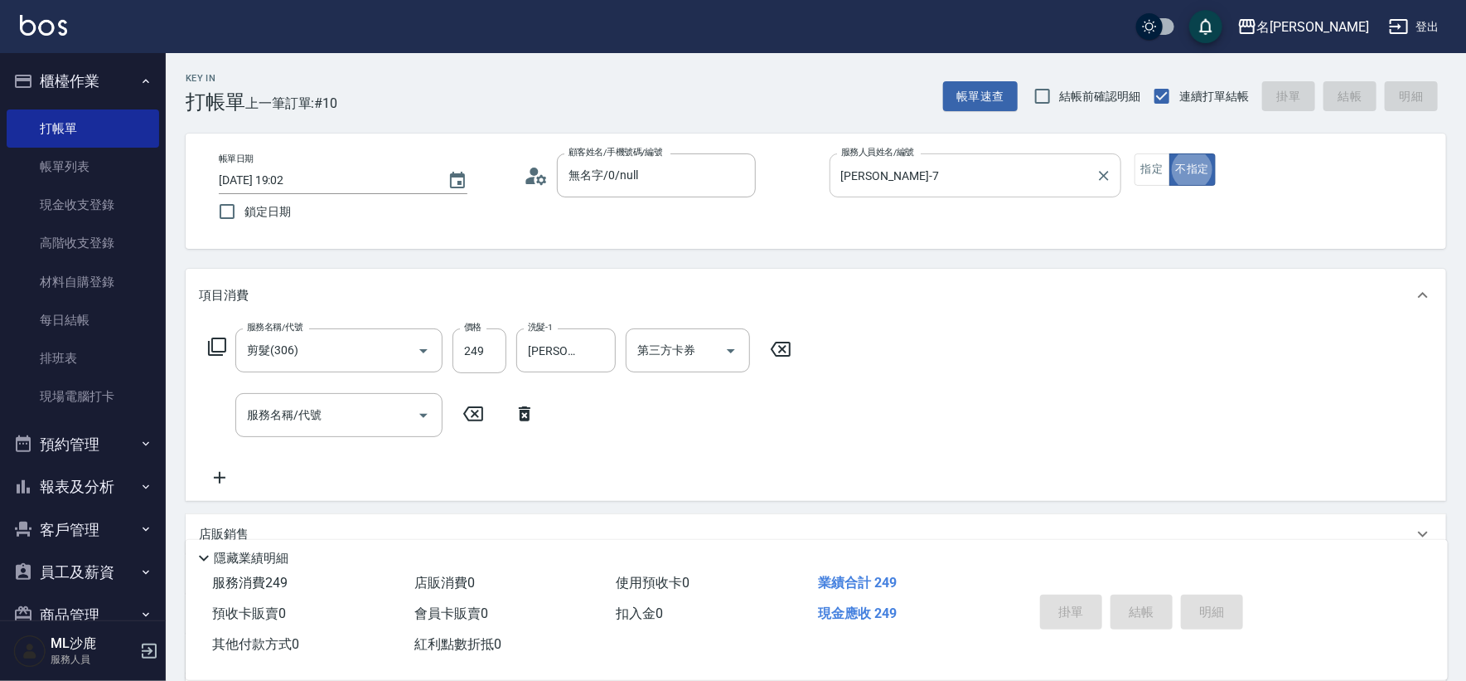
type input "[DATE] 19:03"
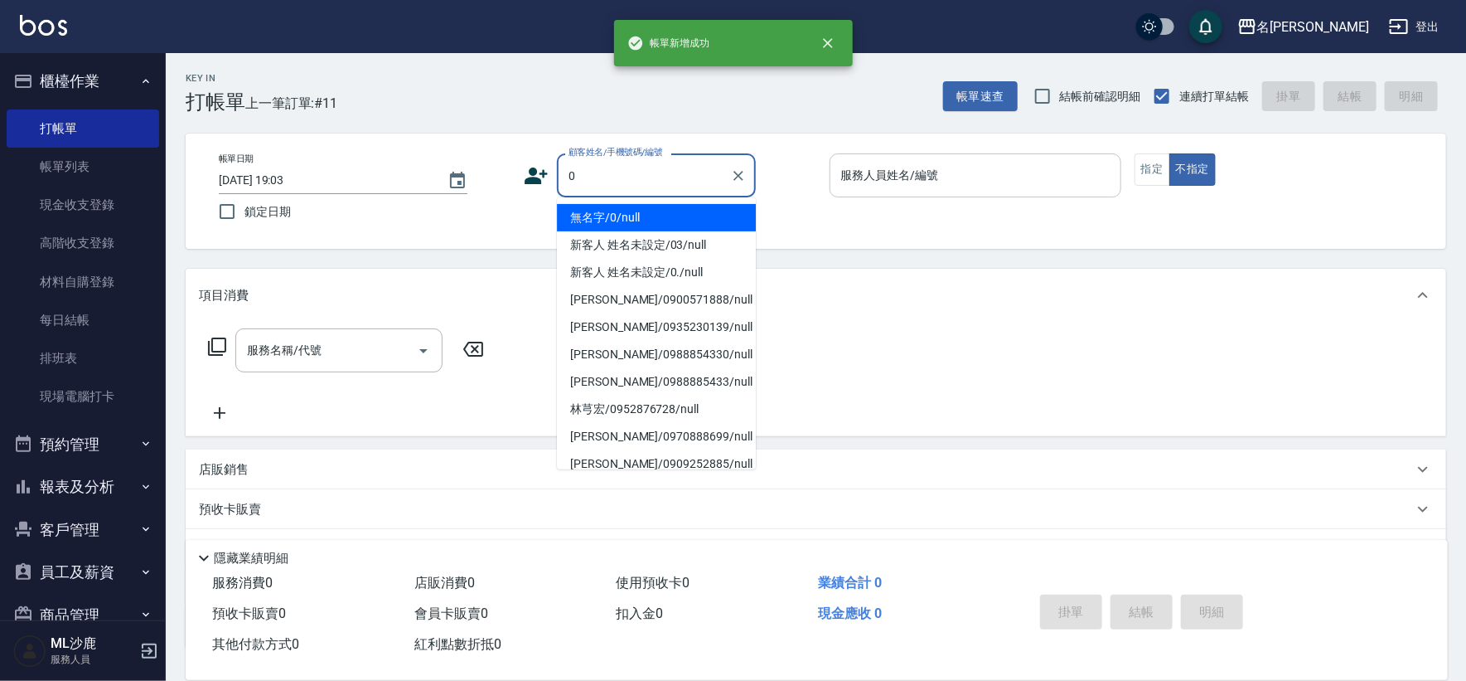
type input "無名字/0/null"
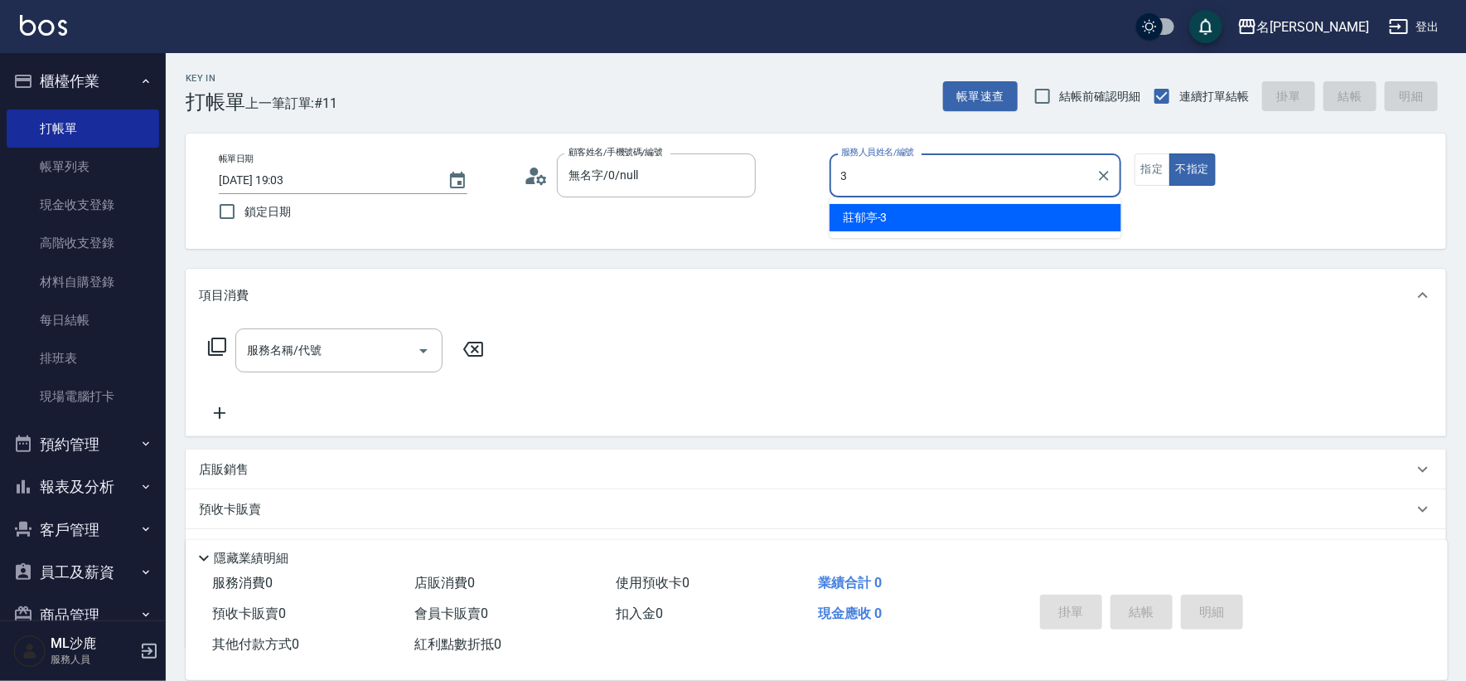
type input "[PERSON_NAME]-3"
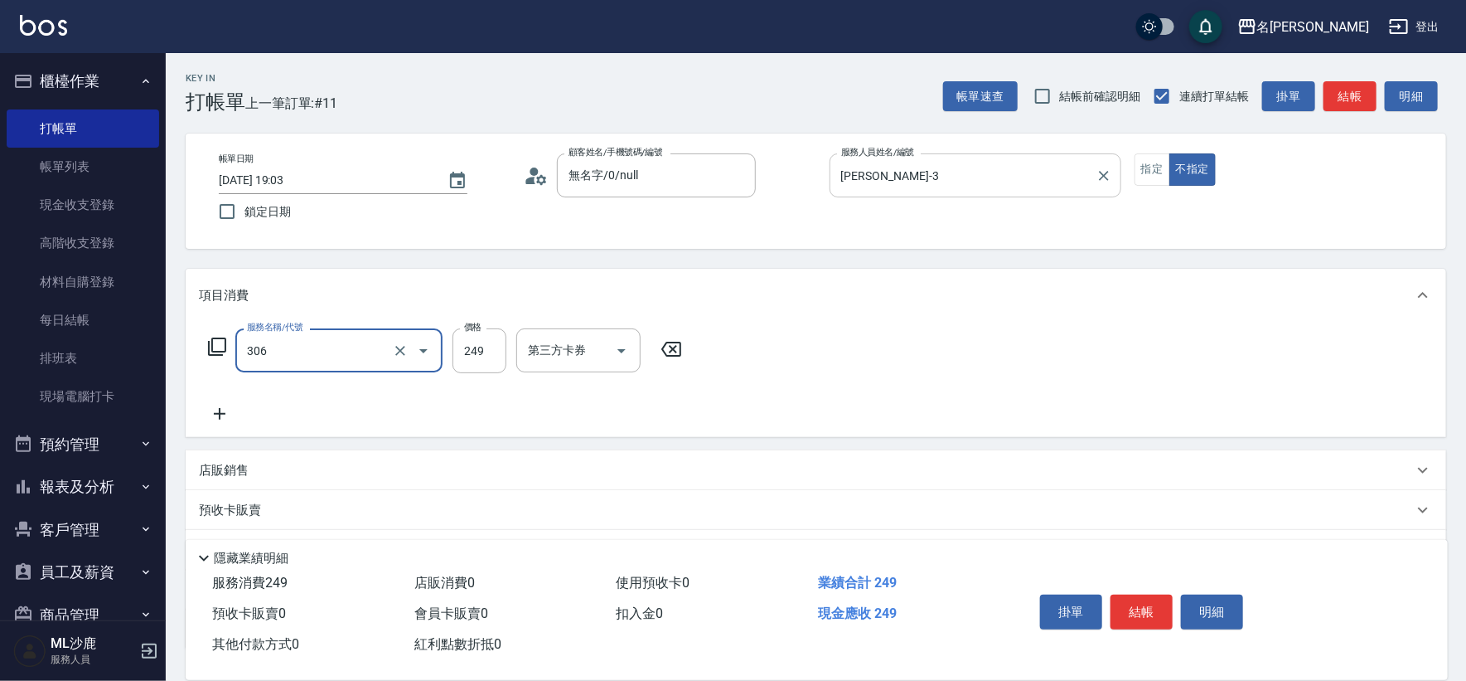
type input "剪髮(306)"
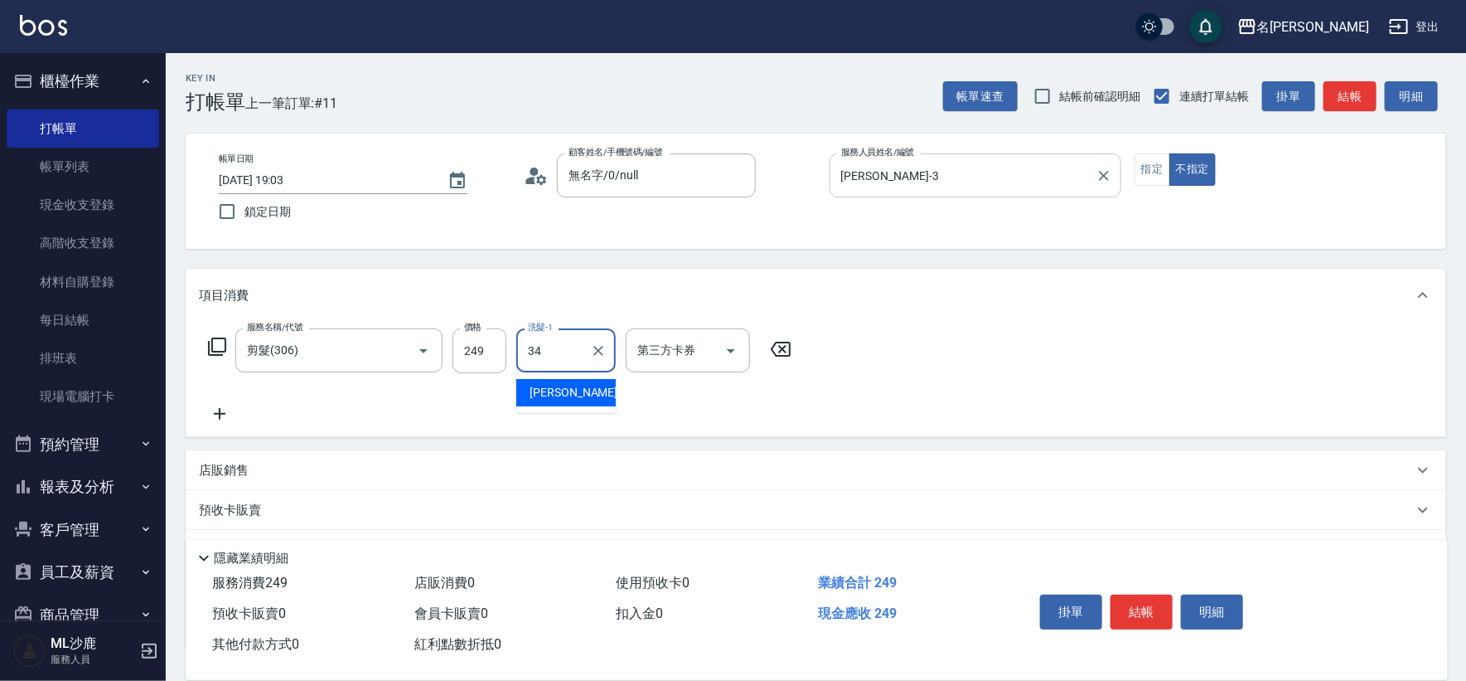
type input "[PERSON_NAME]-34"
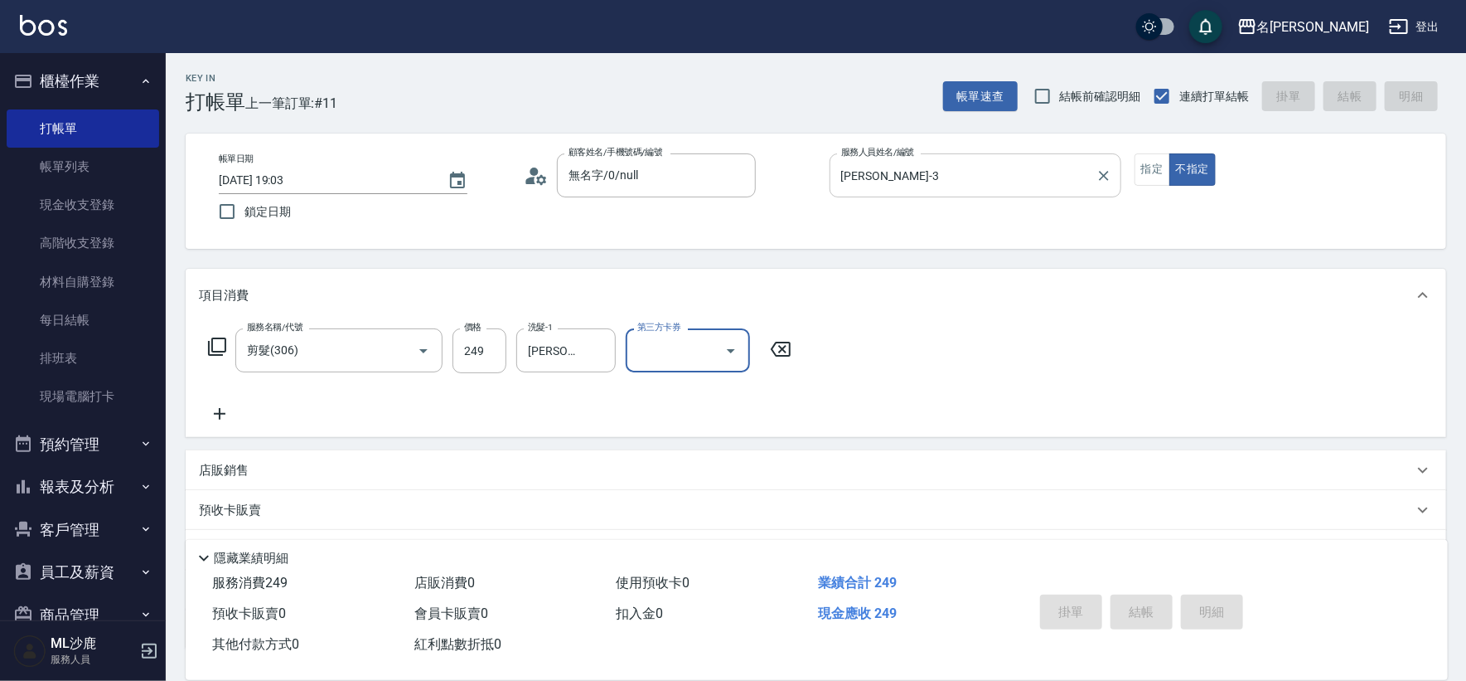
type input "[DATE] 19:04"
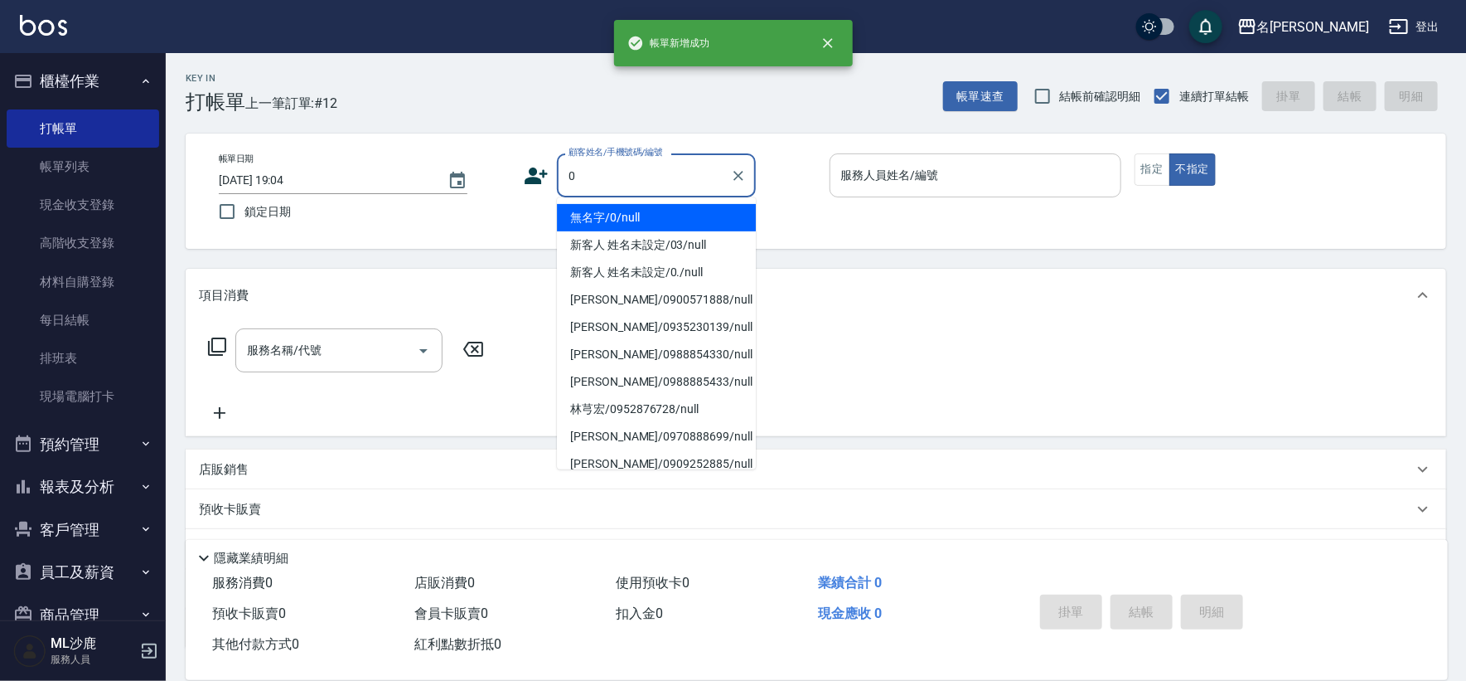
type input "無名字/0/null"
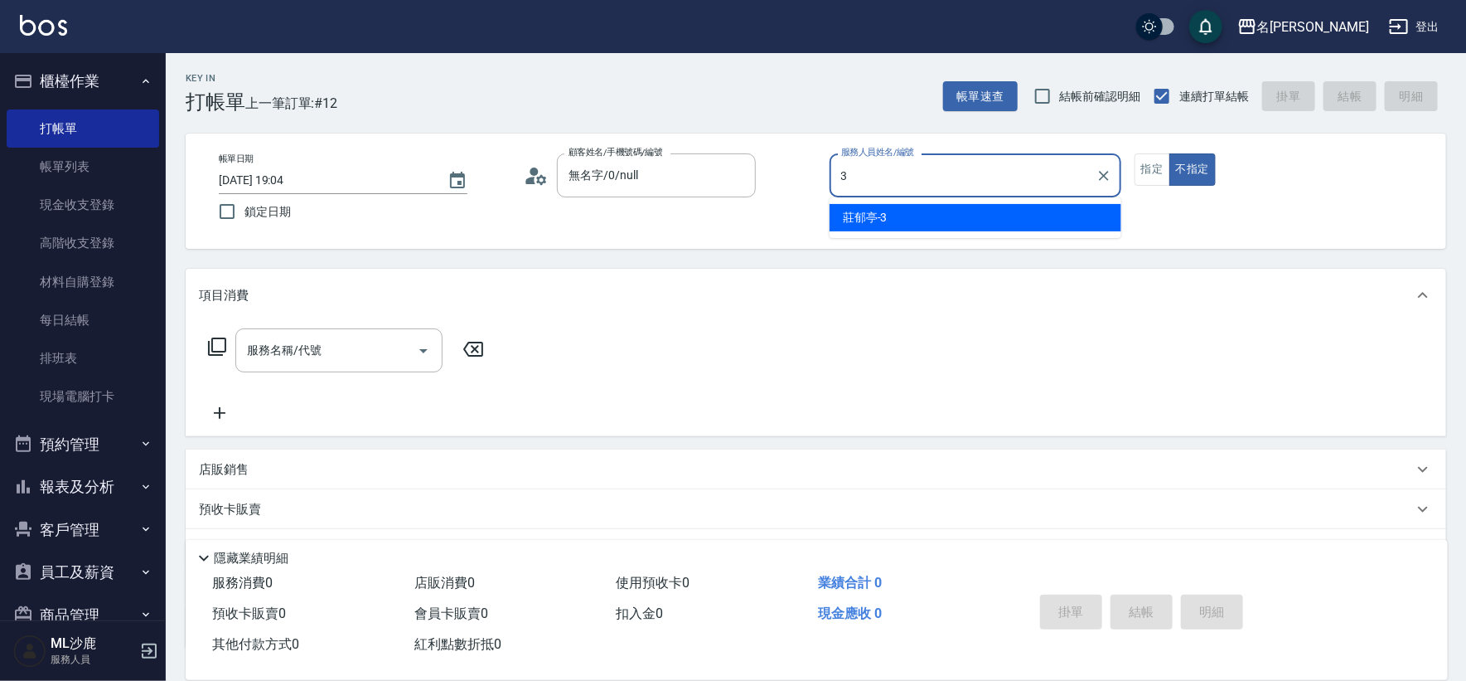
type input "[PERSON_NAME]-3"
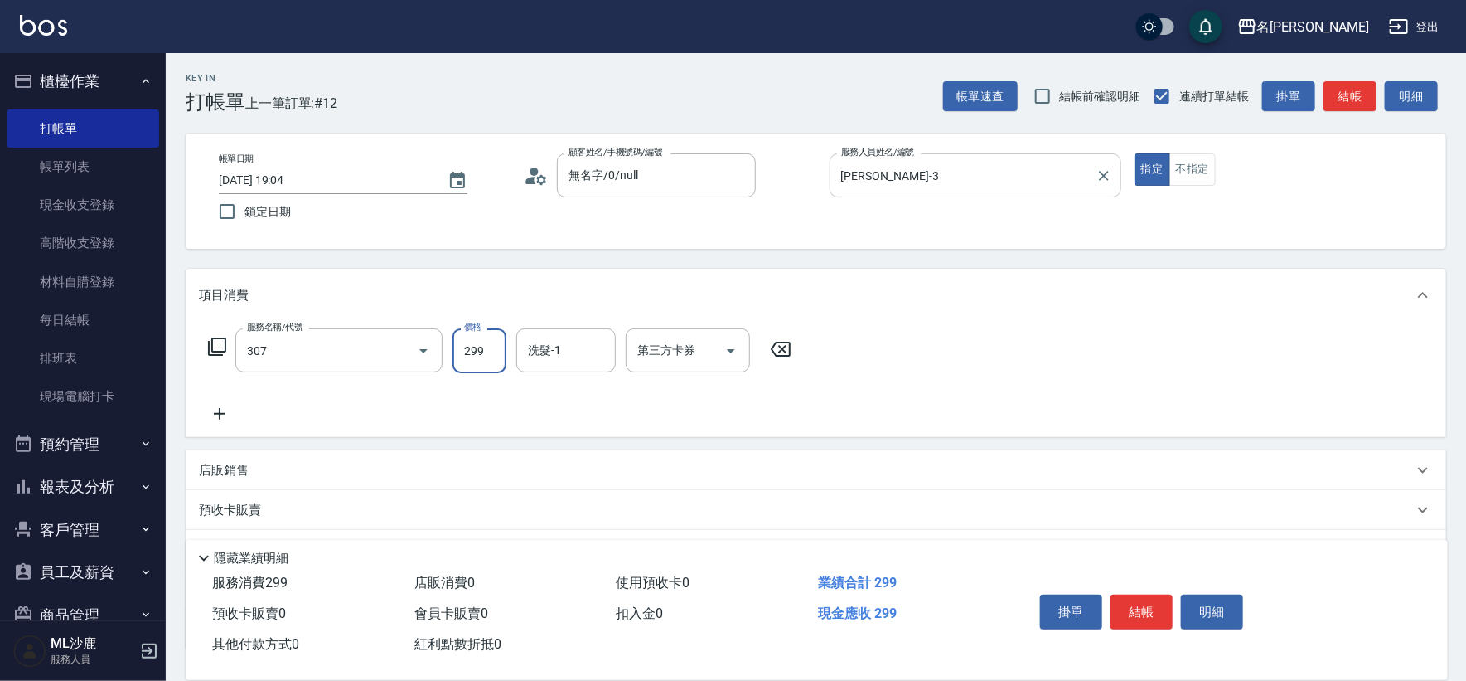
type input "剪髮(307)"
type input "[PERSON_NAME]-34"
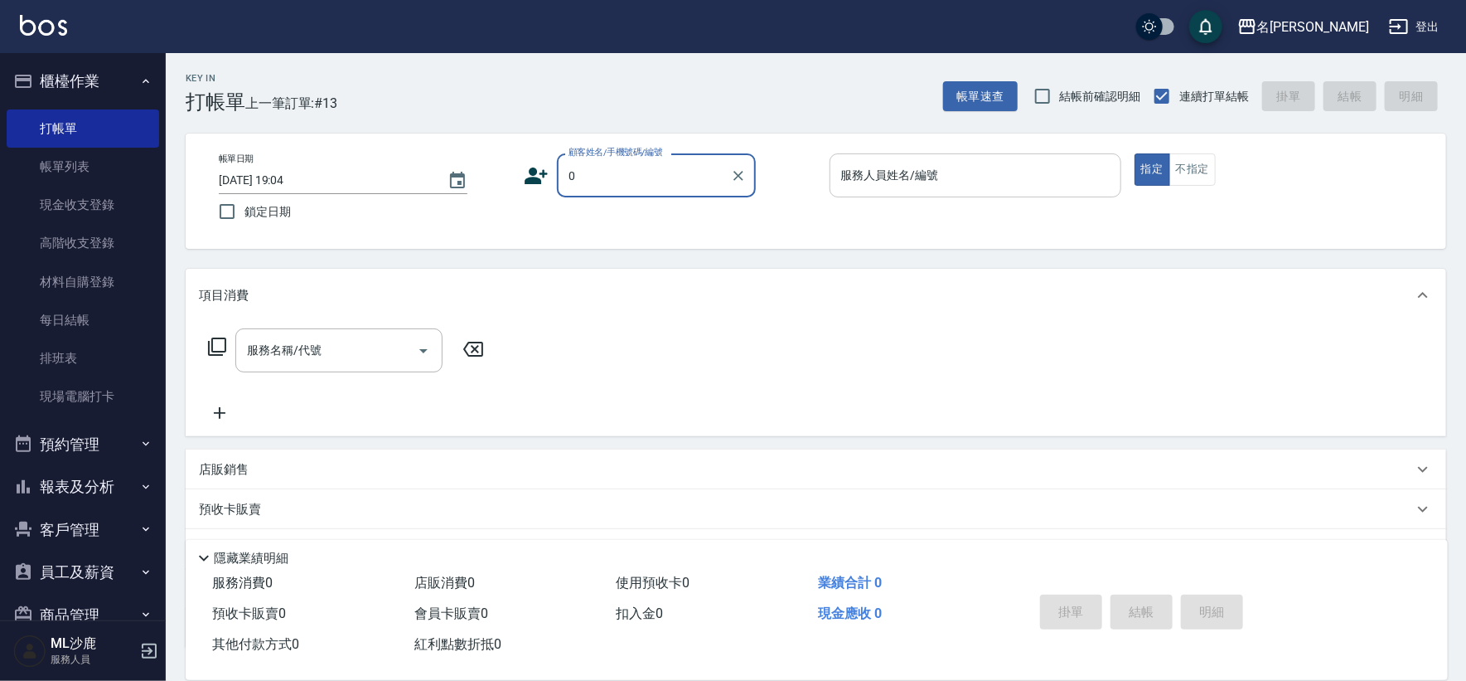
type input "無名字/0/null"
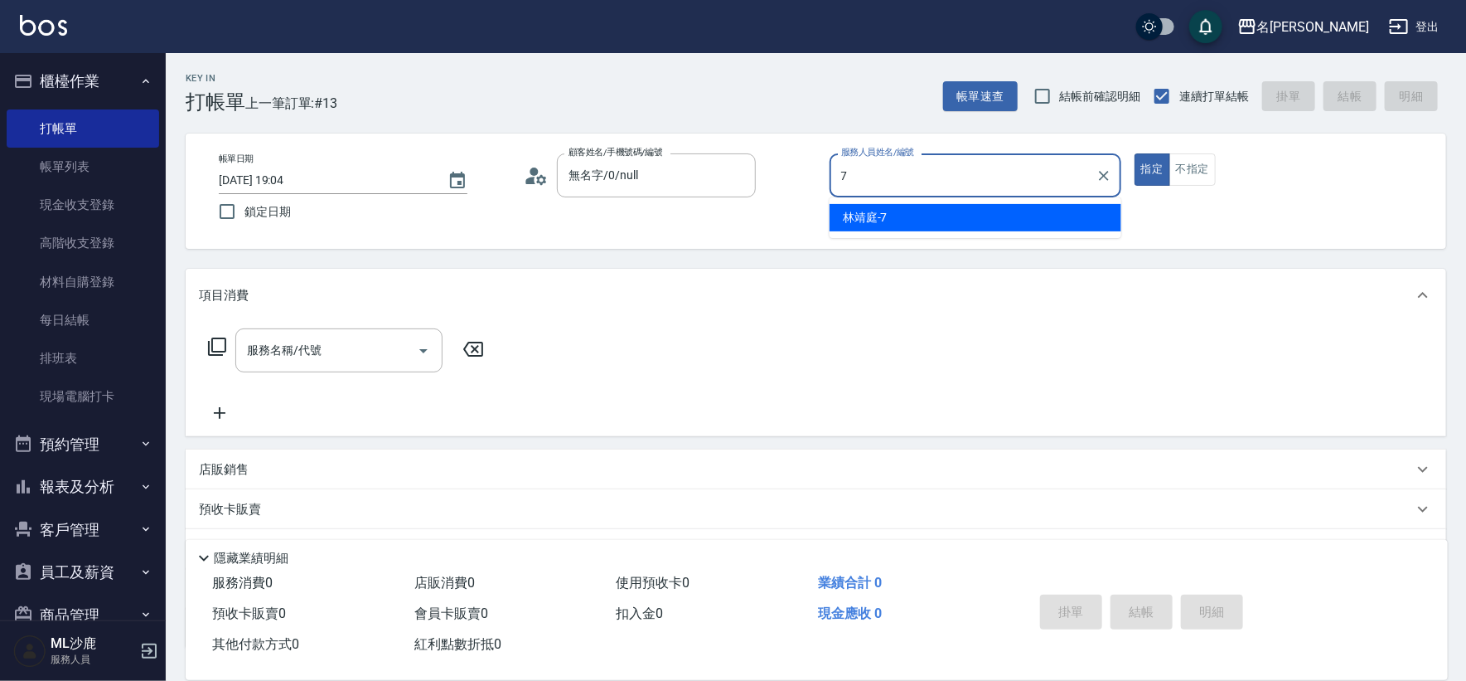
type input "[PERSON_NAME]-7"
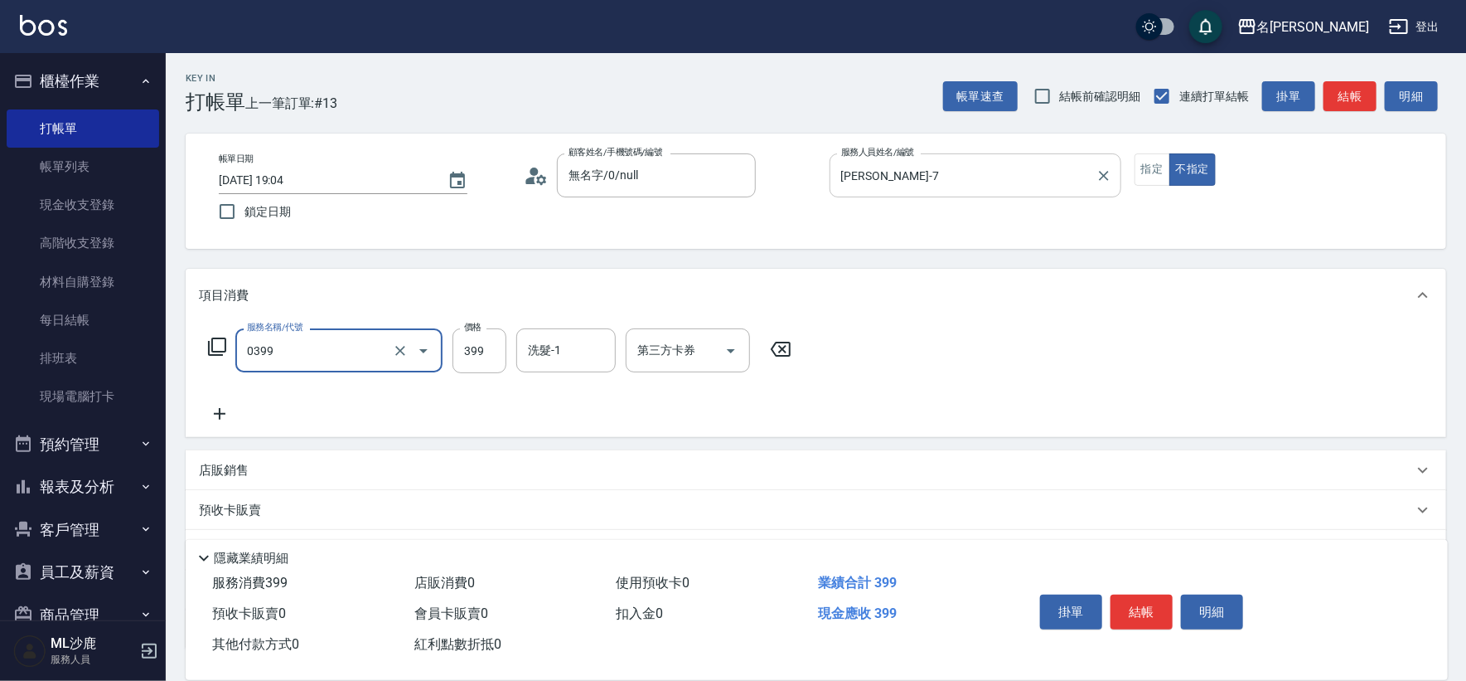
type input "海鹽399(0399)"
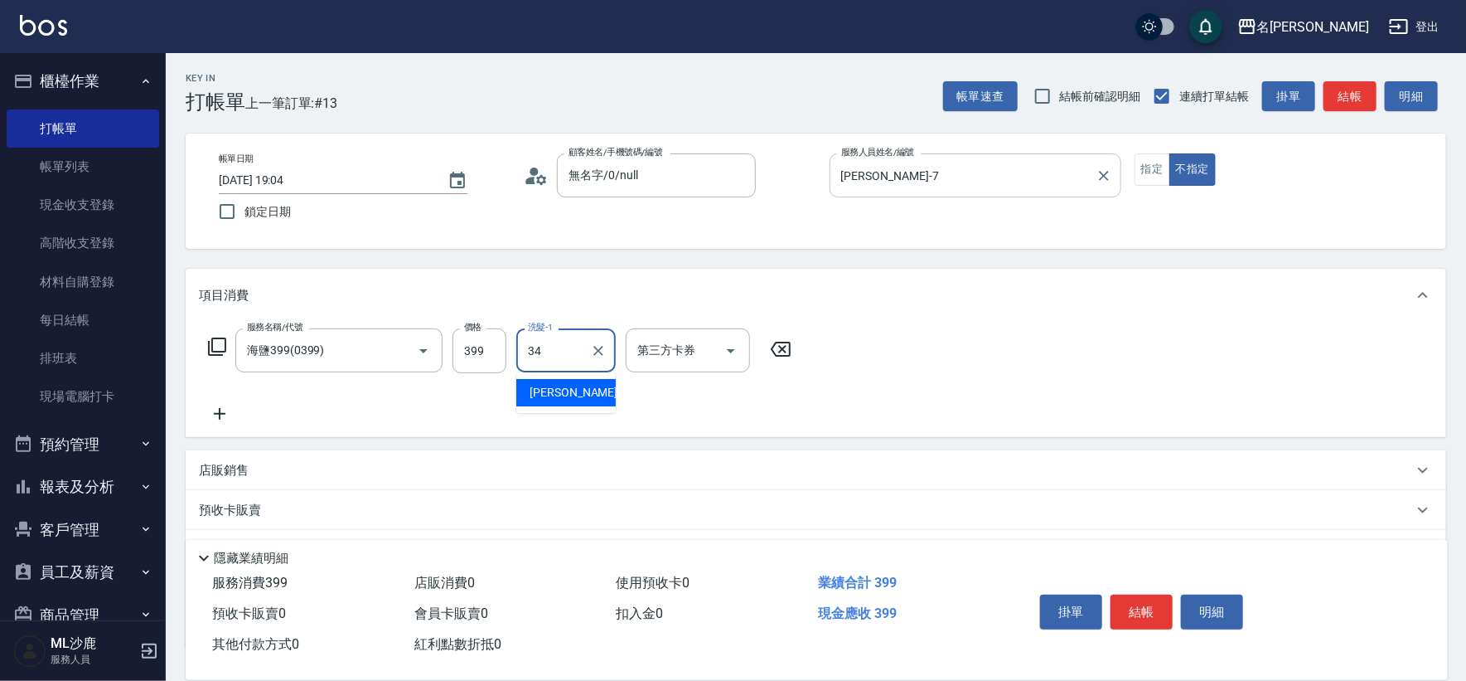
type input "[PERSON_NAME]-34"
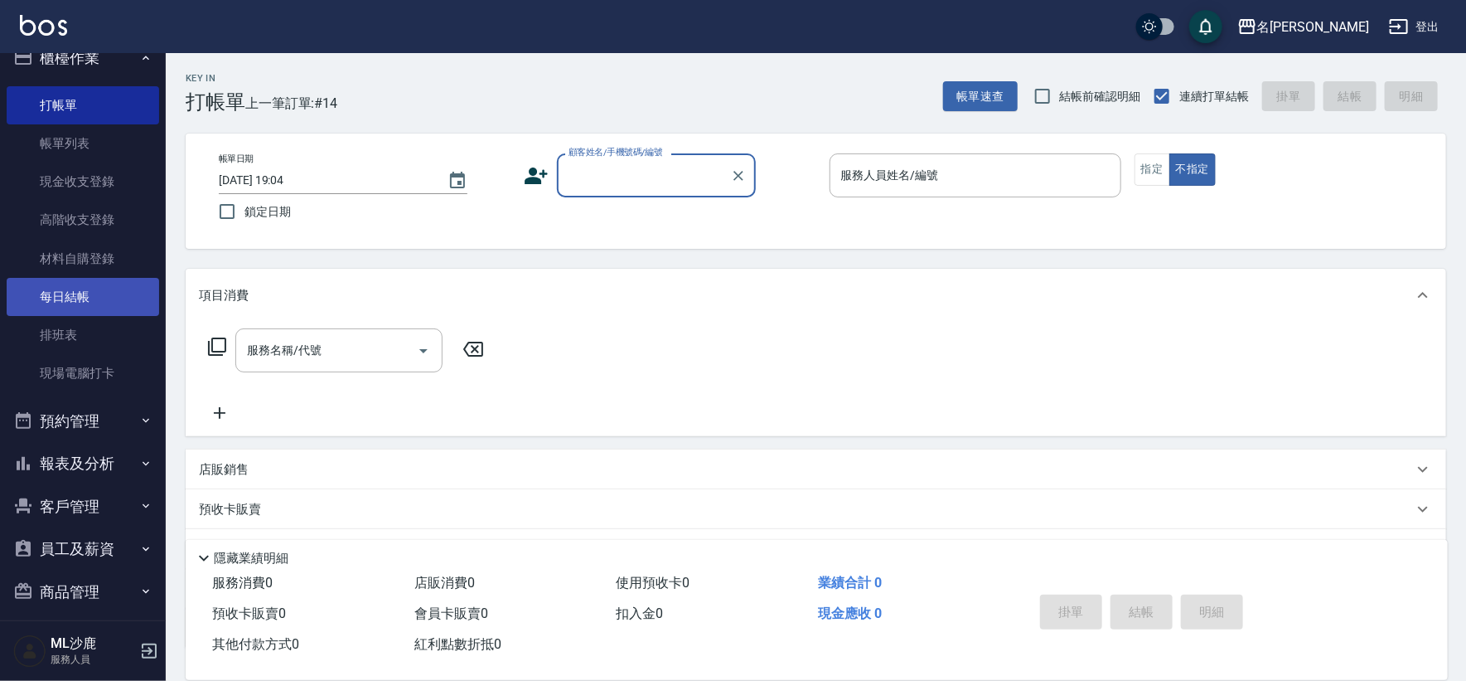
scroll to position [35, 0]
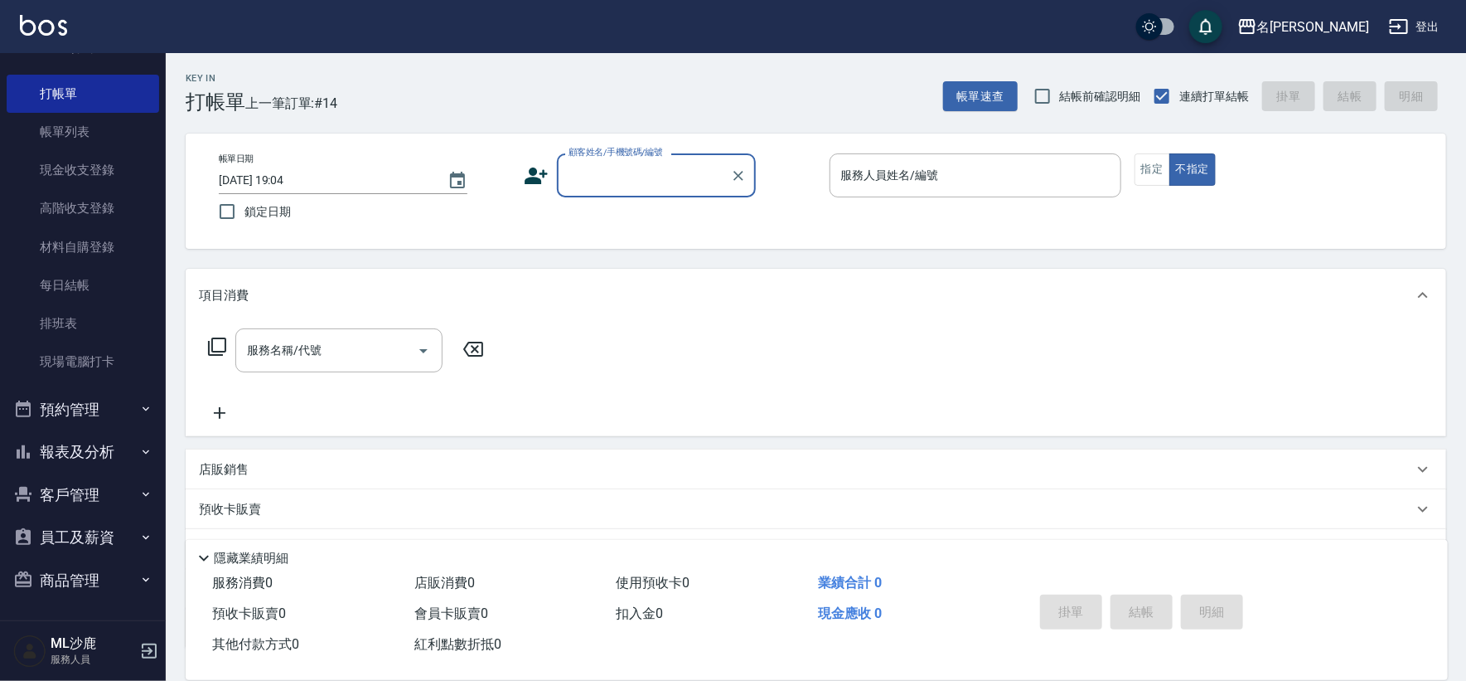
click at [114, 445] on button "報表及分析" at bounding box center [83, 451] width 153 height 43
click at [143, 447] on icon "button" at bounding box center [145, 451] width 13 height 13
click at [139, 446] on icon "button" at bounding box center [145, 451] width 13 height 13
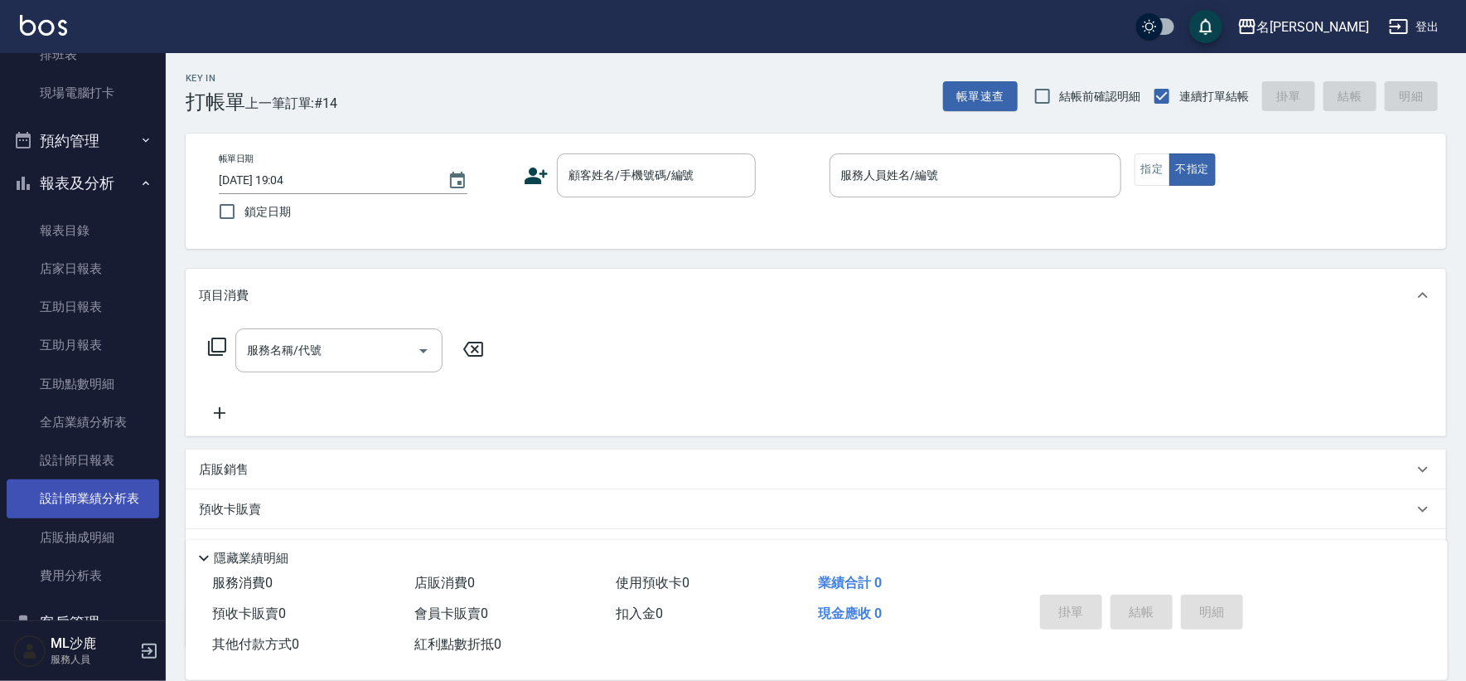
scroll to position [311, 0]
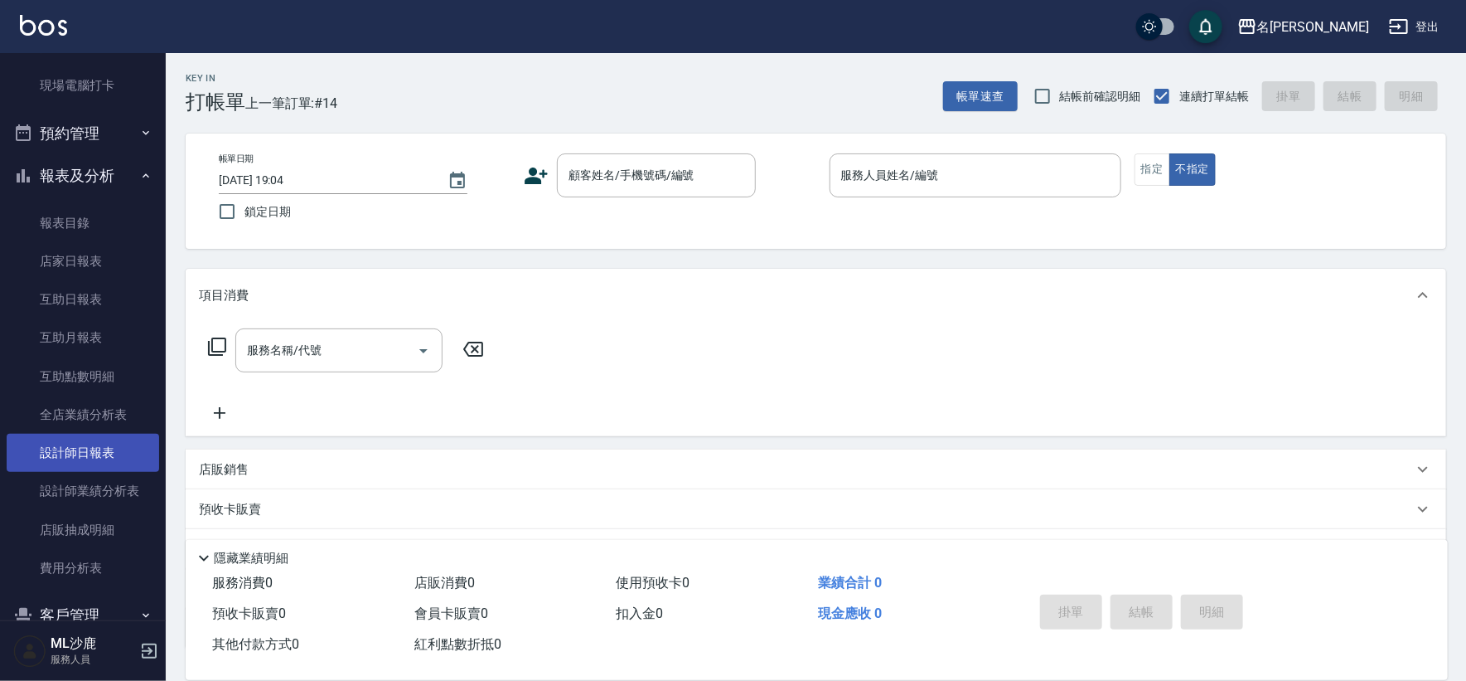
click at [92, 437] on link "設計師日報表" at bounding box center [83, 453] width 153 height 38
